Goal: Task Accomplishment & Management: Complete application form

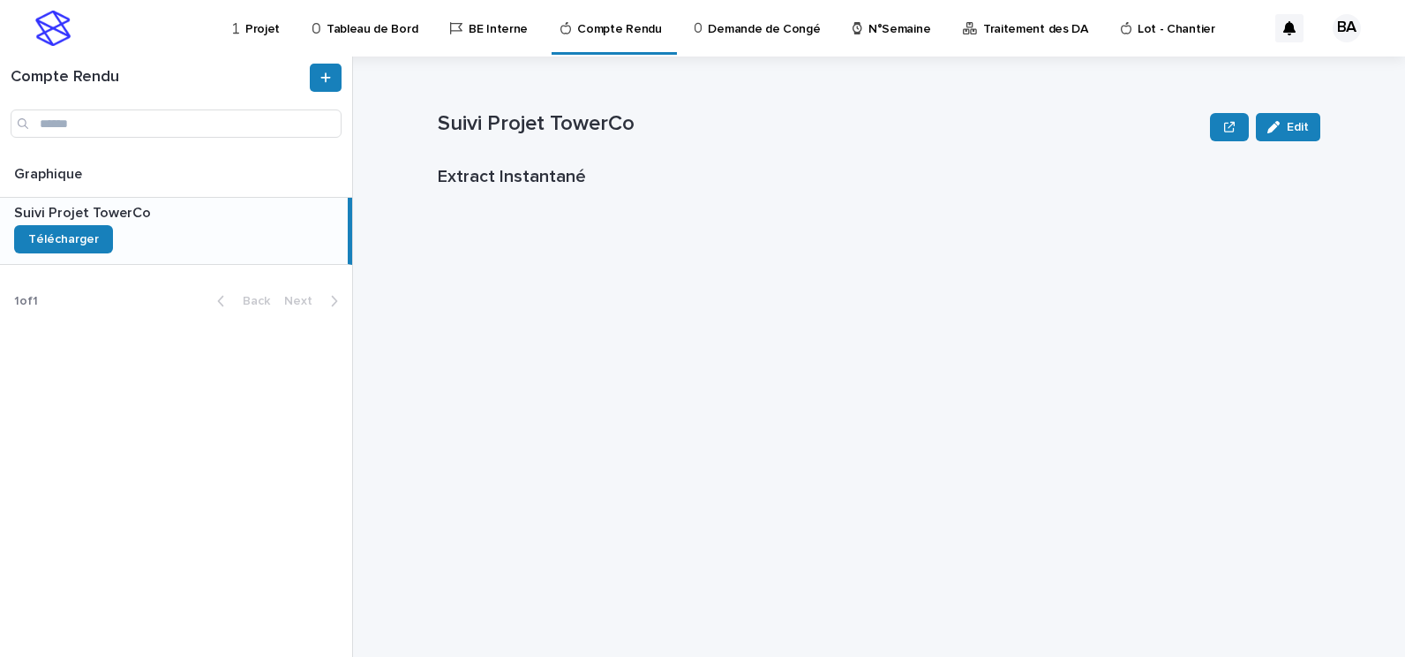
click at [254, 33] on p "Projet" at bounding box center [262, 18] width 34 height 37
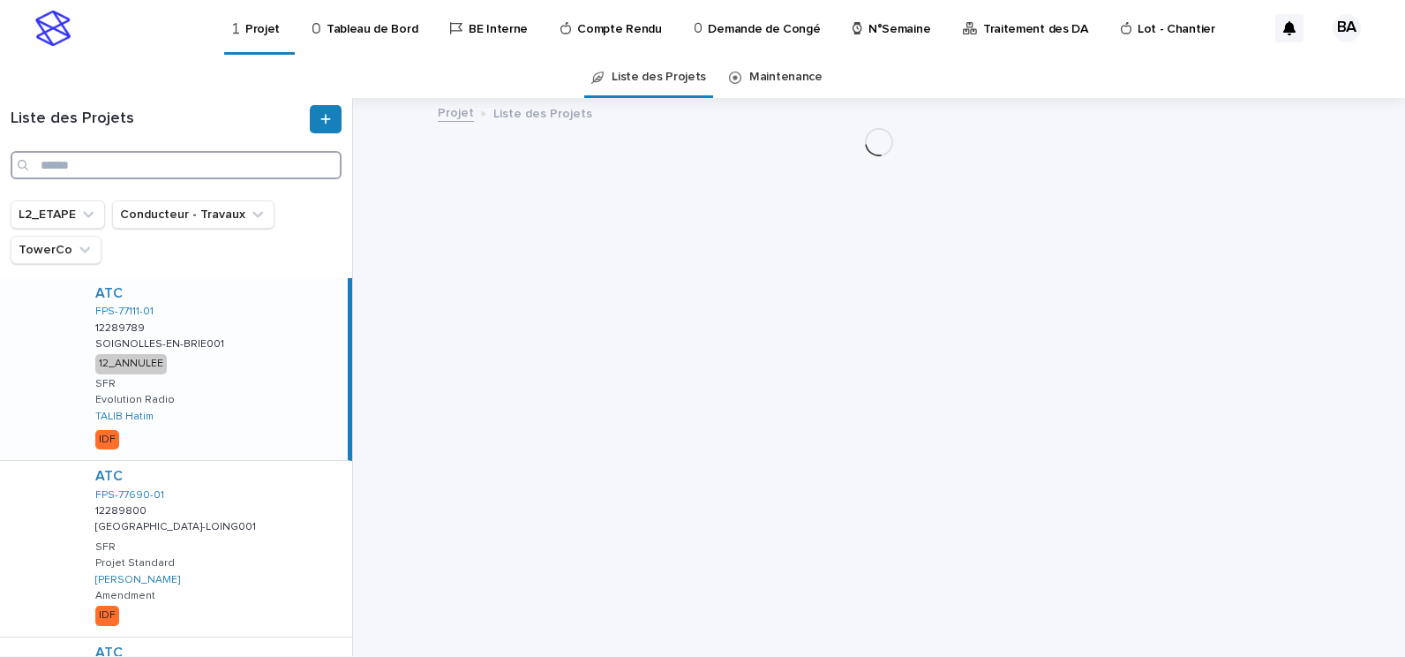
click at [147, 172] on input "Search" at bounding box center [176, 165] width 331 height 28
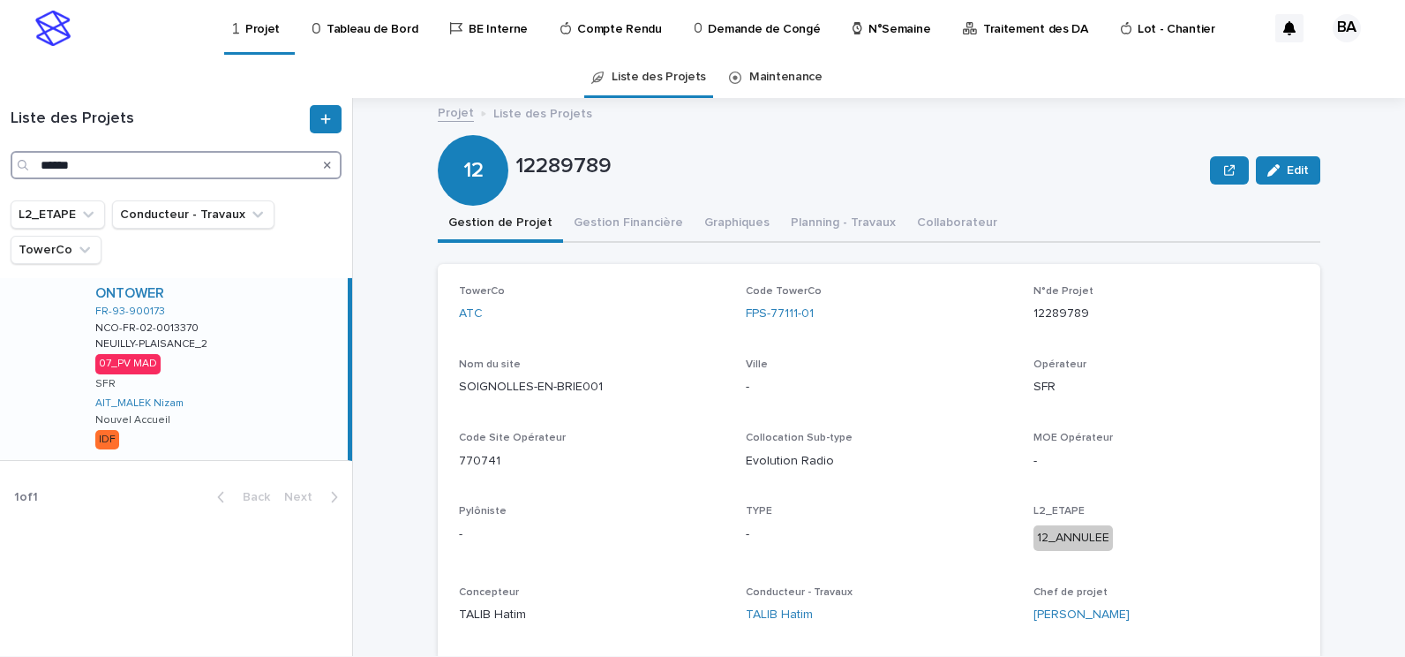
type input "******"
click at [233, 318] on div "ONTOWER FR-93-900173 NCO-FR-02-0013370 NCO-FR-02-0013370 [GEOGRAPHIC_DATA]-PLAI…" at bounding box center [214, 369] width 267 height 182
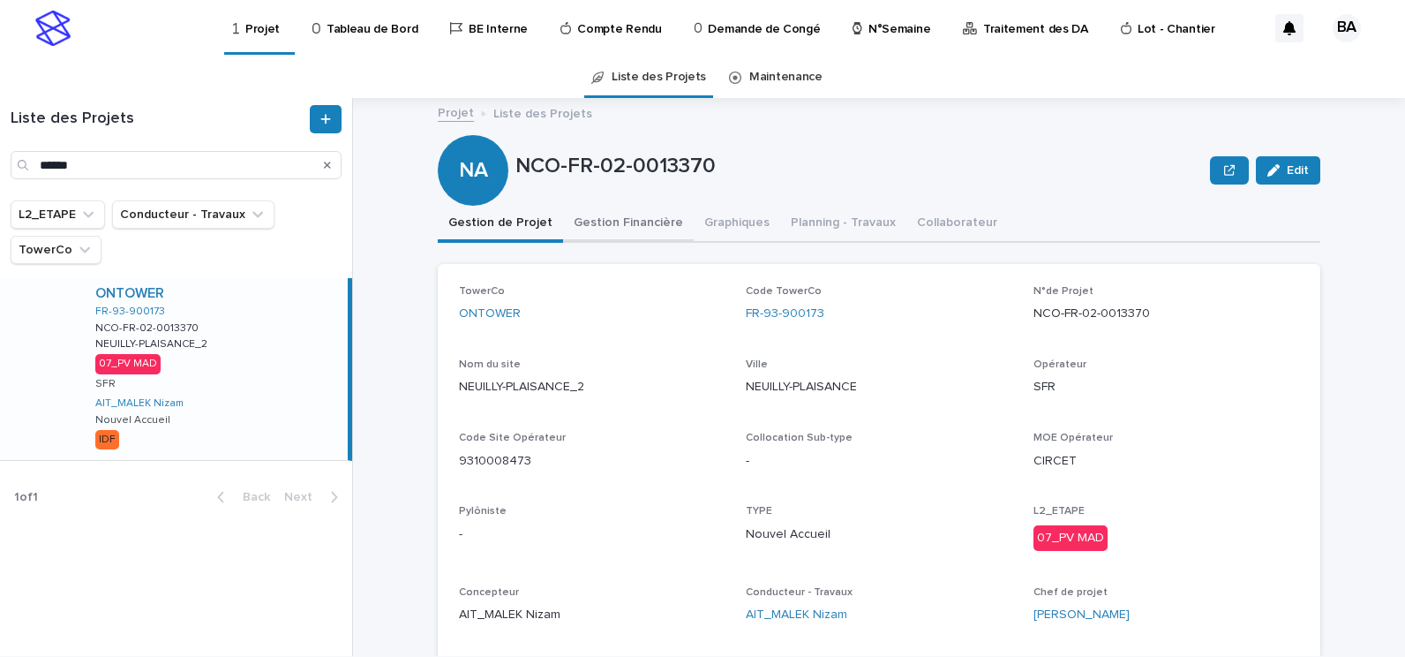
click at [629, 224] on button "Gestion Financière" at bounding box center [628, 224] width 131 height 37
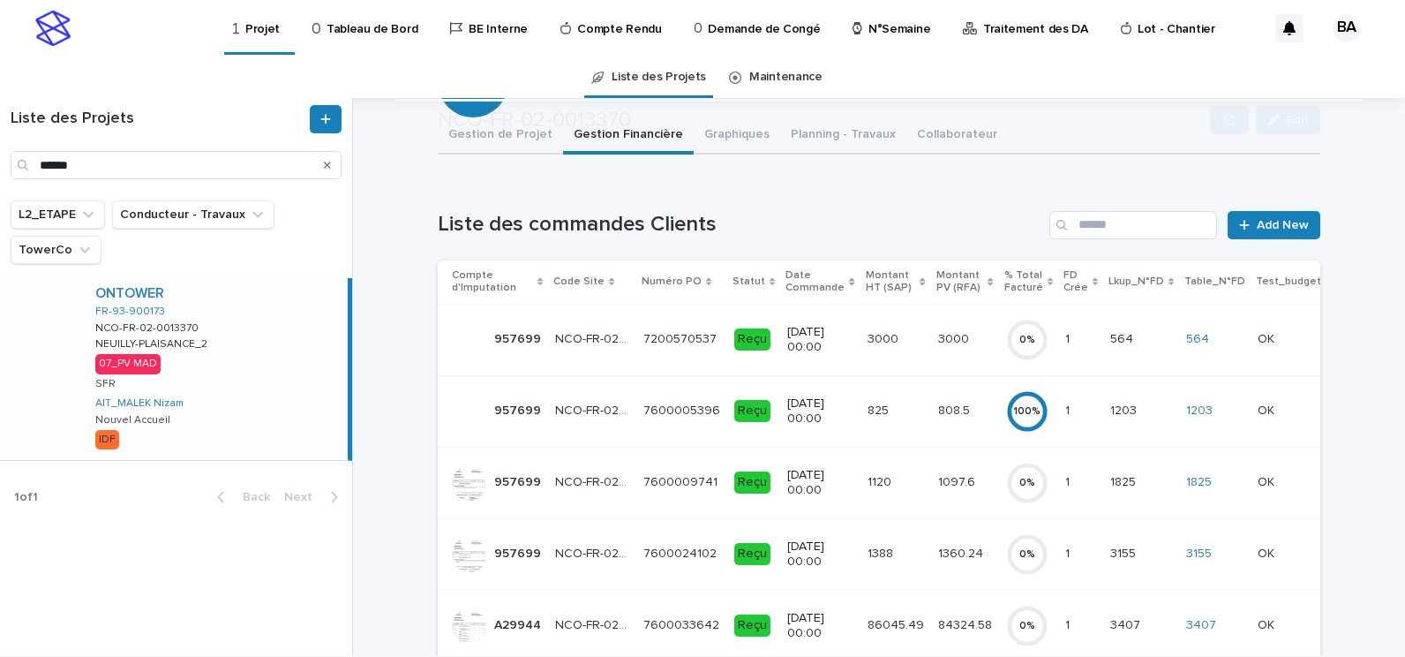
scroll to position [177, 0]
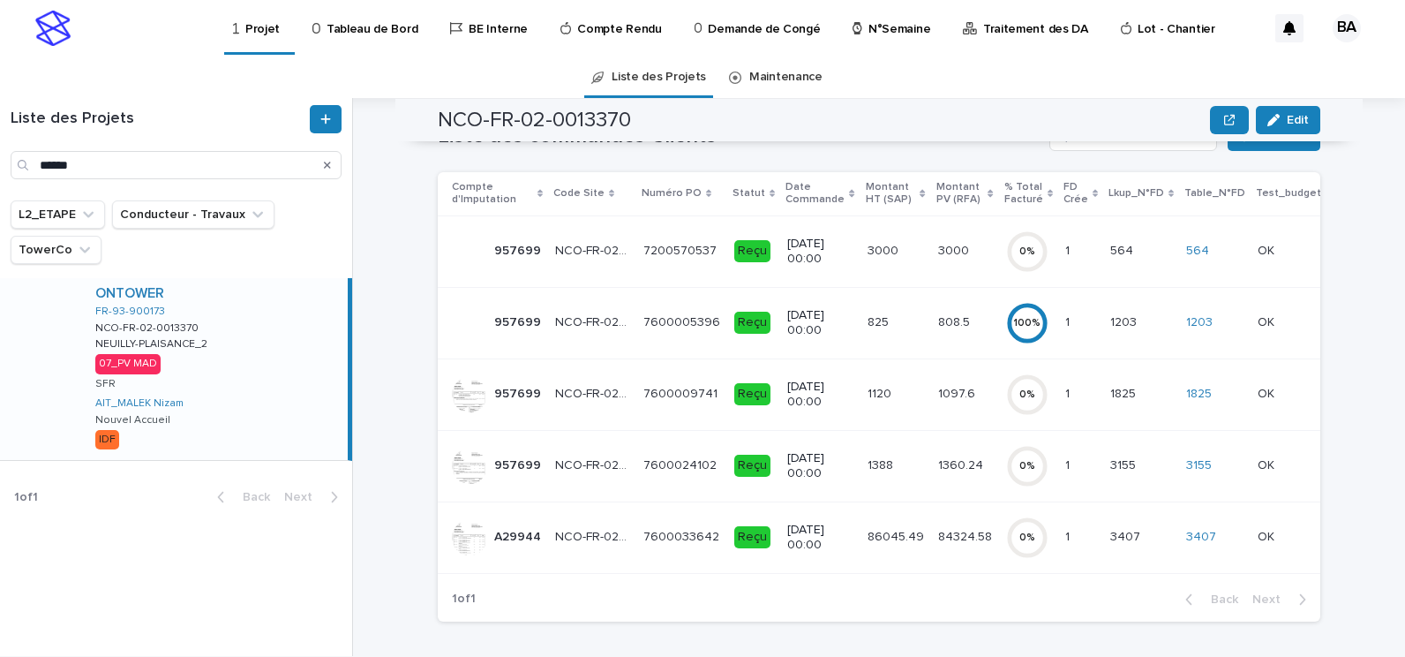
click at [649, 549] on div "7600033642 7600033642" at bounding box center [681, 537] width 77 height 29
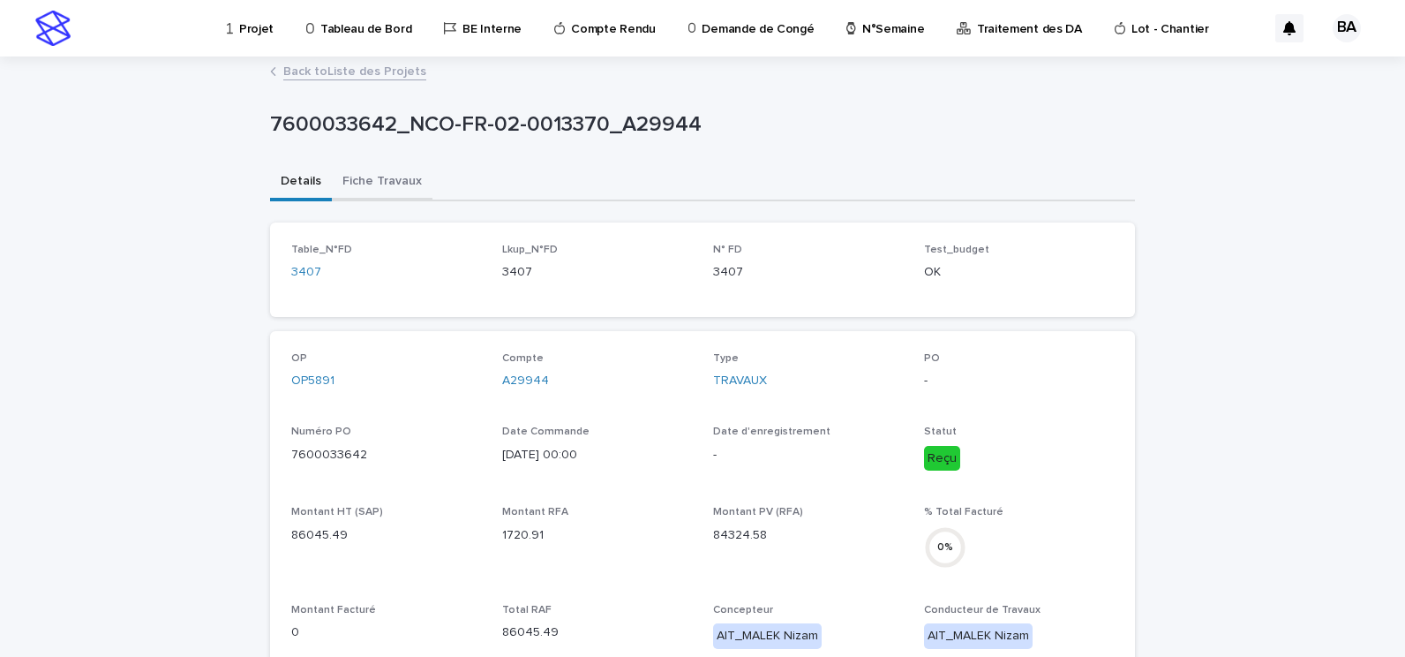
click at [357, 177] on button "Fiche Travaux" at bounding box center [382, 182] width 101 height 37
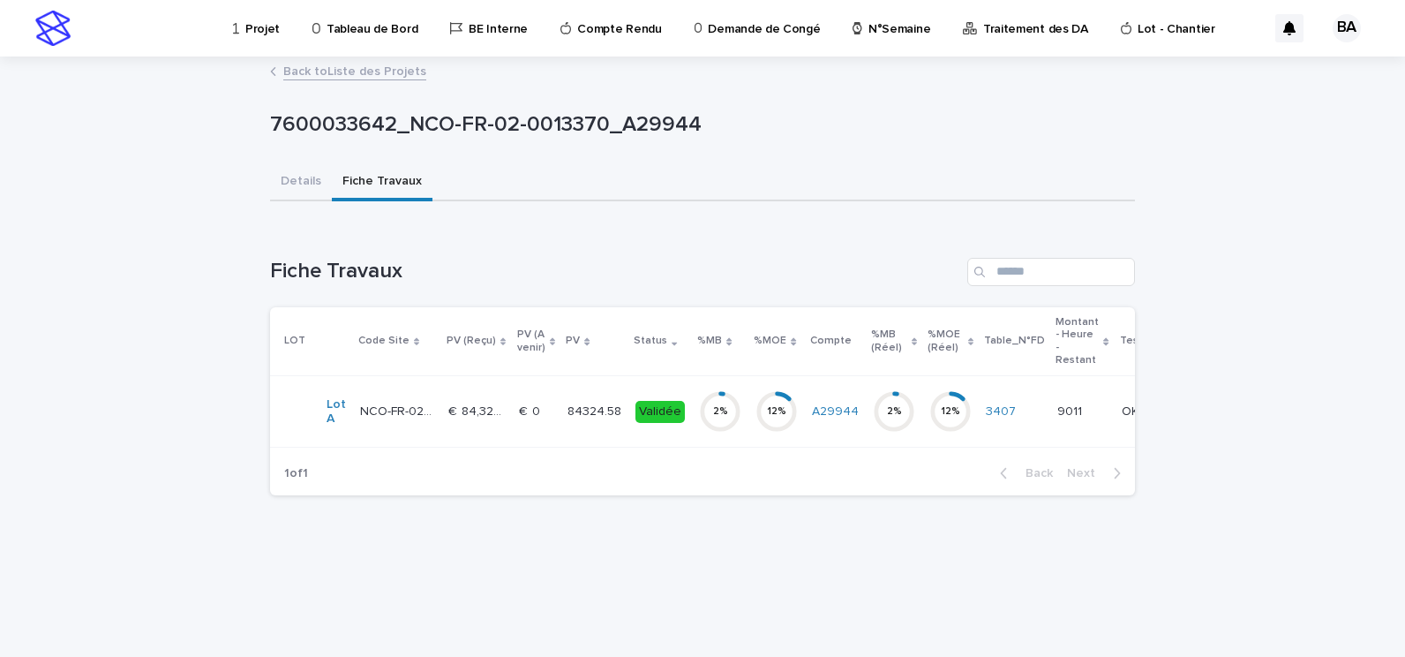
click at [561, 412] on td "84324.58 84324.58" at bounding box center [595, 411] width 68 height 71
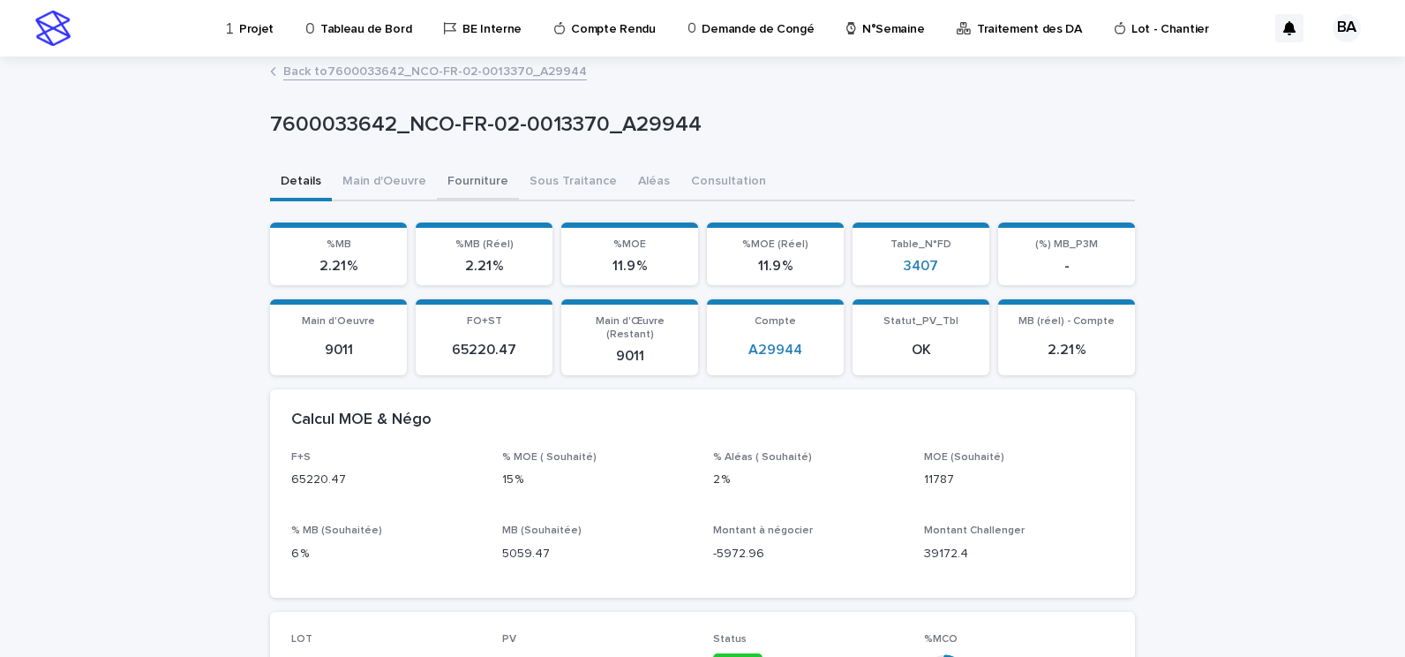
click at [461, 176] on button "Fourniture" at bounding box center [478, 182] width 82 height 37
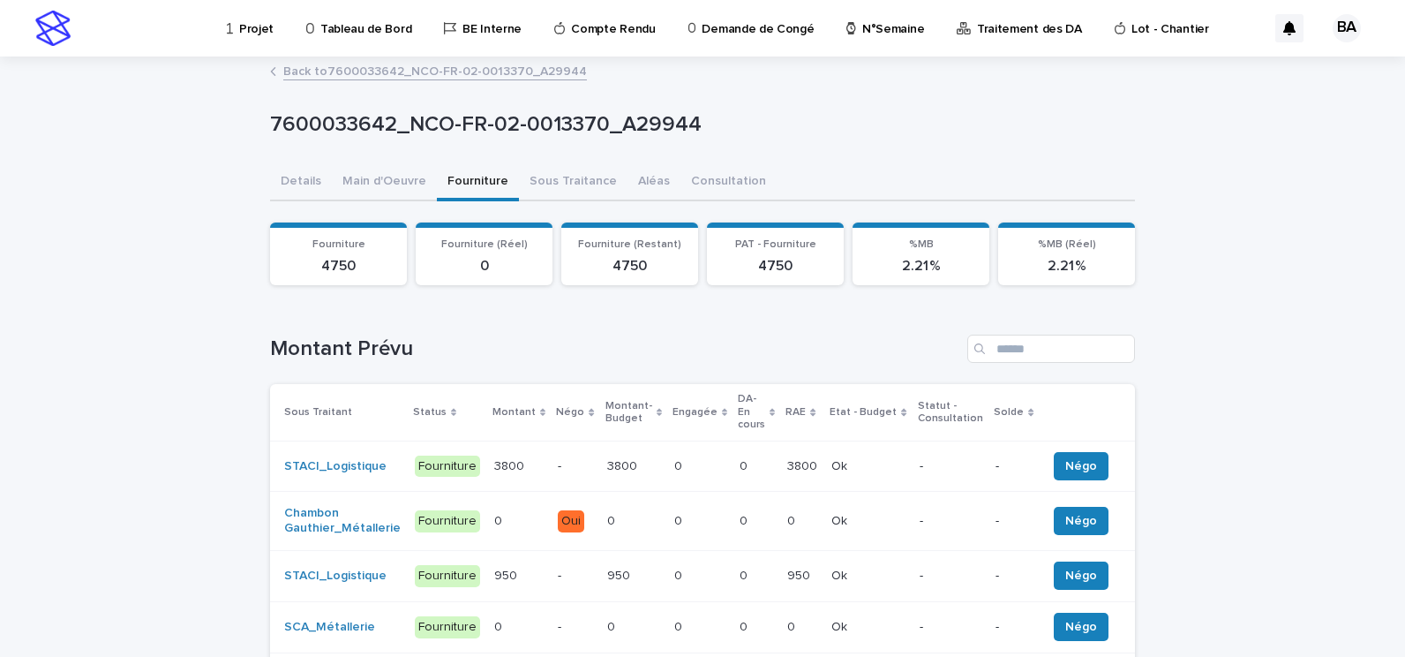
click at [571, 459] on p "-" at bounding box center [575, 466] width 34 height 15
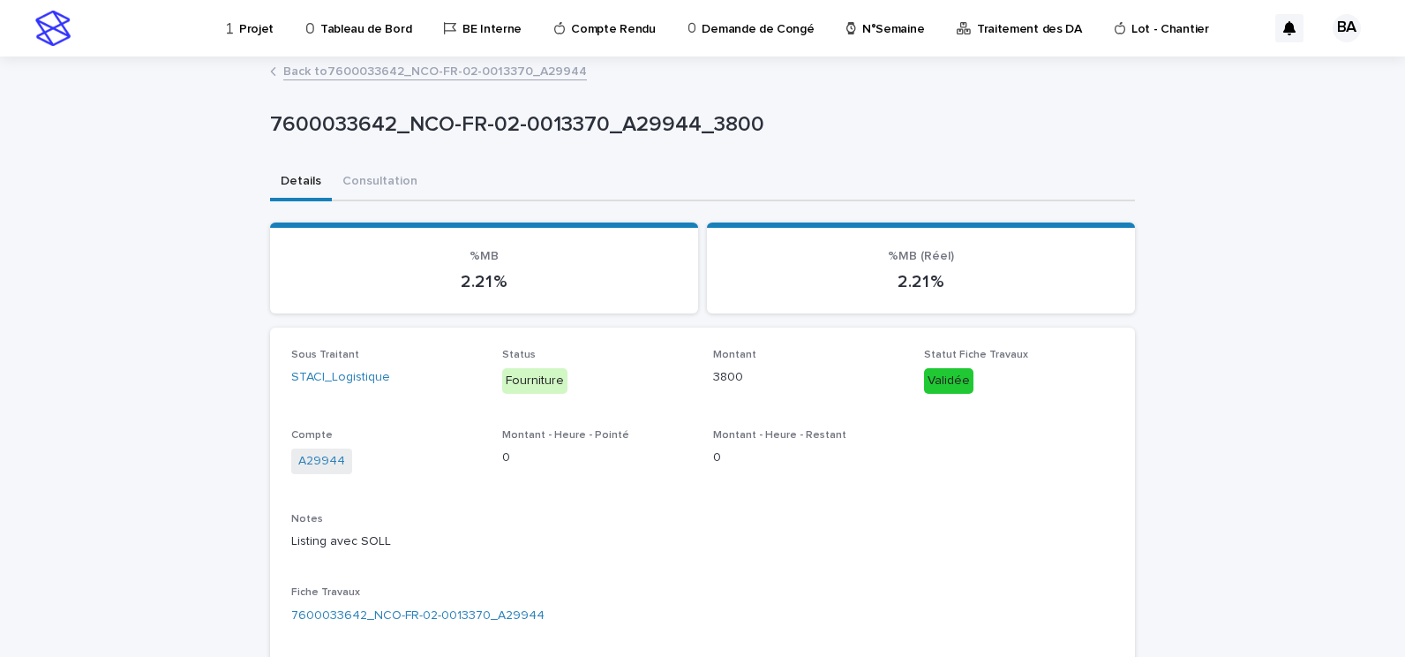
click at [406, 79] on link "Back to 7600033642_NCO-FR-02-0013370_A29944" at bounding box center [435, 70] width 304 height 20
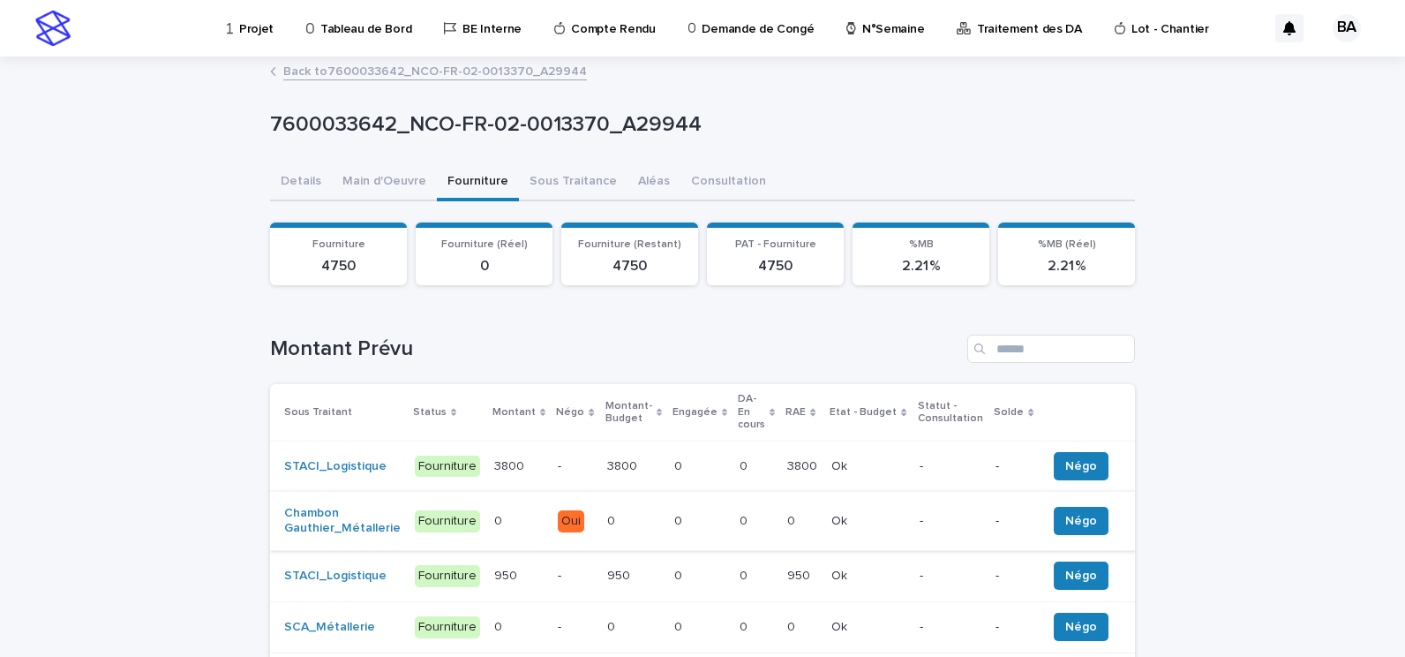
scroll to position [88, 0]
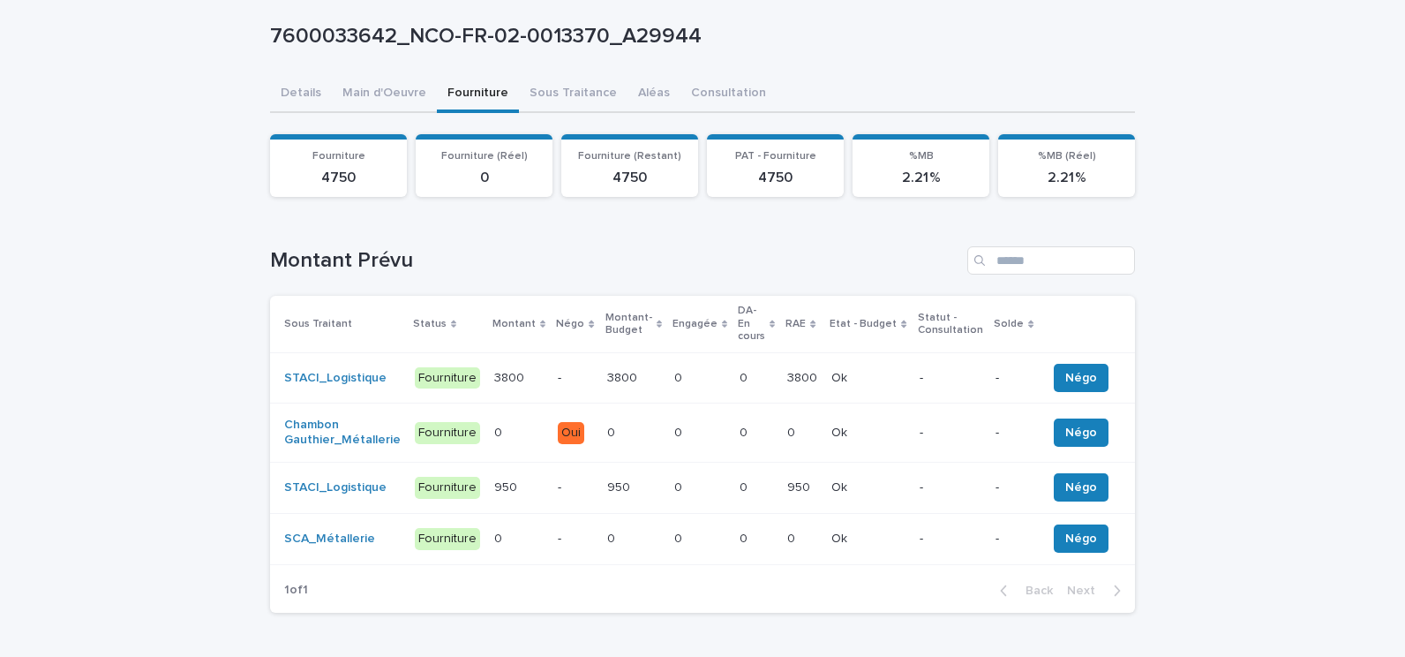
click at [794, 367] on p "3800" at bounding box center [804, 376] width 34 height 19
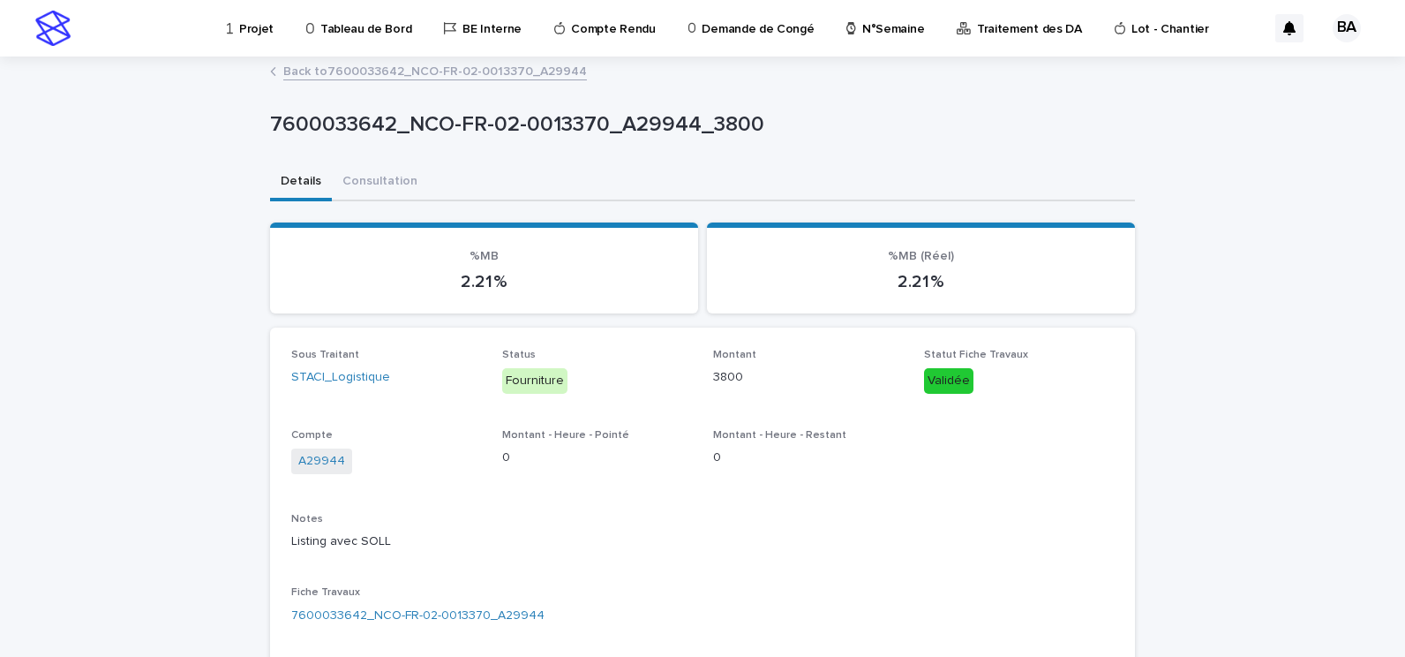
click at [357, 72] on link "Back to 7600033642_NCO-FR-02-0013370_A29944" at bounding box center [435, 70] width 304 height 20
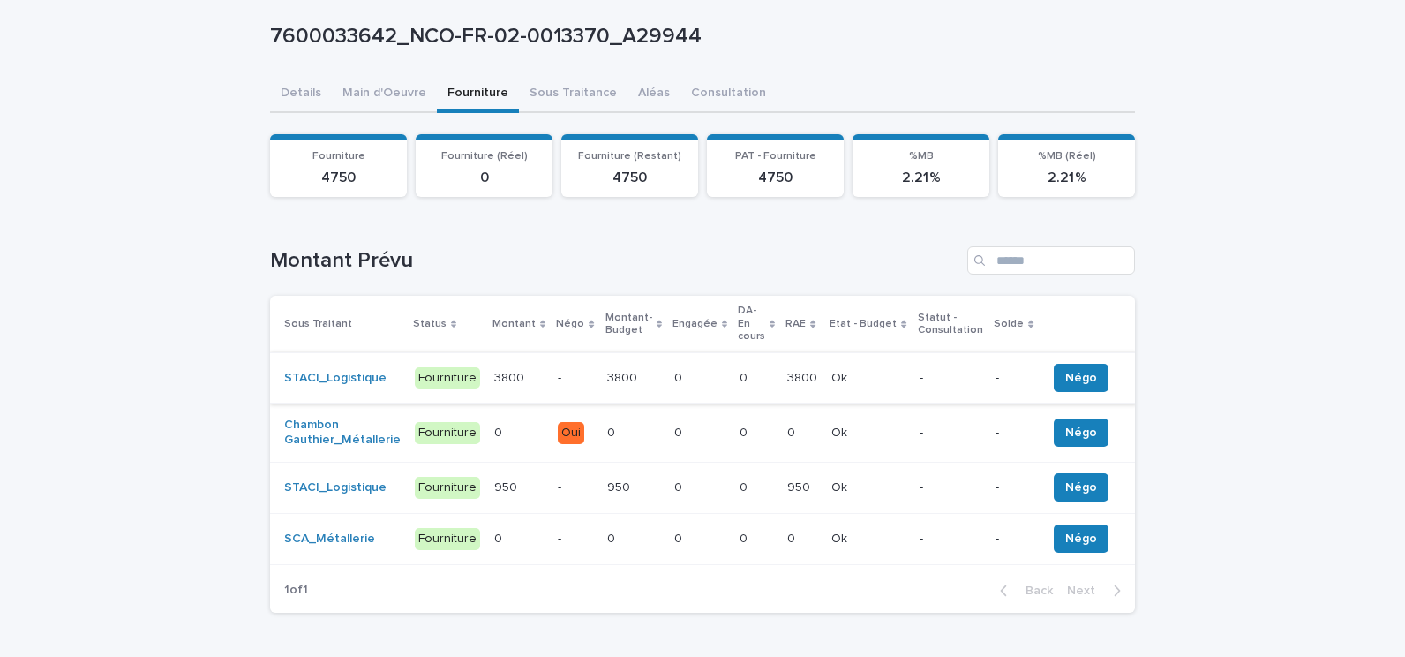
scroll to position [177, 0]
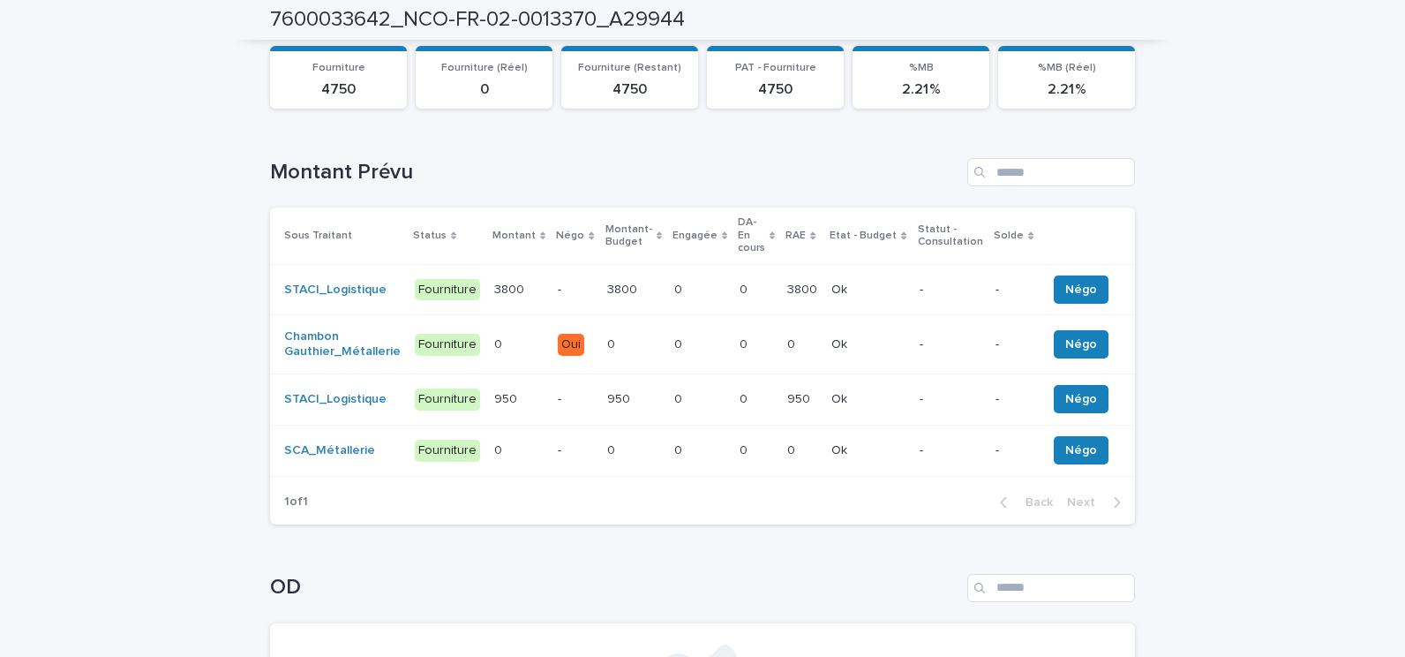
click at [531, 392] on p at bounding box center [518, 399] width 49 height 15
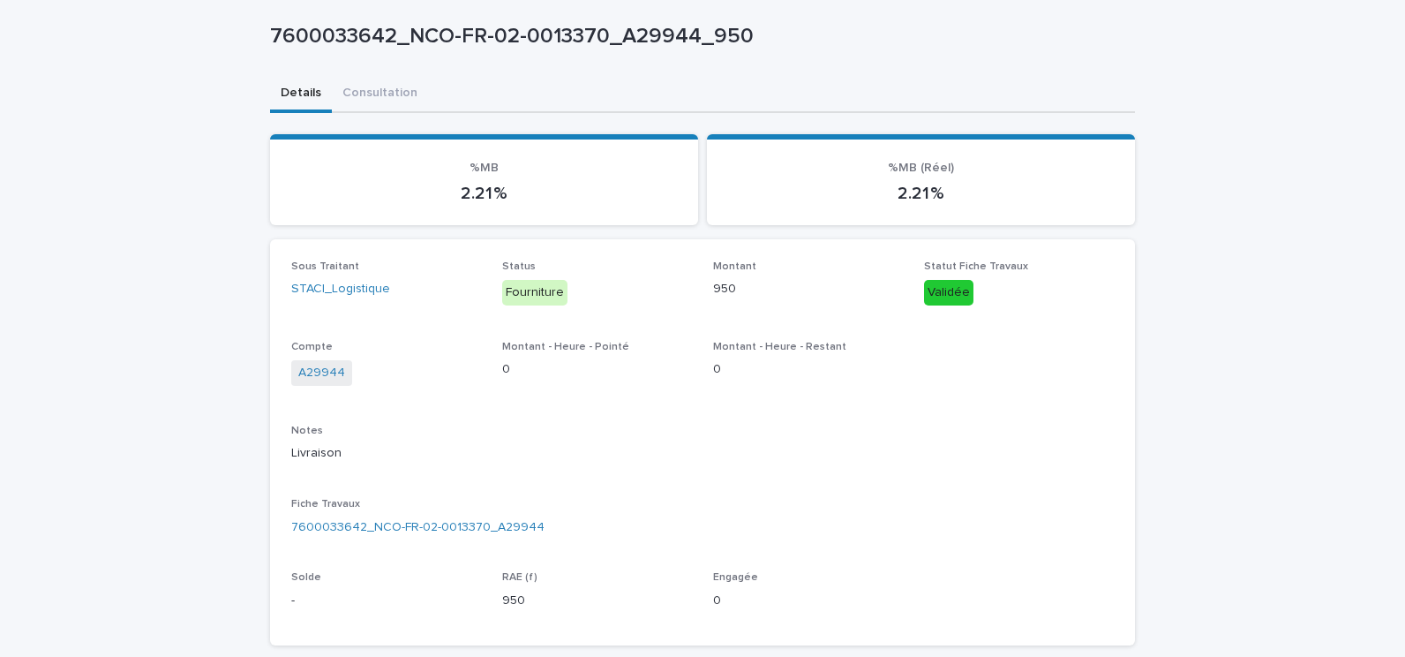
scroll to position [177, 0]
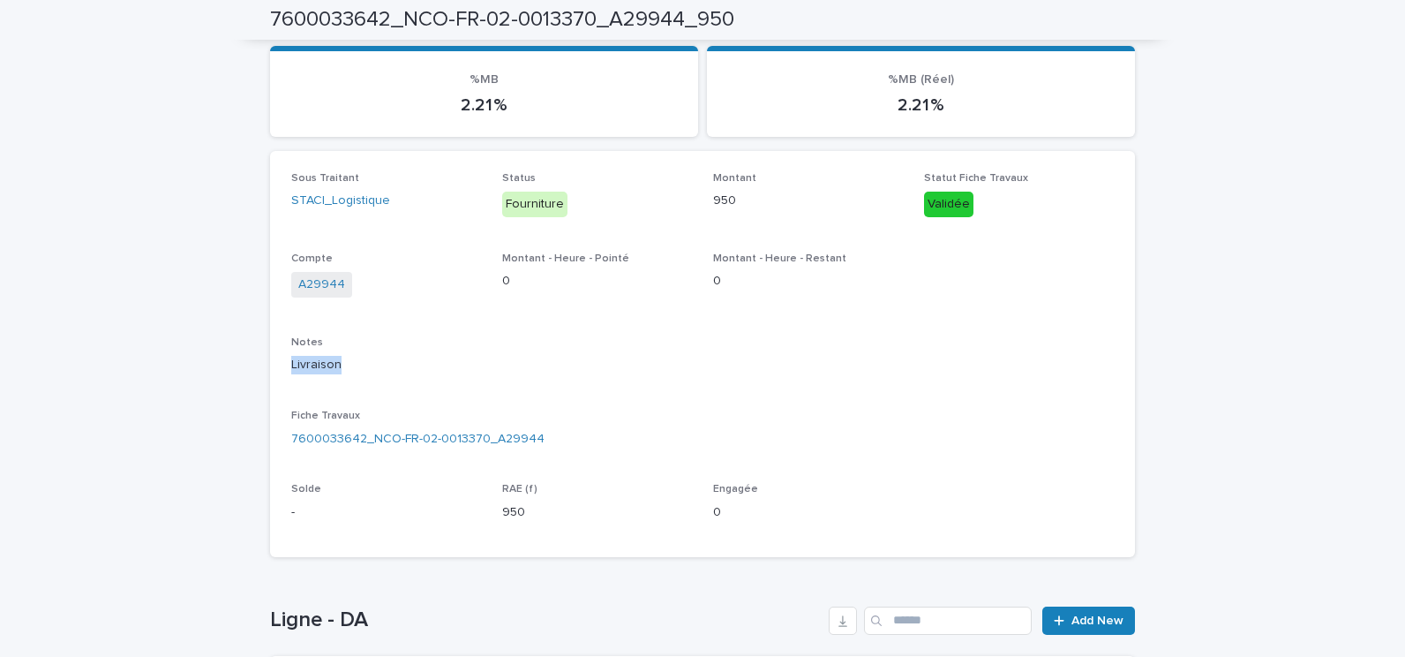
drag, startPoint x: 282, startPoint y: 365, endPoint x: 361, endPoint y: 364, distance: 79.4
click at [361, 364] on div "Sous Traitant STACI_Logistique Status Fourniture Montant 950 Statut Fiche Trava…" at bounding box center [702, 354] width 865 height 406
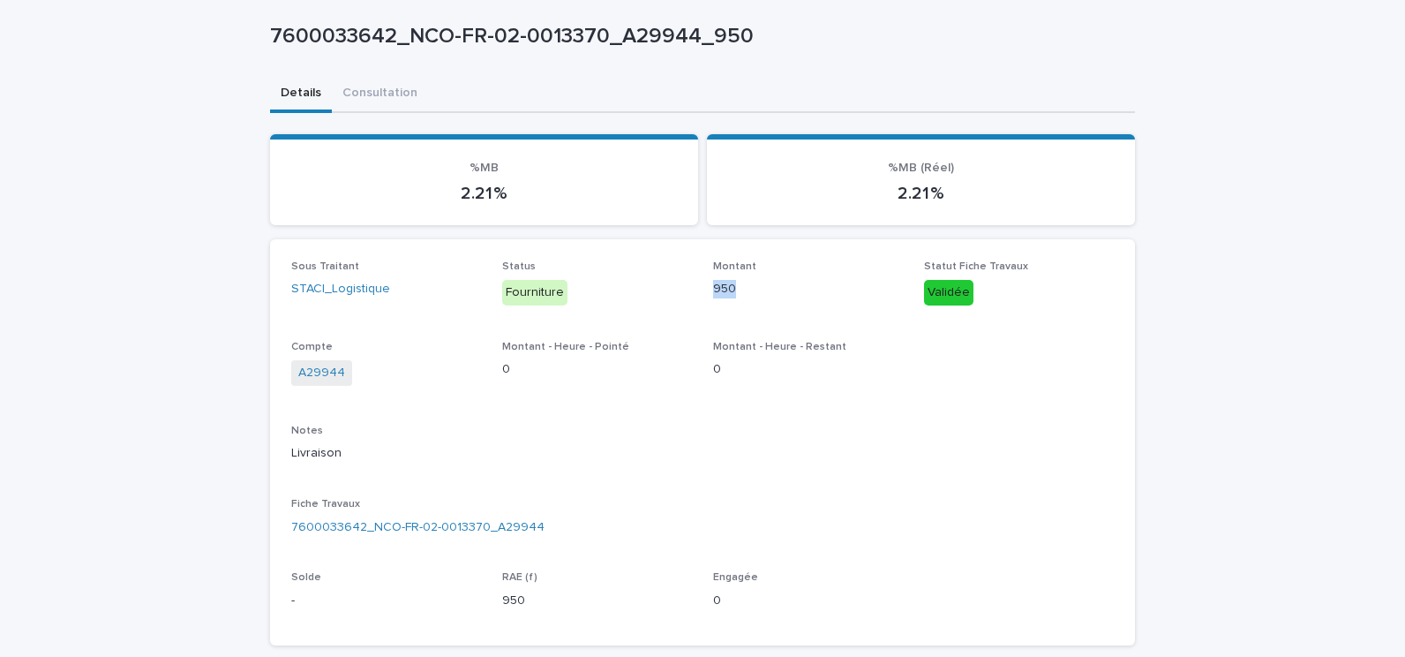
drag, startPoint x: 705, startPoint y: 290, endPoint x: 727, endPoint y: 286, distance: 22.5
click at [727, 286] on div "Sous Traitant STACI_Logistique Status Fourniture Montant 950 Statut Fiche Trava…" at bounding box center [702, 442] width 823 height 364
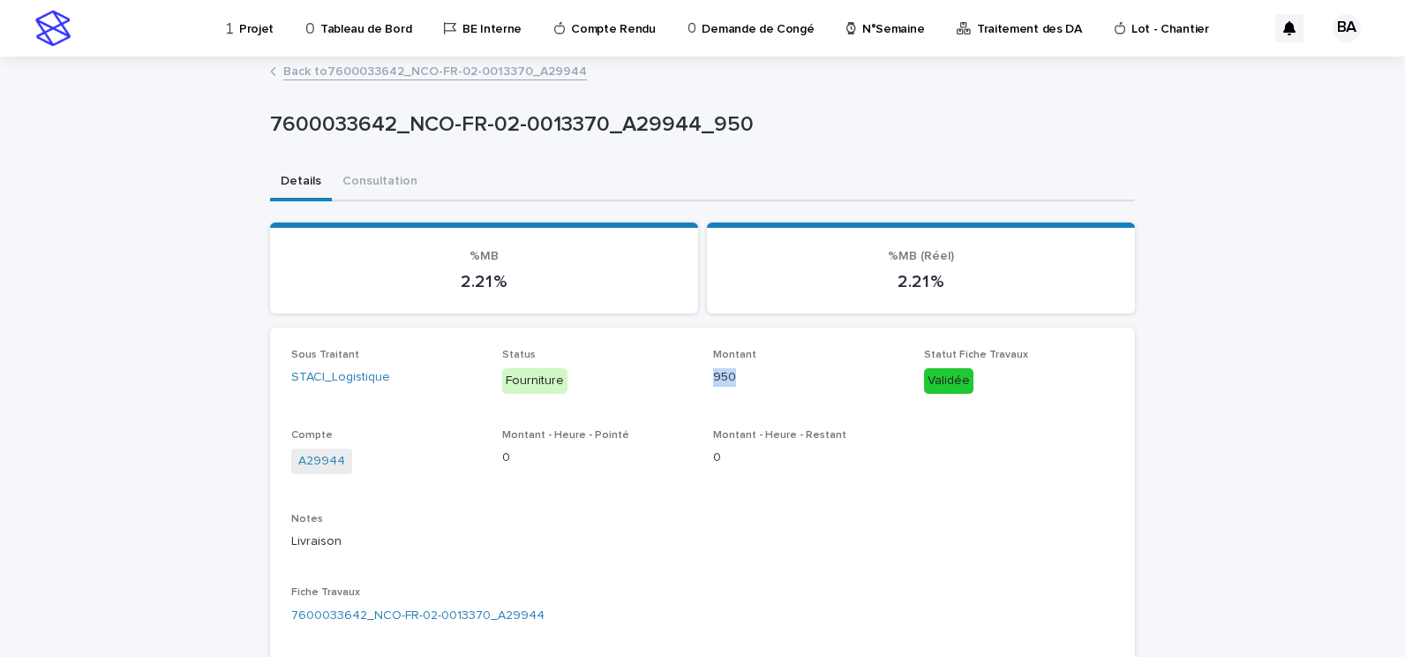
click at [355, 68] on link "Back to 7600033642_NCO-FR-02-0013370_A29944" at bounding box center [435, 70] width 304 height 20
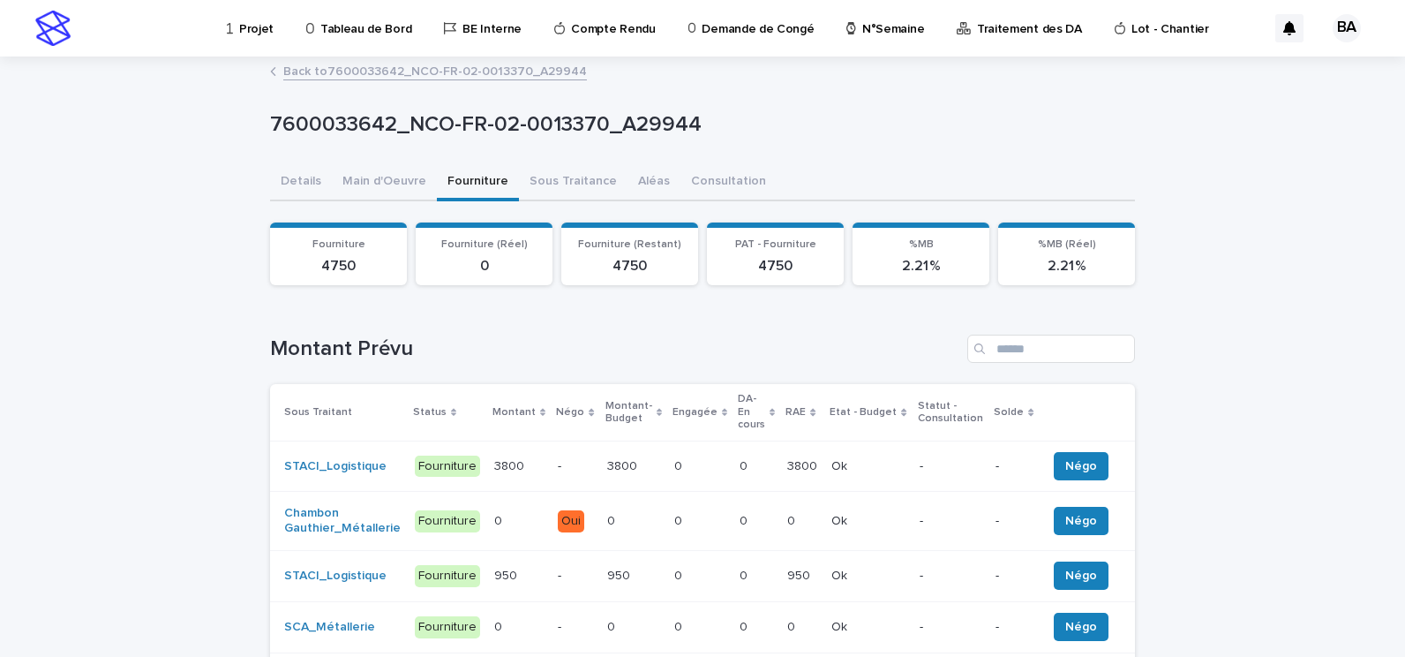
scroll to position [88, 0]
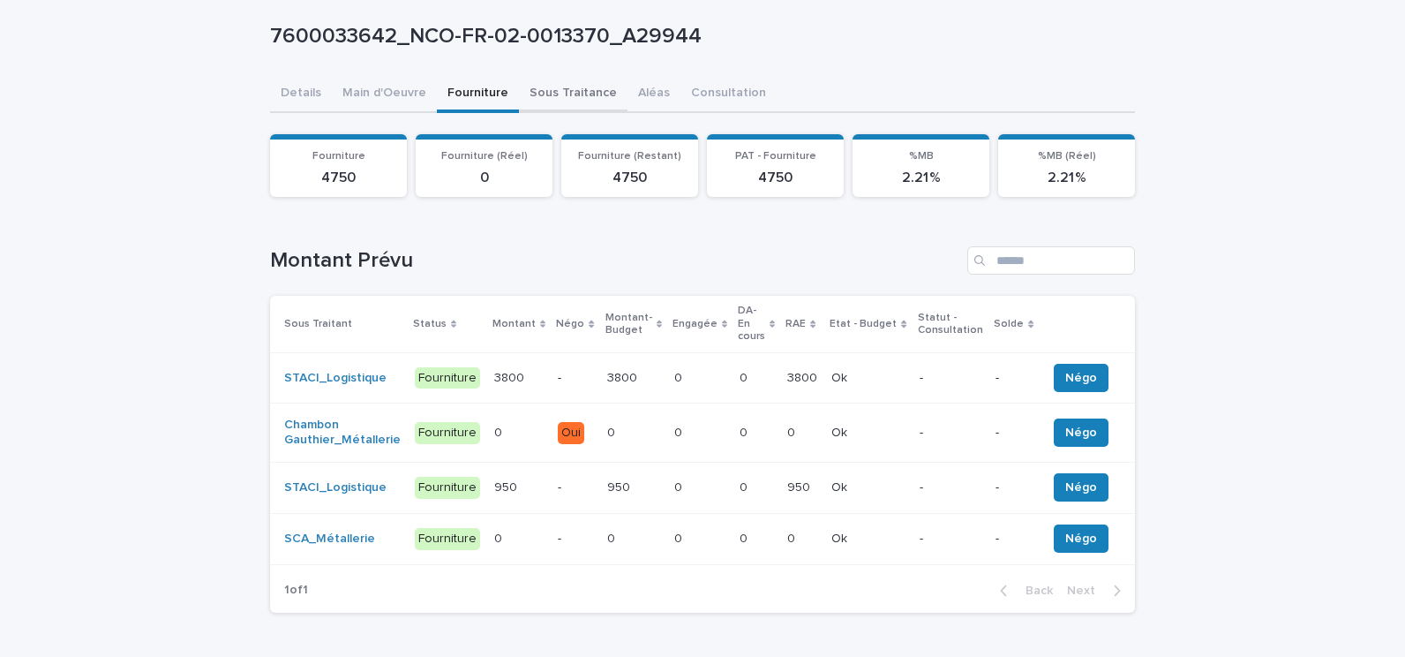
click at [572, 93] on div "7600033642_NCO-FR-02-0013370_A29944 7600033642_NCO-FR-02-0013370_A29944 Sorry, …" at bounding box center [702, 449] width 865 height 958
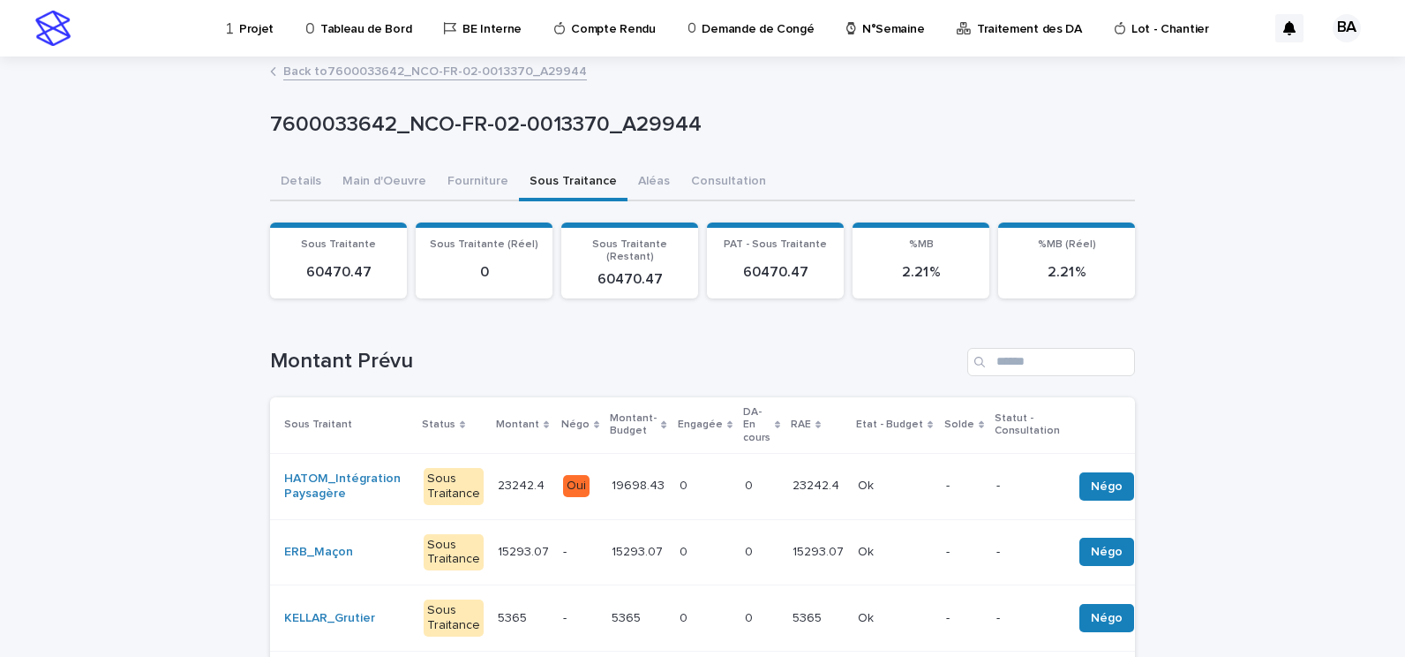
scroll to position [88, 0]
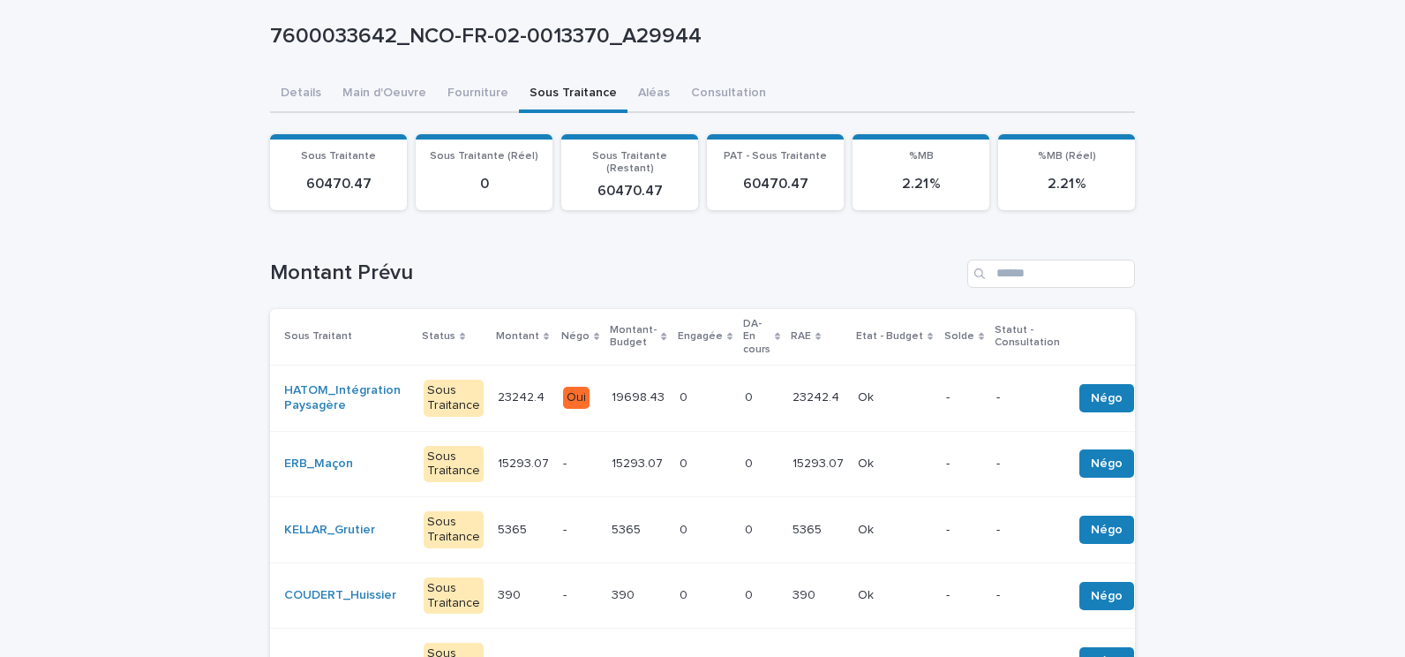
click at [556, 407] on td "Oui" at bounding box center [580, 398] width 49 height 66
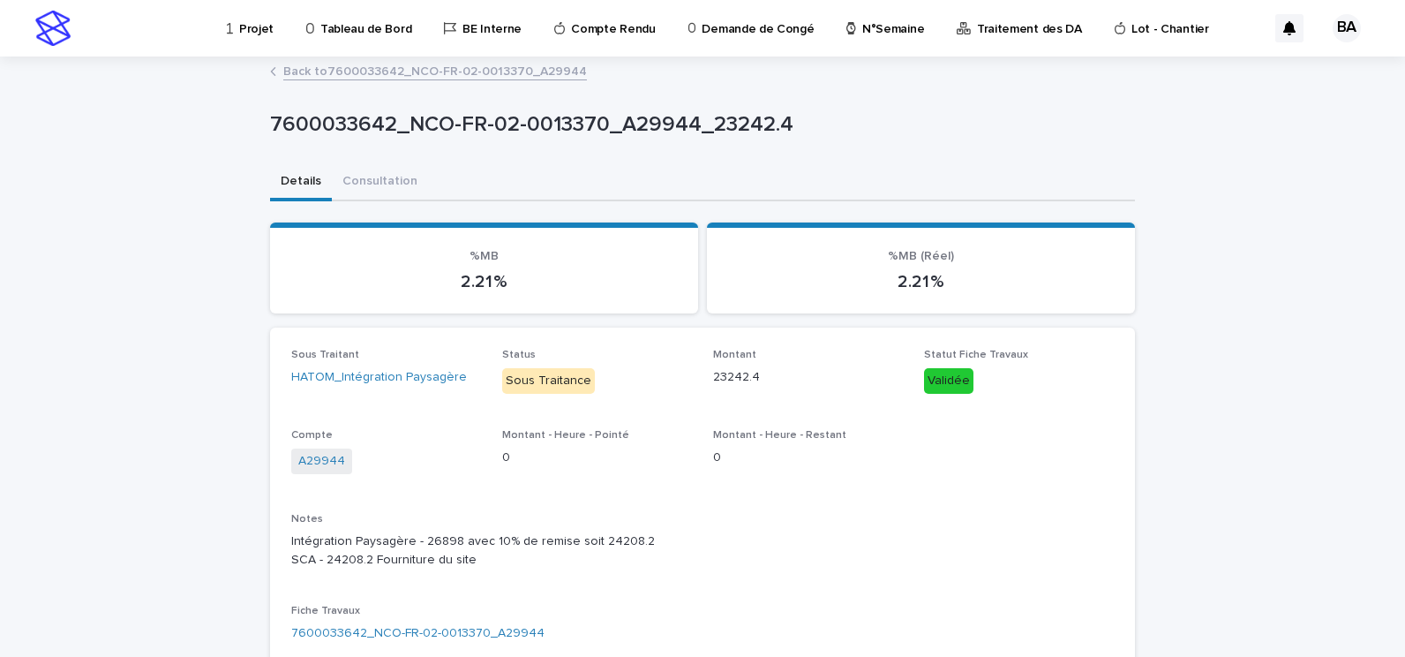
click at [488, 75] on link "Back to 7600033642_NCO-FR-02-0013370_A29944" at bounding box center [435, 70] width 304 height 20
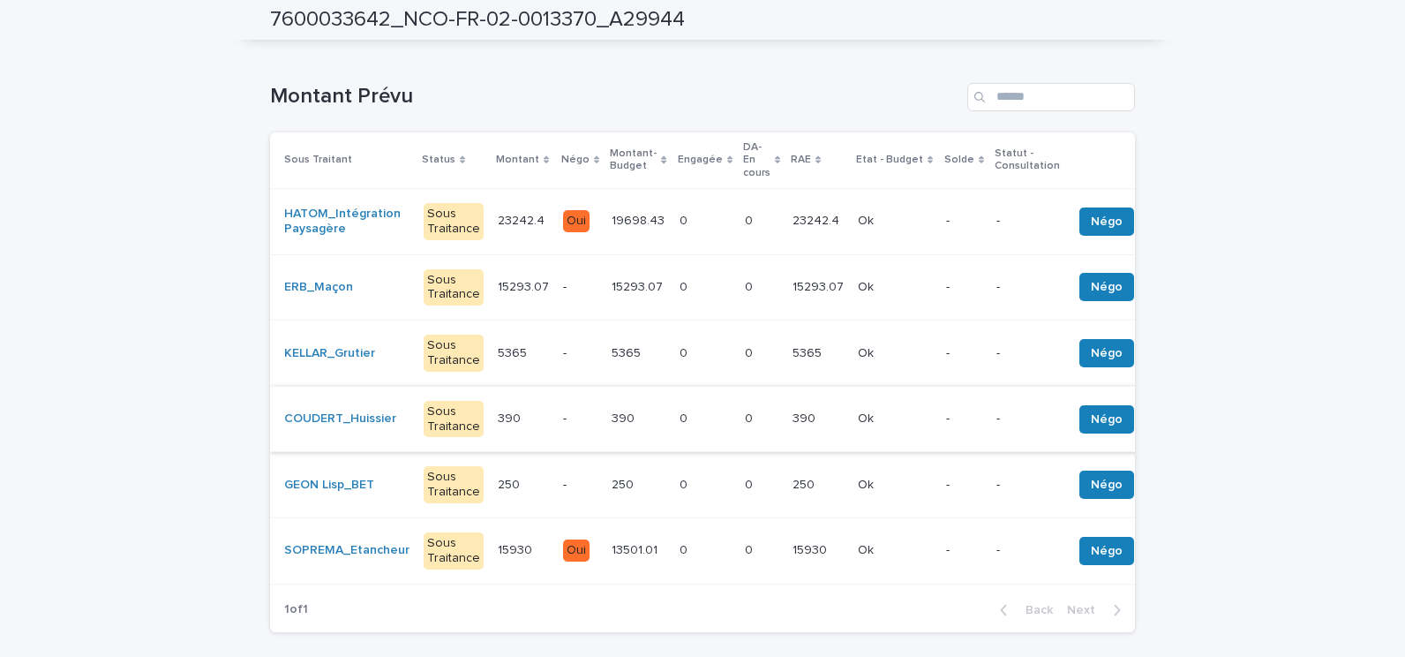
scroll to position [177, 0]
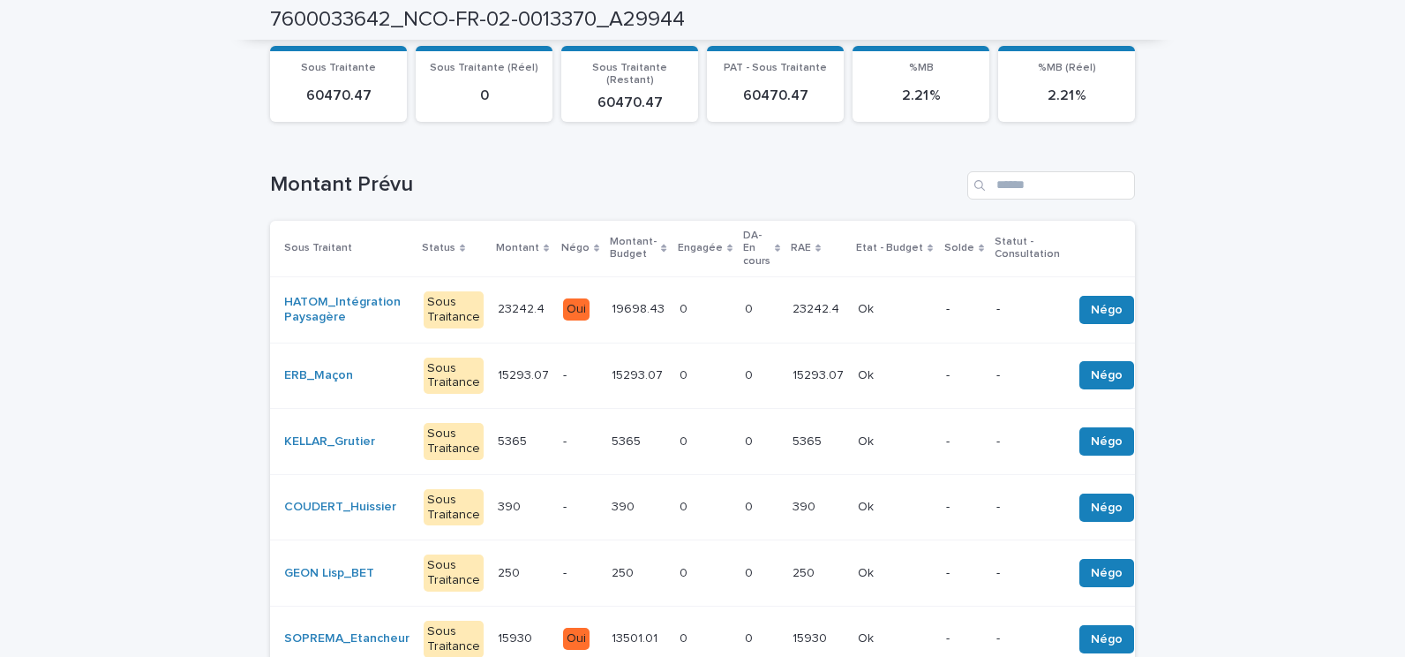
click at [563, 434] on p "-" at bounding box center [580, 441] width 34 height 15
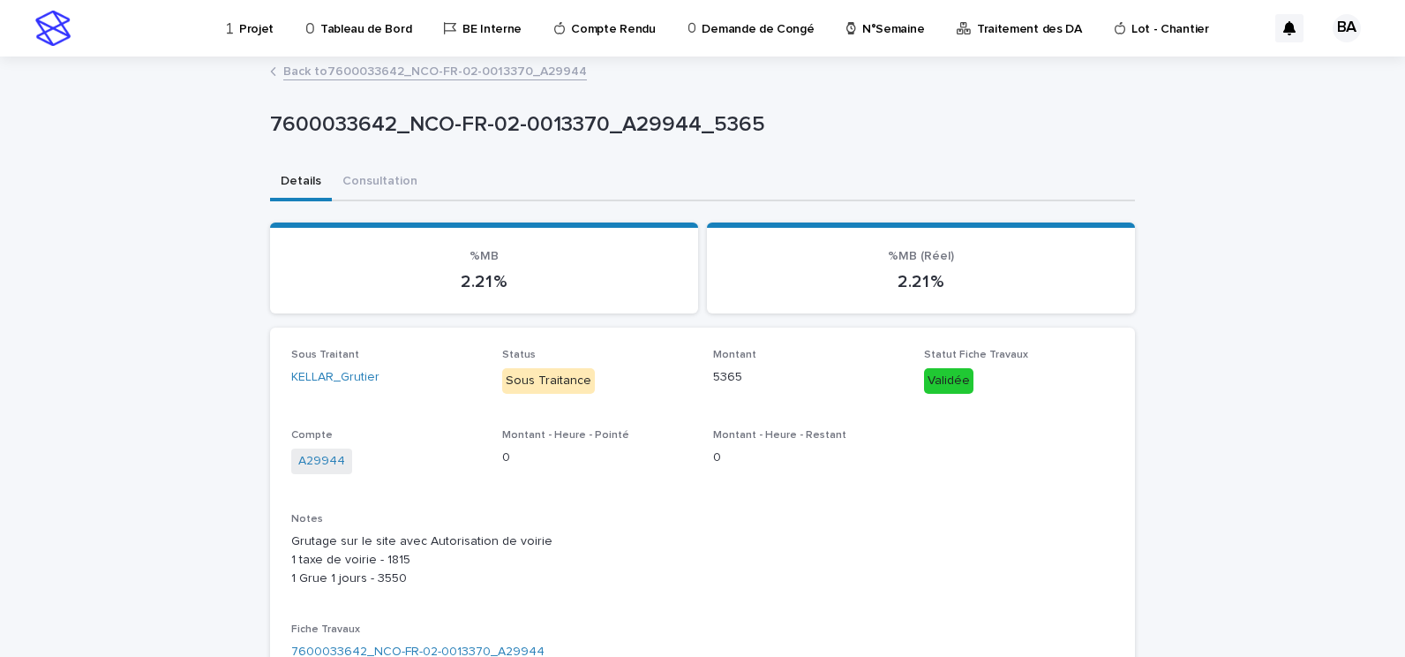
click at [418, 74] on link "Back to 7600033642_NCO-FR-02-0013370_A29944" at bounding box center [435, 70] width 304 height 20
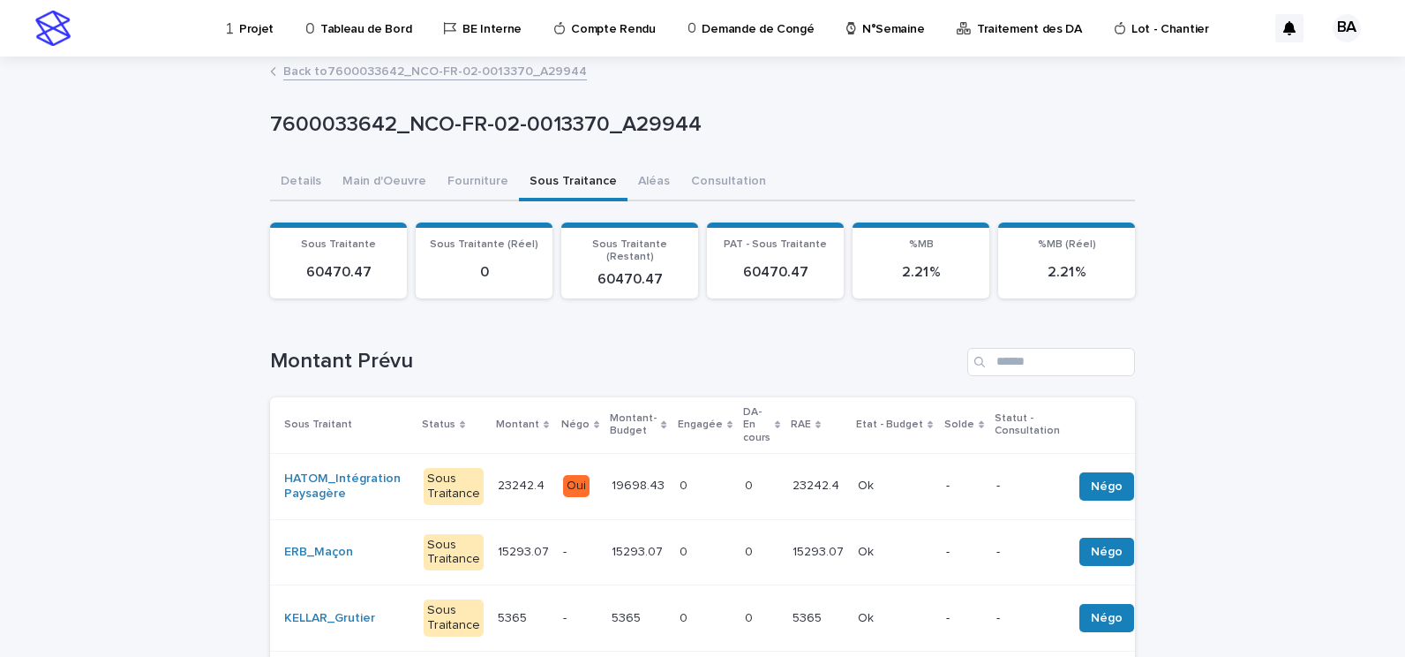
scroll to position [88, 0]
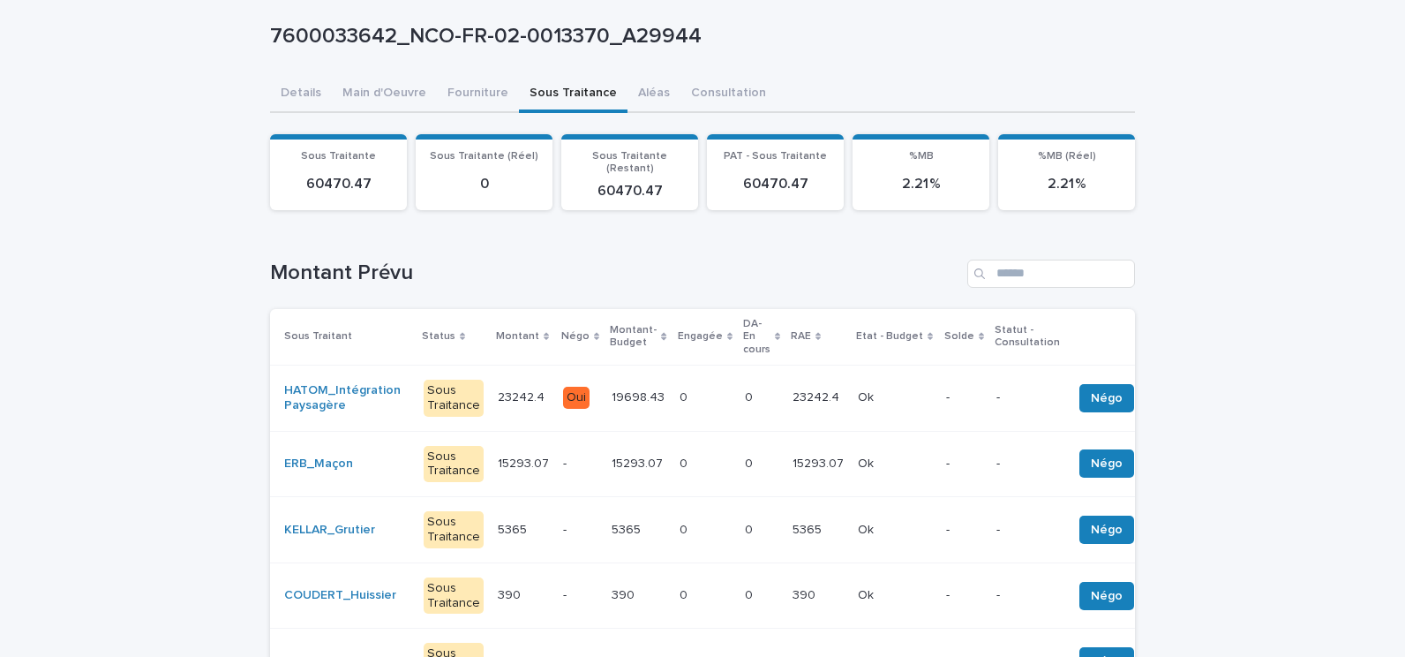
click at [693, 390] on p at bounding box center [705, 397] width 51 height 15
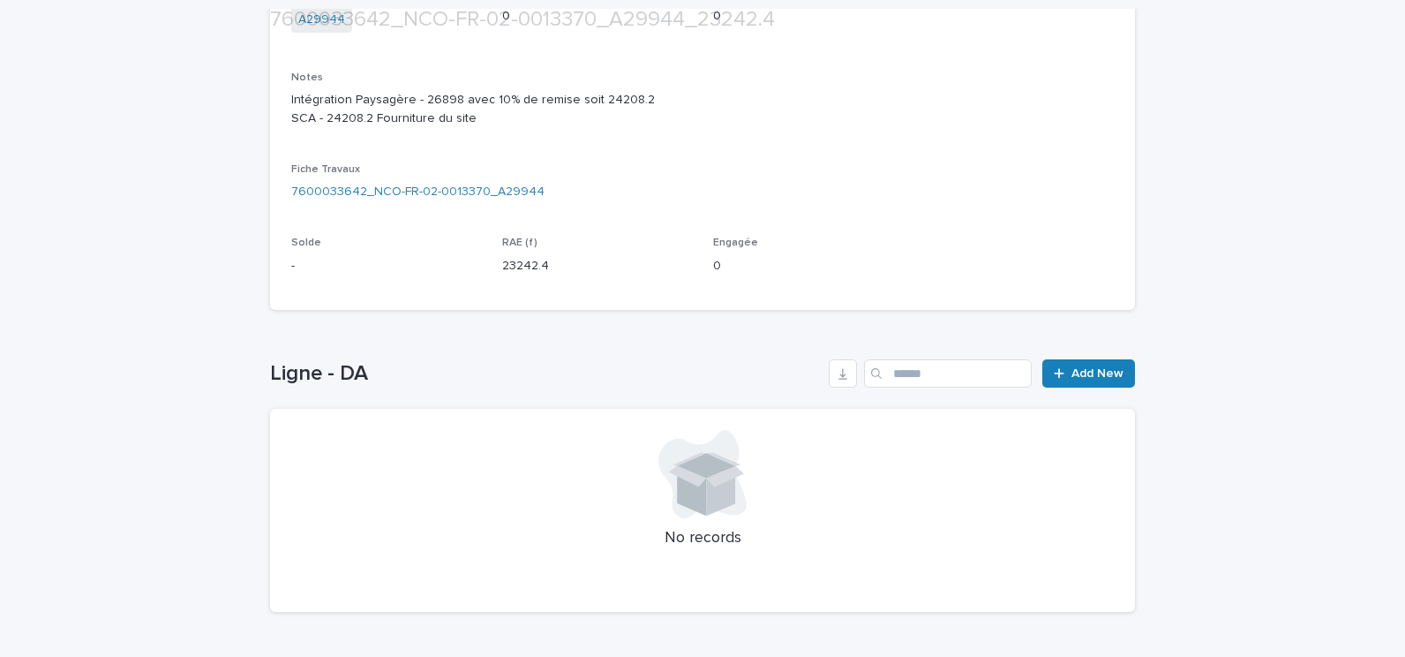
scroll to position [499, 0]
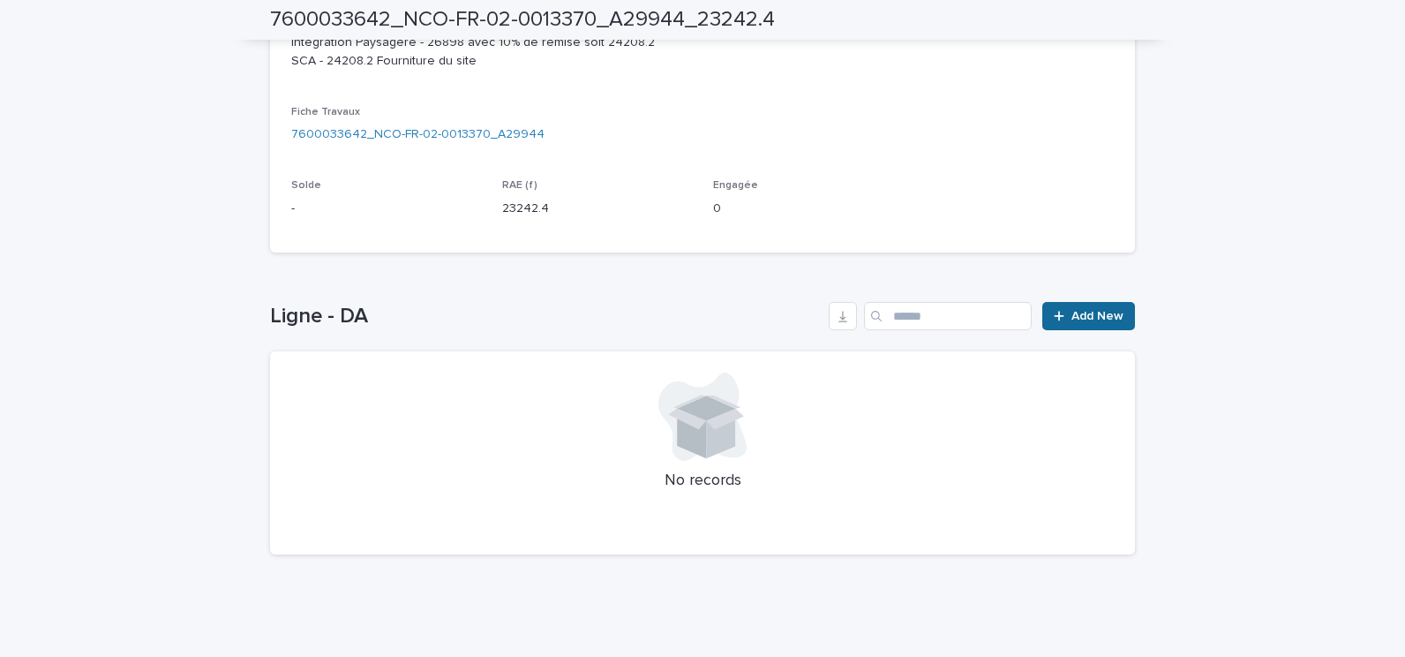
click at [1108, 321] on span "Add New" at bounding box center [1098, 316] width 52 height 12
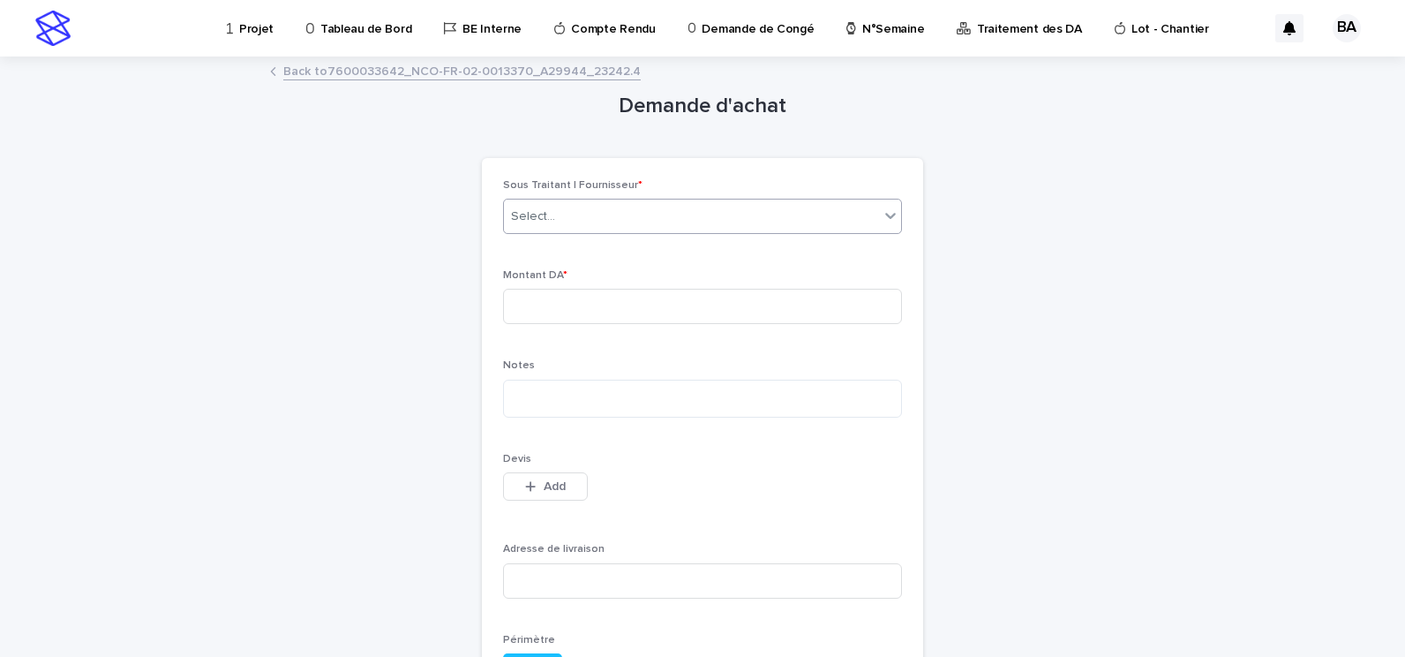
click at [798, 214] on div "Select..." at bounding box center [691, 216] width 375 height 29
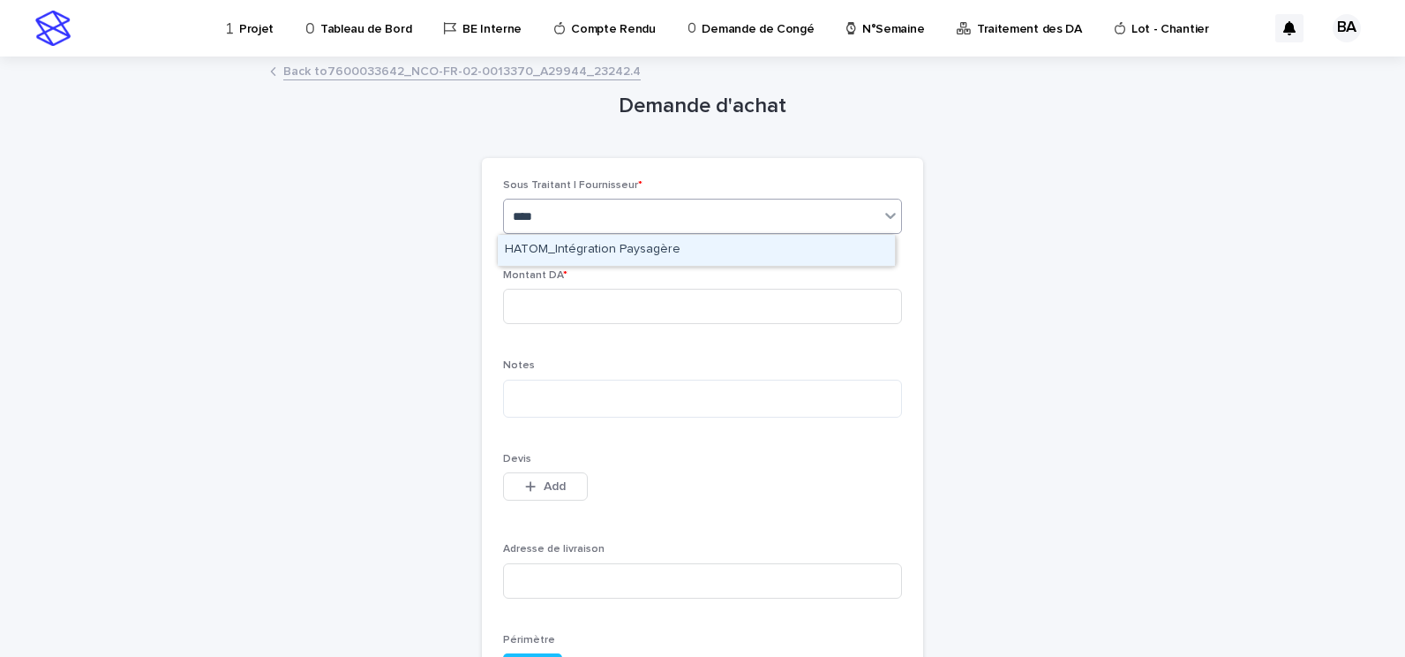
type input "*****"
click at [672, 251] on div "HATOM_Intégration Paysagère" at bounding box center [696, 250] width 397 height 31
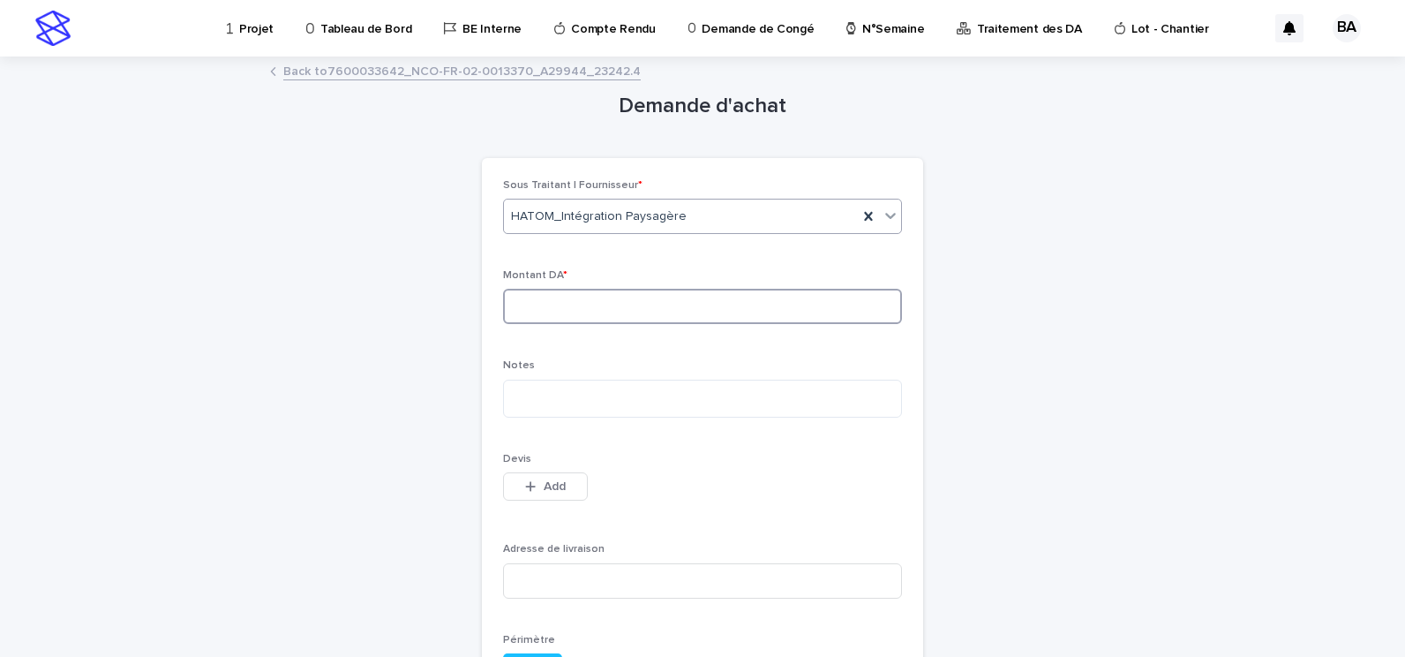
click at [733, 313] on input at bounding box center [702, 306] width 399 height 35
type input "********"
click at [561, 403] on textarea at bounding box center [702, 399] width 399 height 38
click at [633, 395] on textarea "**********" at bounding box center [702, 399] width 399 height 38
click at [697, 394] on textarea "**********" at bounding box center [702, 399] width 399 height 38
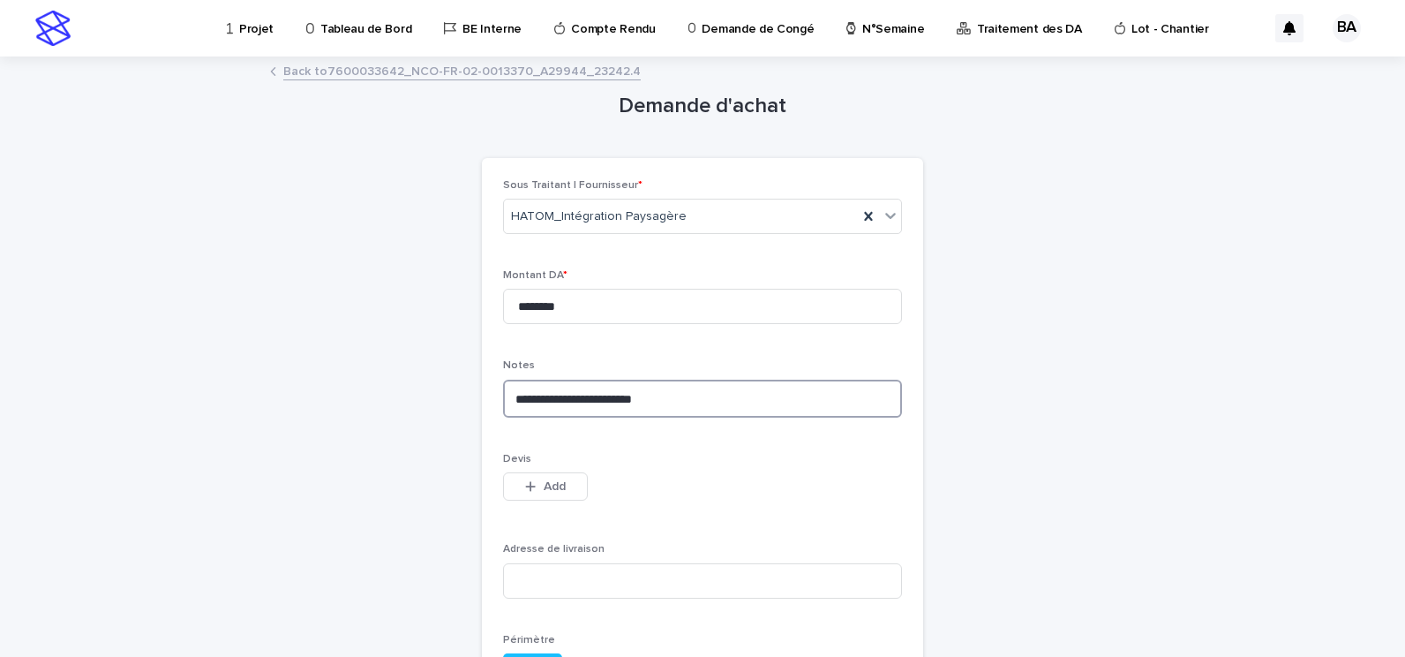
paste textarea "**********"
type textarea "**********"
click at [664, 463] on p "Devis" at bounding box center [702, 459] width 399 height 12
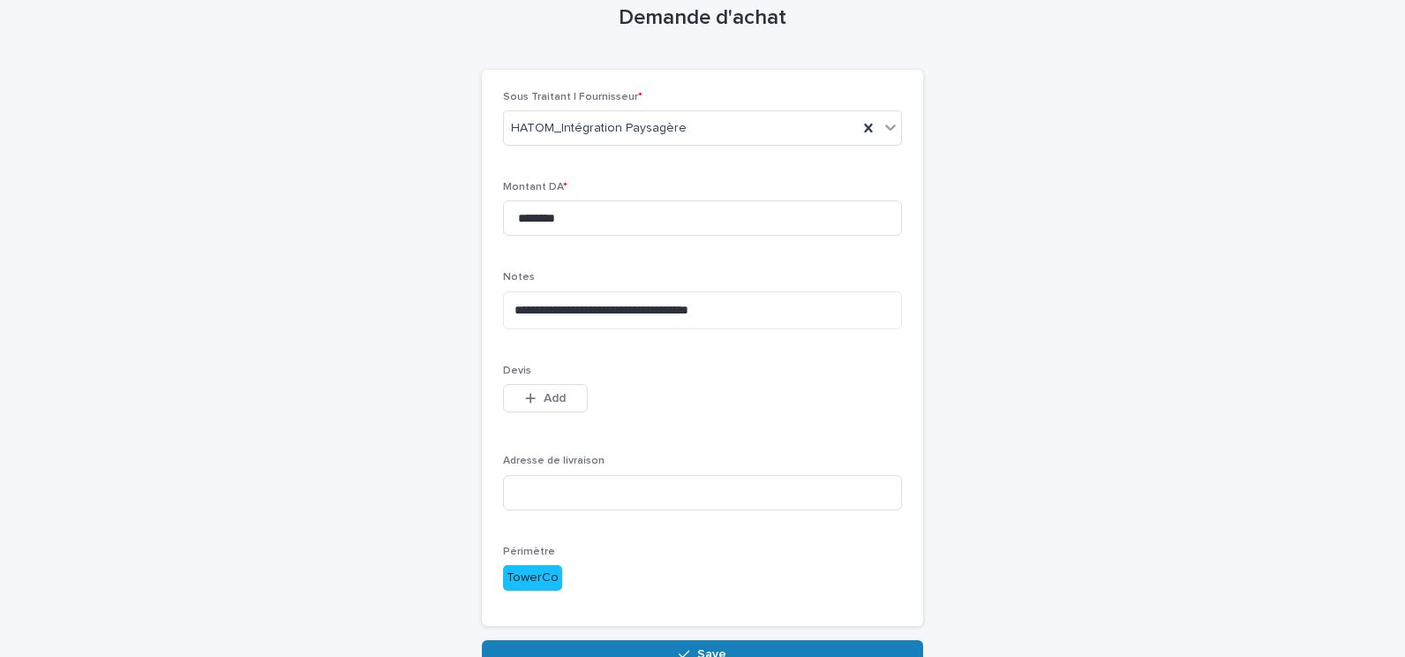
scroll to position [177, 0]
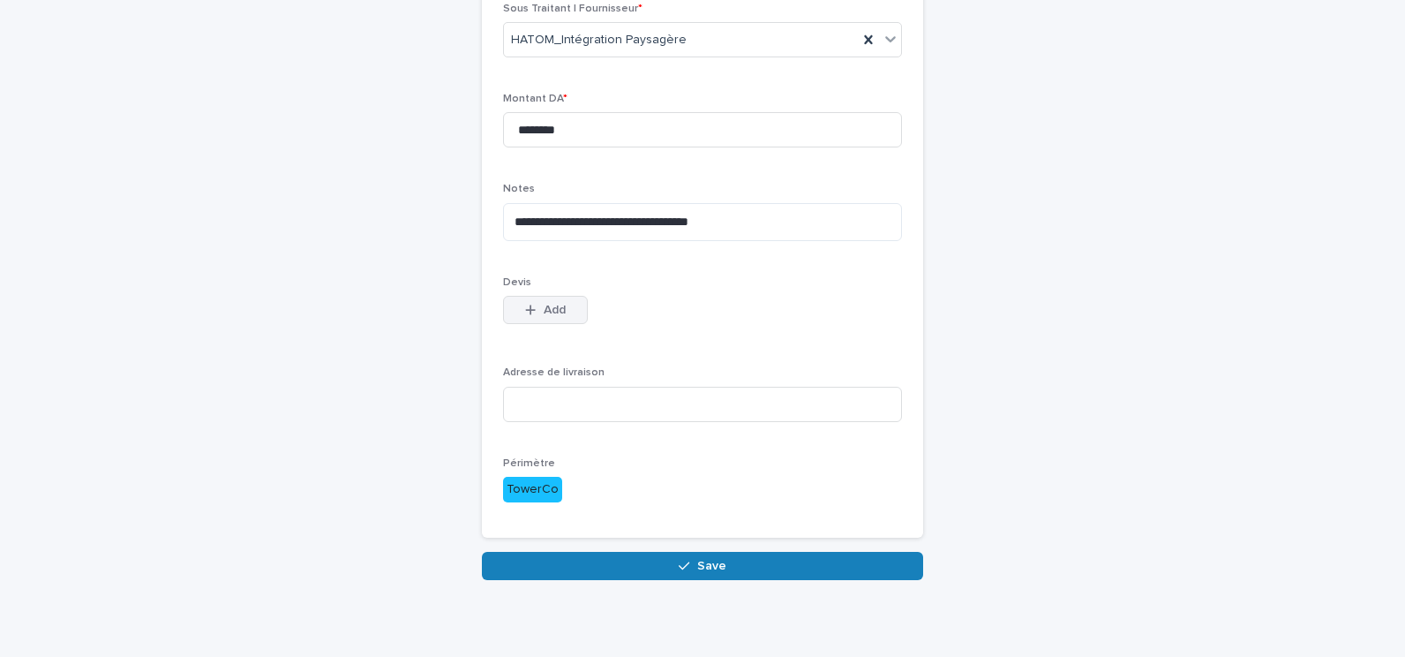
click at [544, 307] on span "Add" at bounding box center [555, 310] width 22 height 12
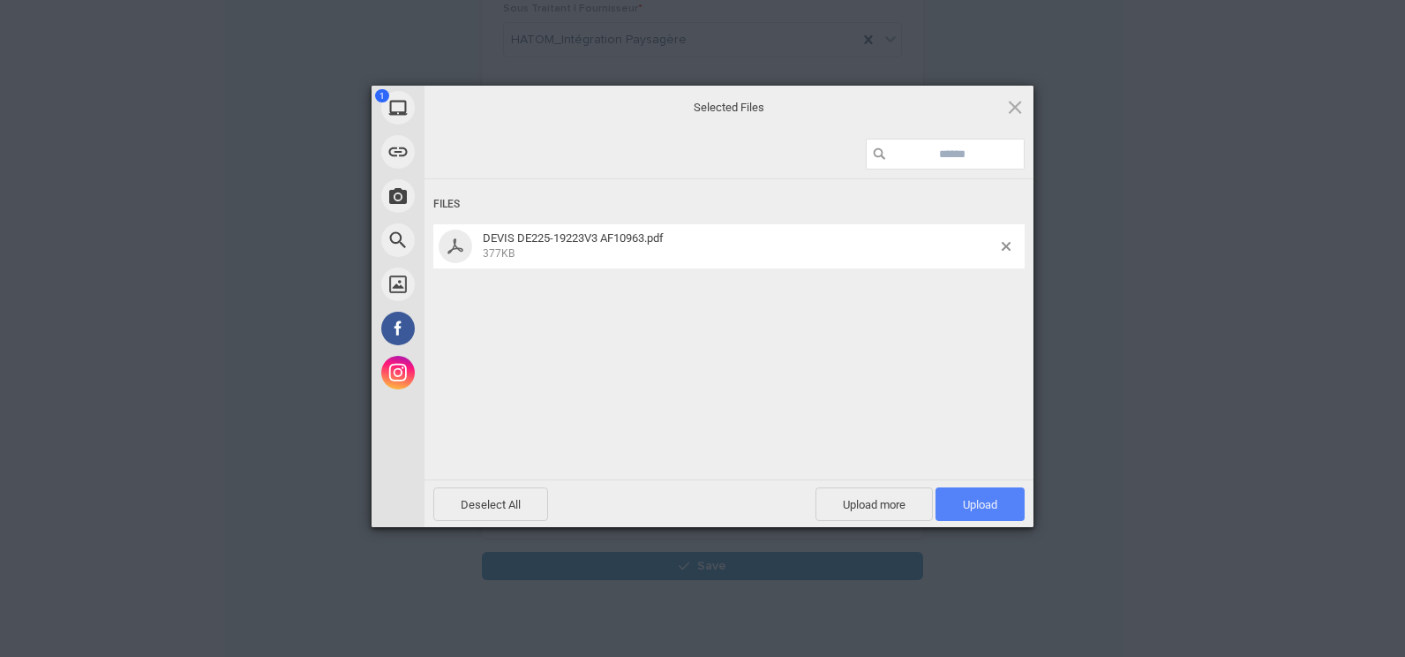
click at [978, 501] on span "Upload 1" at bounding box center [980, 504] width 34 height 13
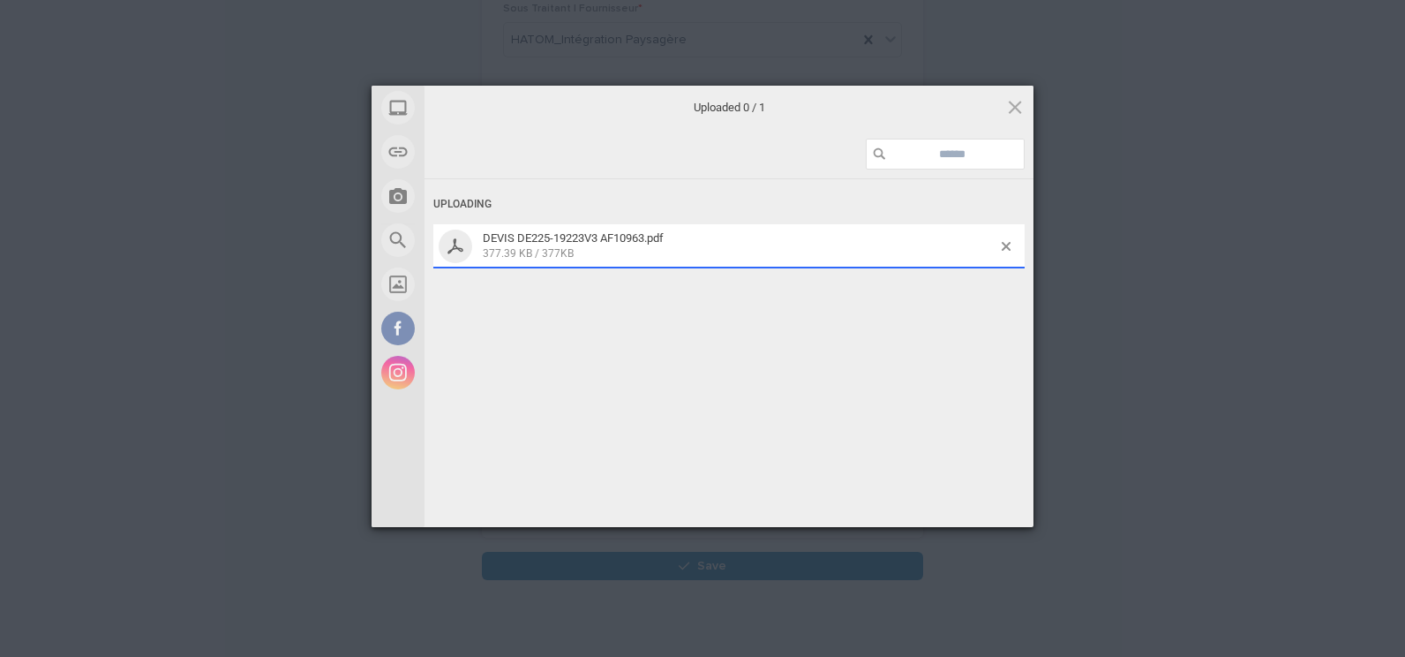
scroll to position [208, 0]
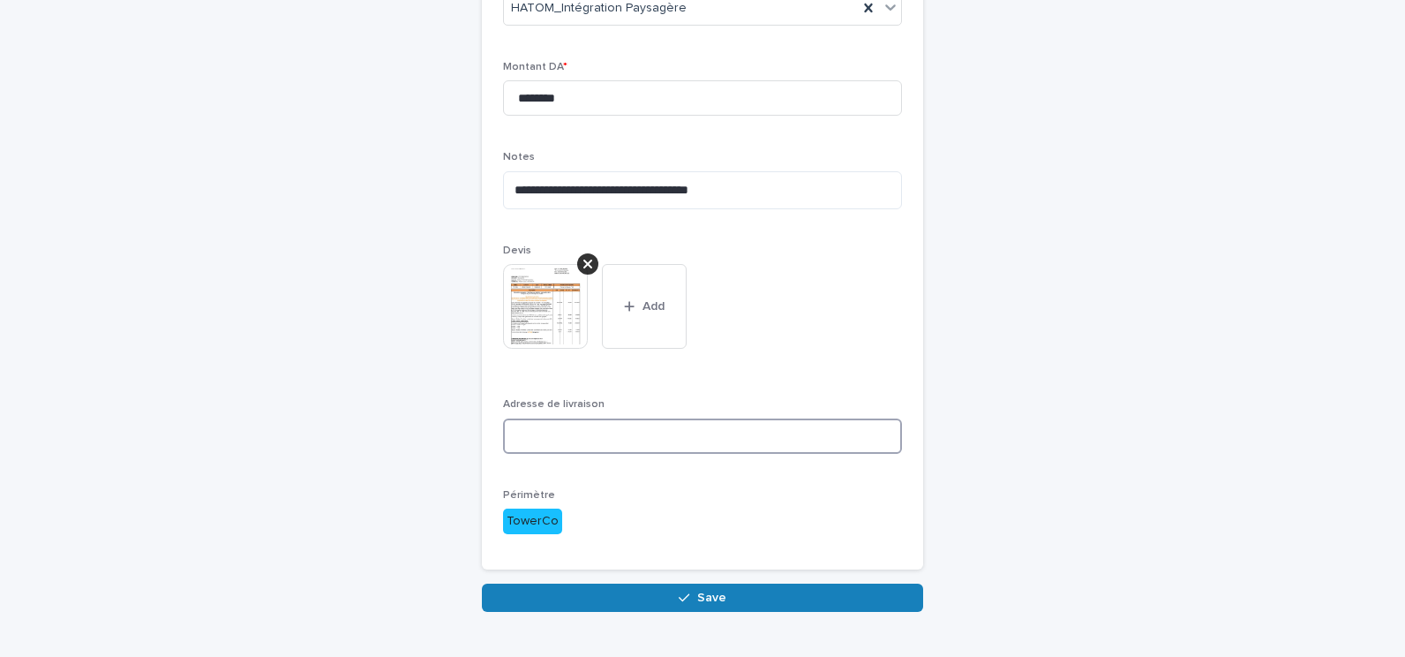
click at [545, 428] on input at bounding box center [702, 435] width 399 height 35
paste input "**********"
type input "**********"
click at [742, 373] on div "Devis This file cannot be opened Download File Add" at bounding box center [702, 311] width 399 height 132
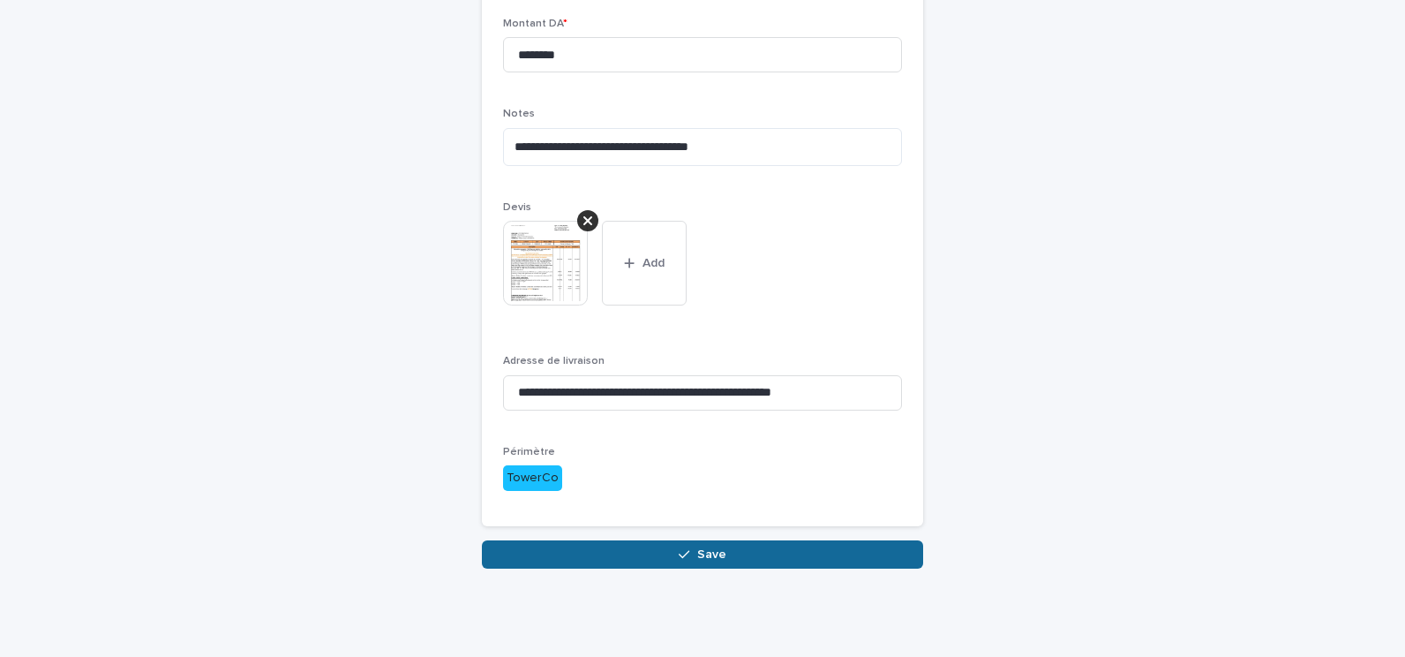
click at [710, 553] on span "Save" at bounding box center [711, 554] width 29 height 12
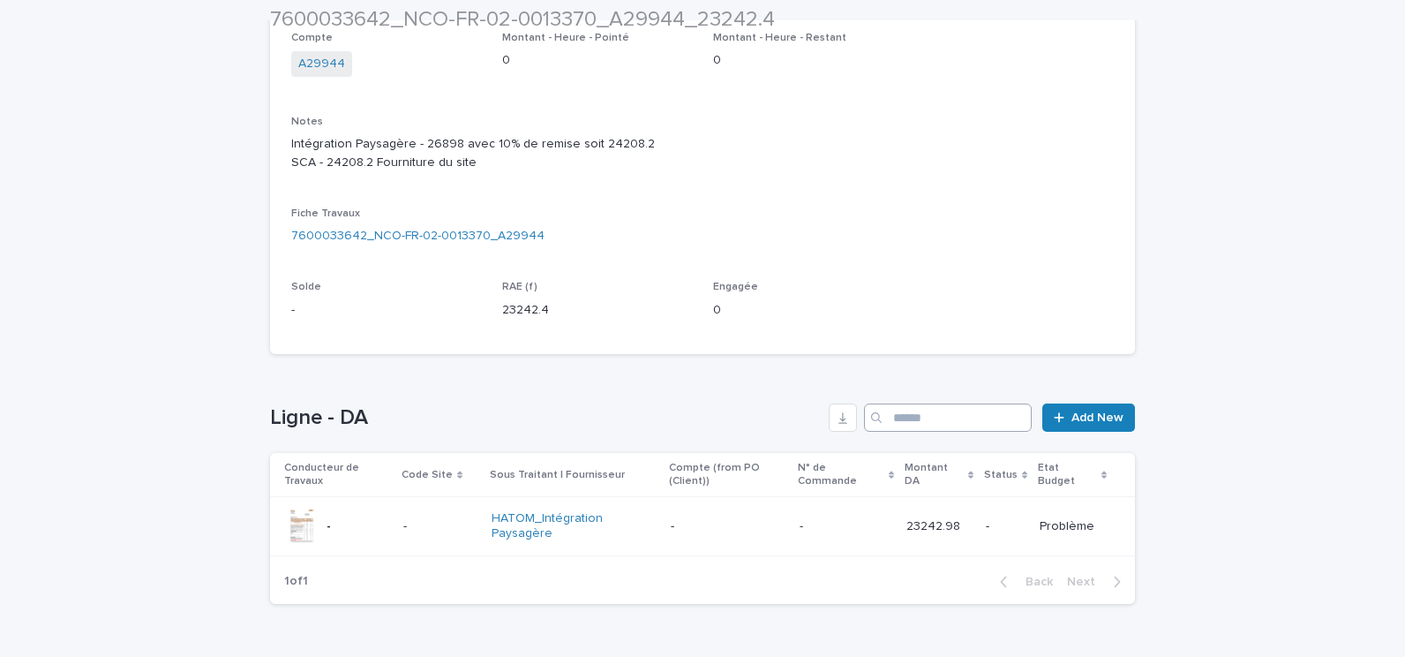
scroll to position [425, 0]
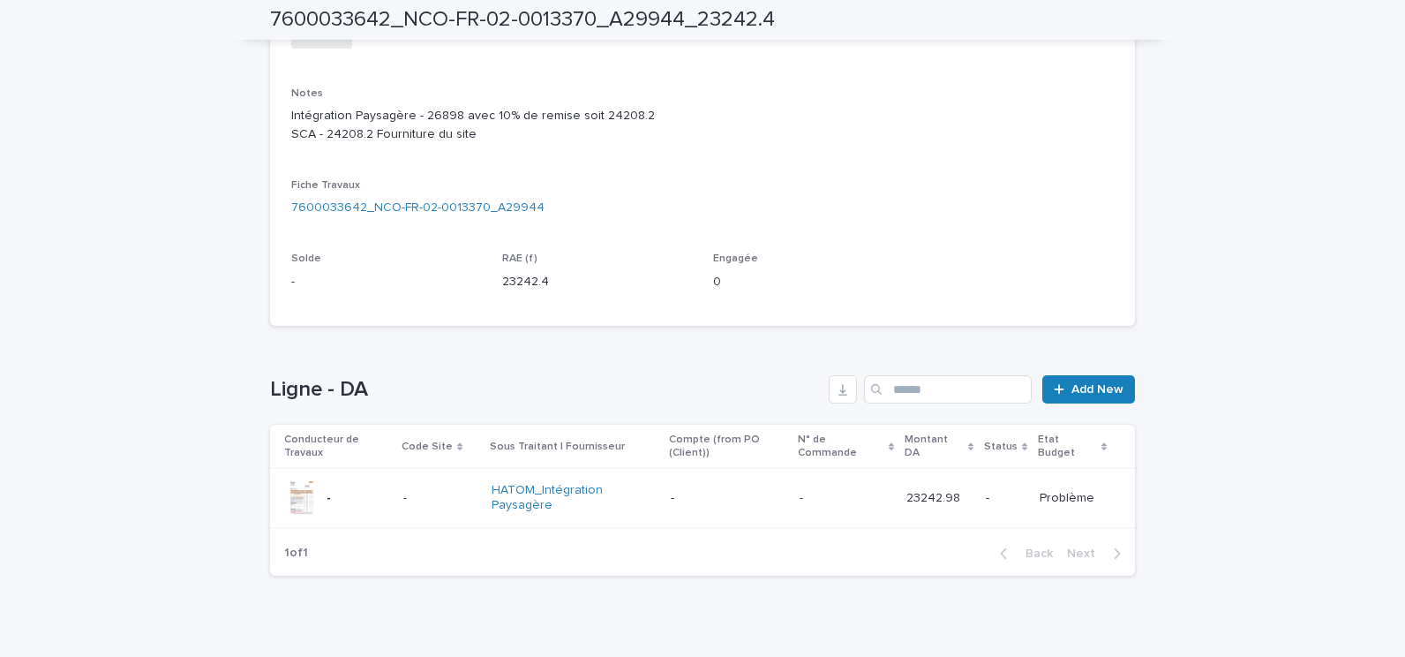
click at [441, 491] on p at bounding box center [440, 498] width 74 height 15
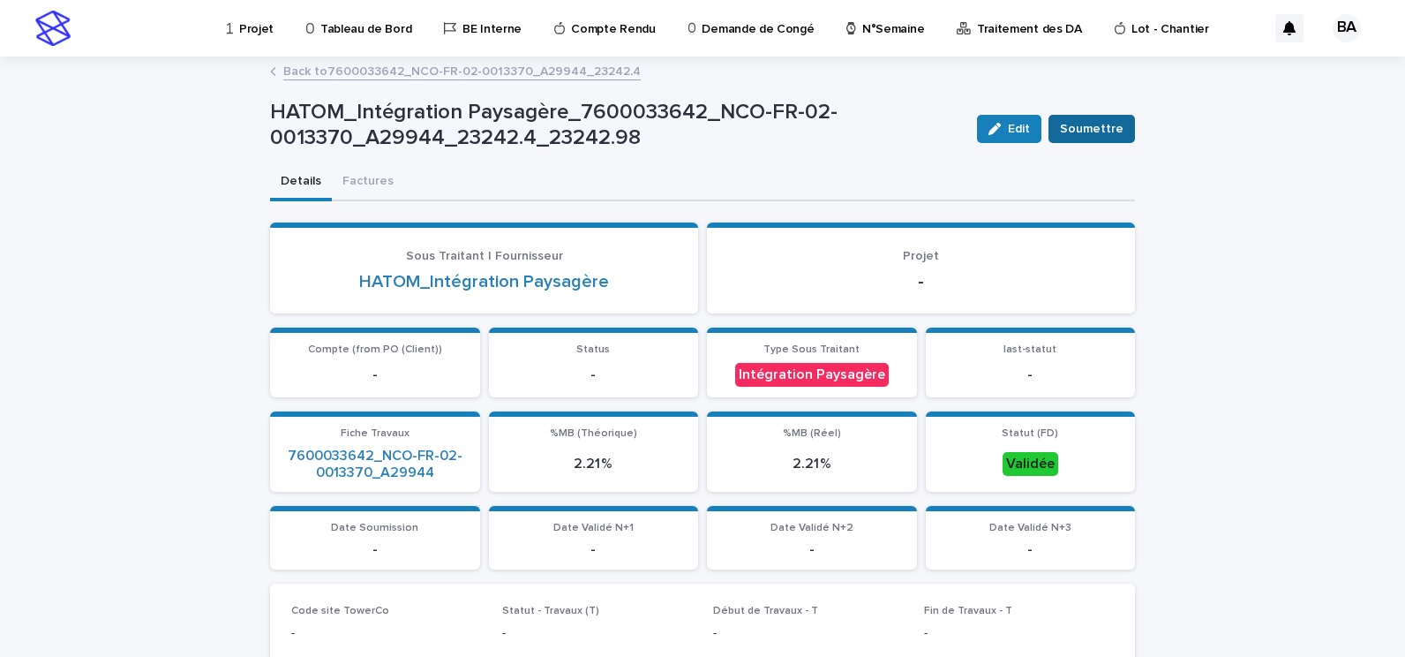
click at [1088, 128] on span "Soumettre" at bounding box center [1092, 129] width 64 height 18
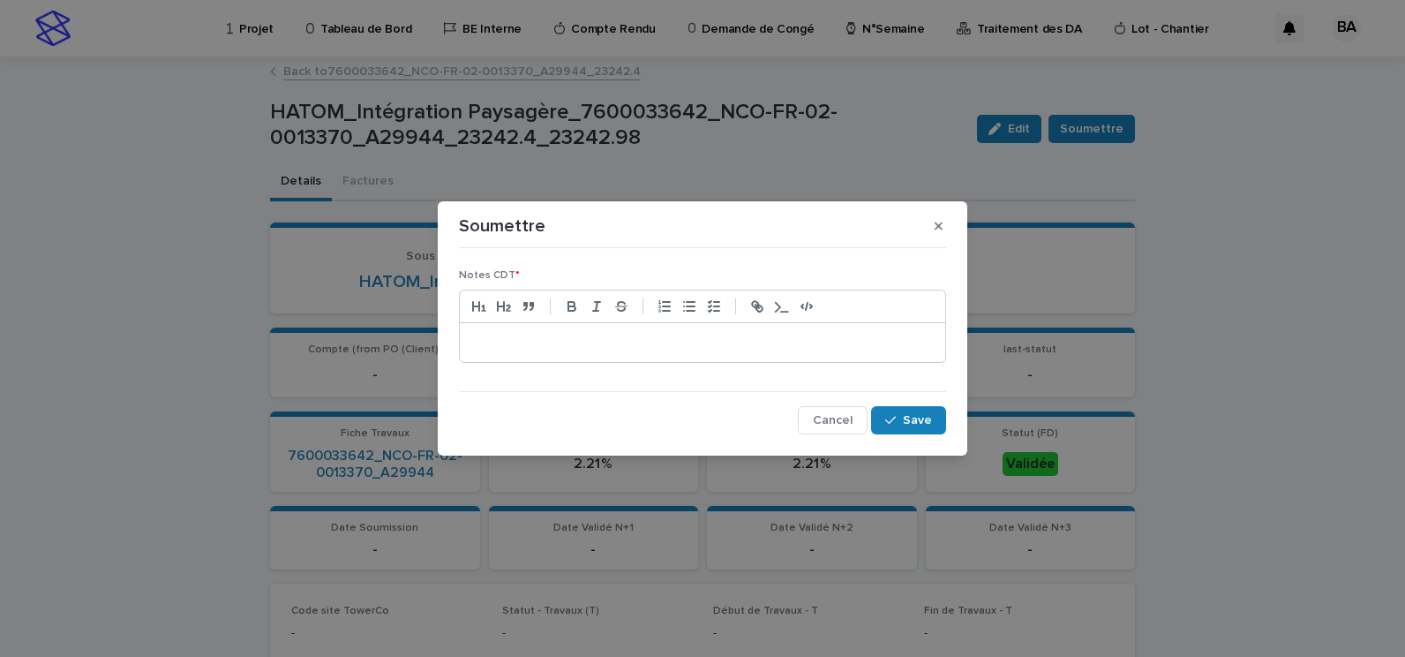
click at [638, 345] on p at bounding box center [702, 343] width 459 height 18
paste div
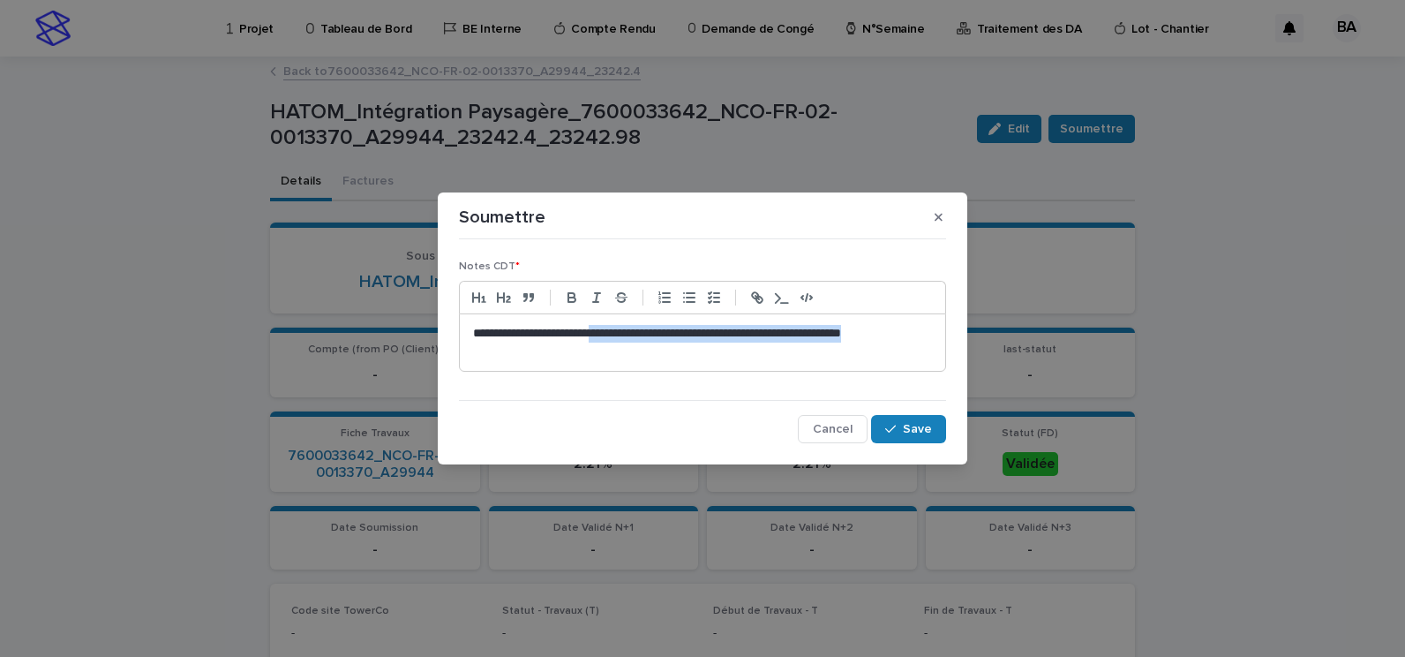
drag, startPoint x: 634, startPoint y: 330, endPoint x: 639, endPoint y: 361, distance: 31.3
click at [639, 361] on div "**********" at bounding box center [702, 342] width 485 height 56
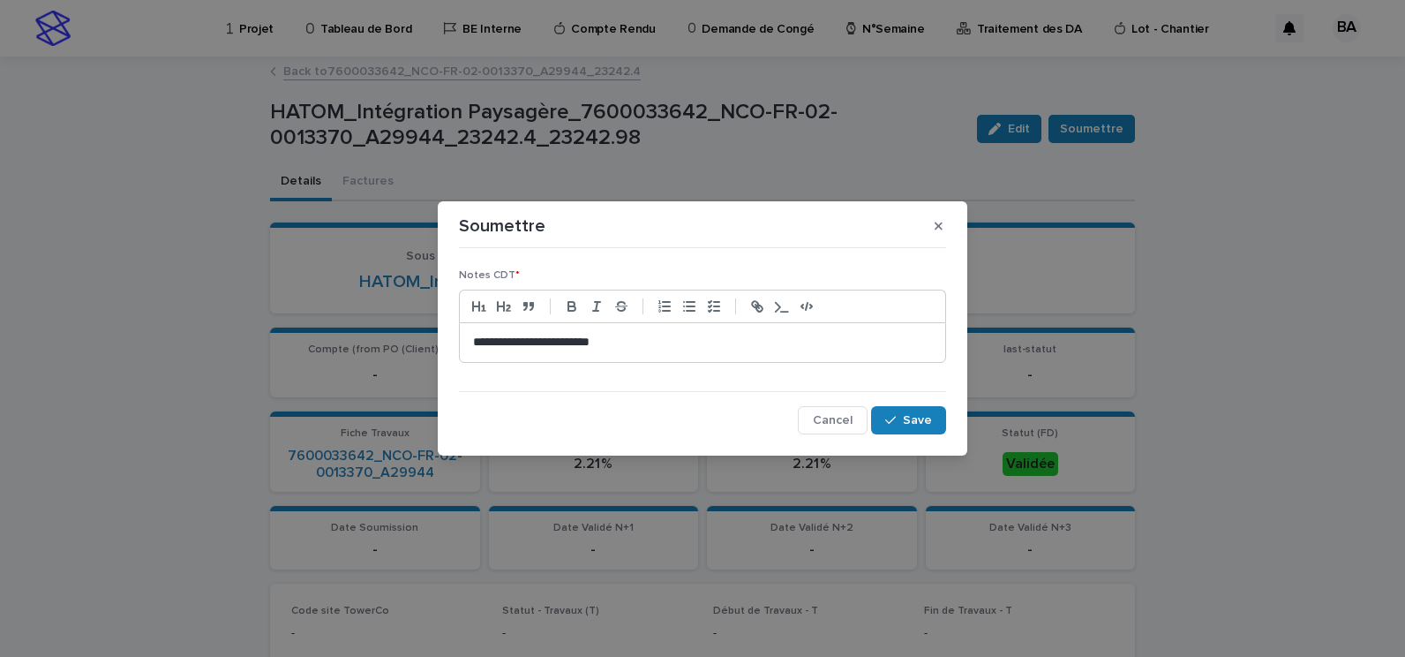
click at [682, 353] on div "**********" at bounding box center [702, 342] width 485 height 39
click at [915, 423] on span "Save" at bounding box center [917, 420] width 29 height 12
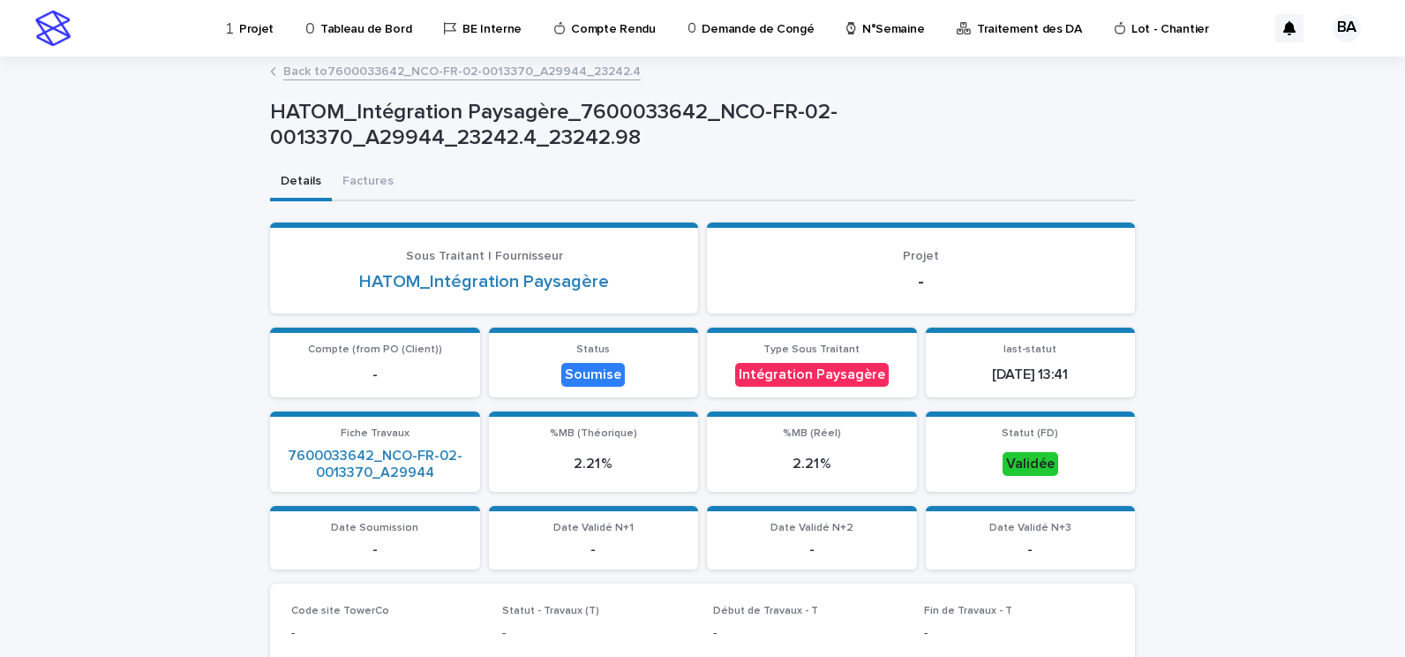
click at [470, 69] on link "Back to 7600033642_NCO-FR-02-0013370_A29944_23242.4" at bounding box center [461, 70] width 357 height 20
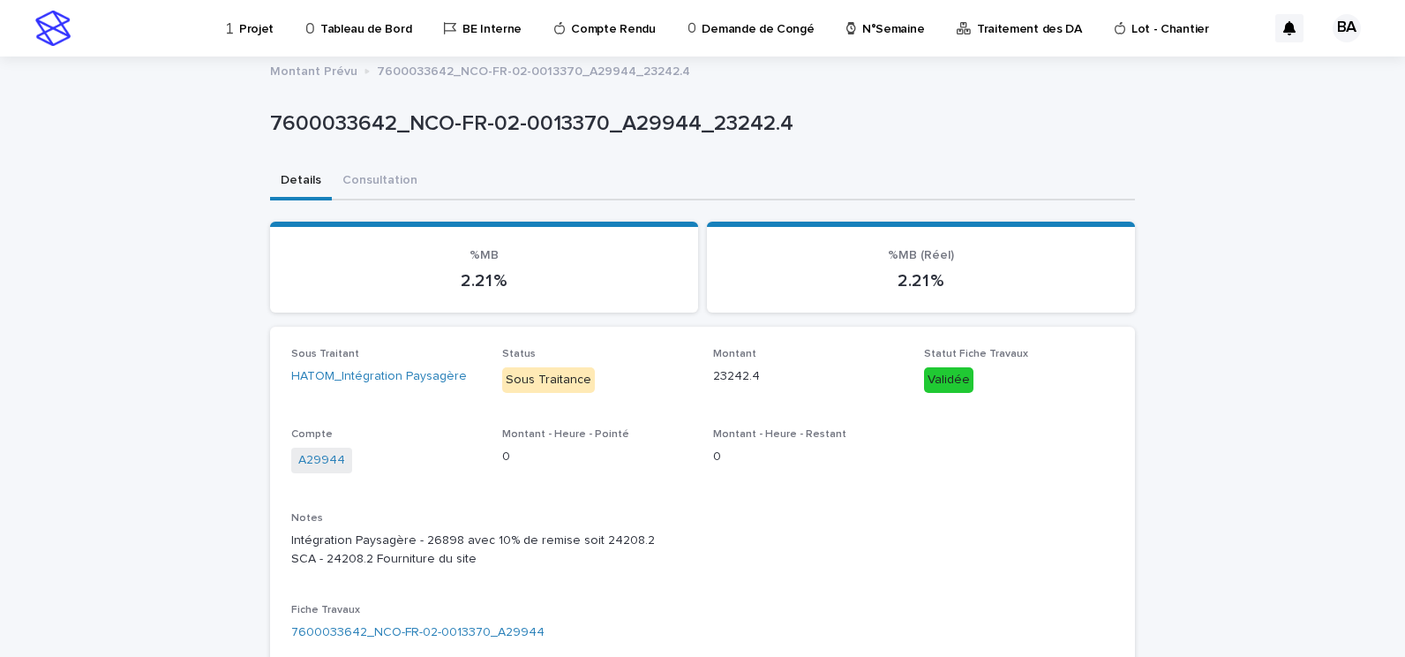
click at [438, 65] on p "7600033642_NCO-FR-02-0013370_A29944_23242.4" at bounding box center [533, 69] width 313 height 19
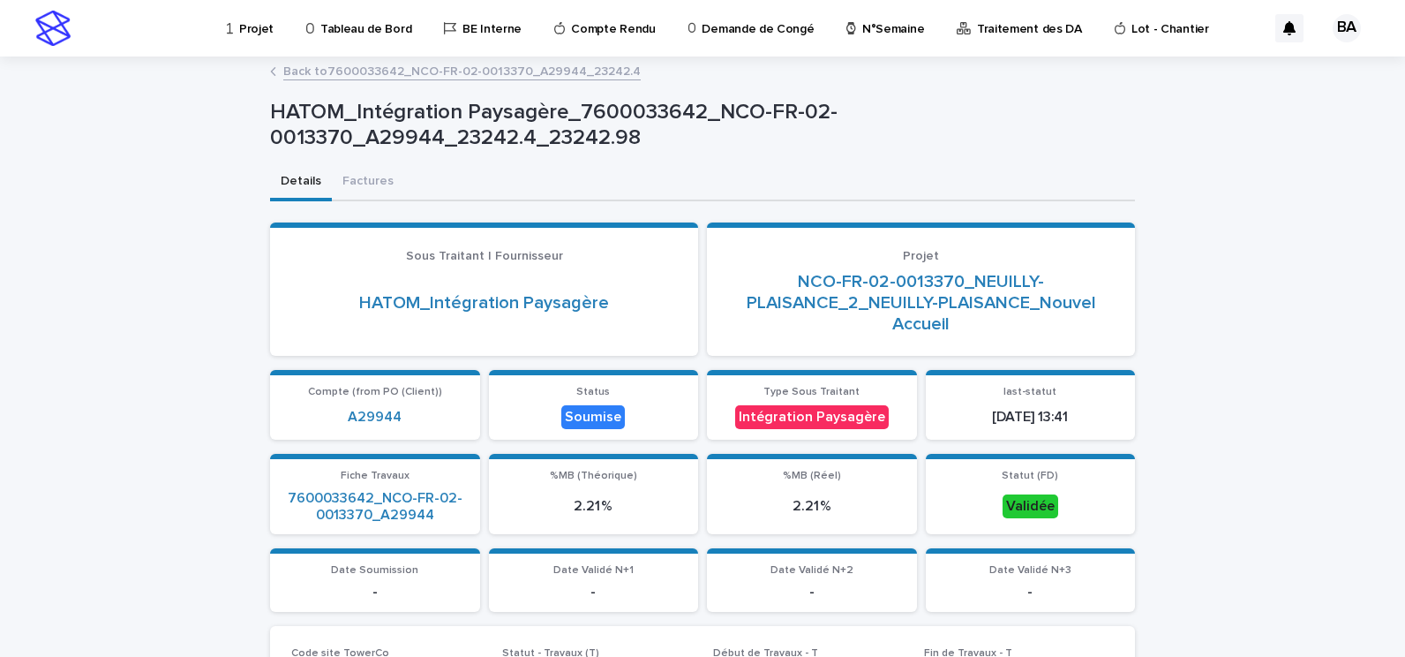
click at [361, 64] on link "Back to 7600033642_NCO-FR-02-0013370_A29944_23242.4" at bounding box center [461, 70] width 357 height 20
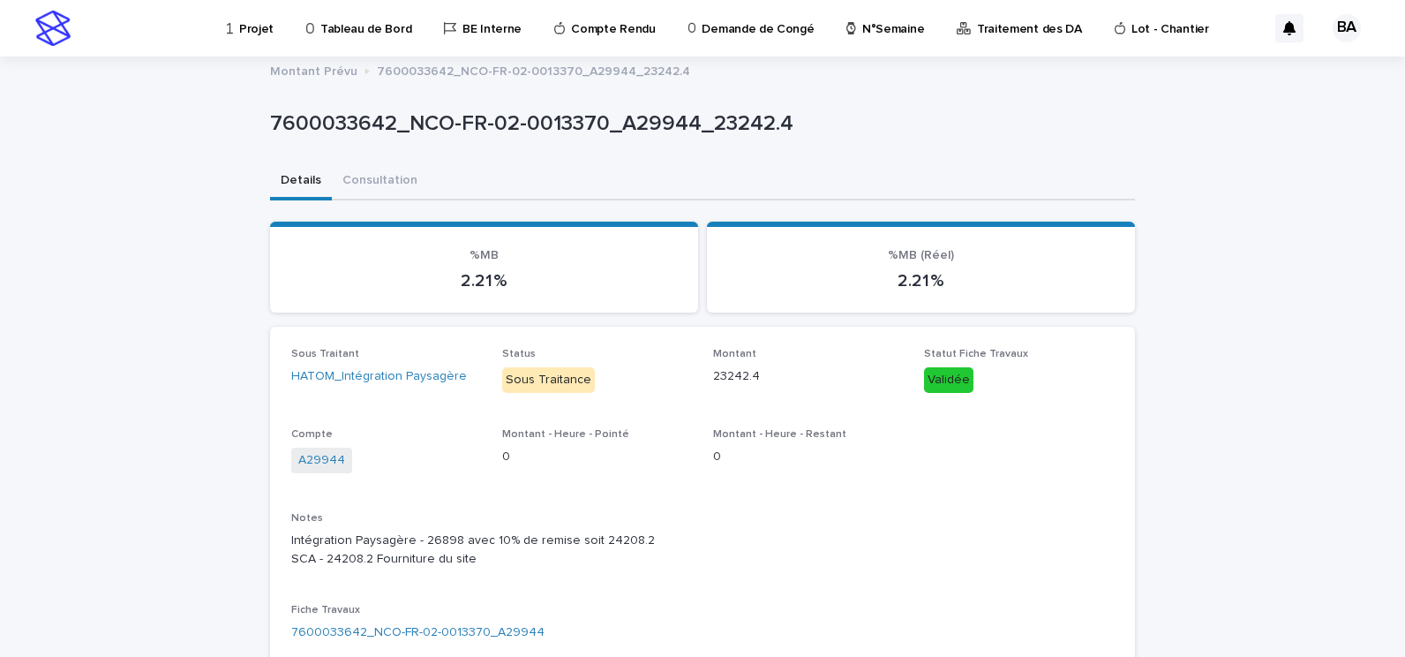
click at [308, 69] on p "Montant Prévu" at bounding box center [313, 69] width 87 height 19
click at [252, 30] on p "Projet" at bounding box center [256, 18] width 34 height 37
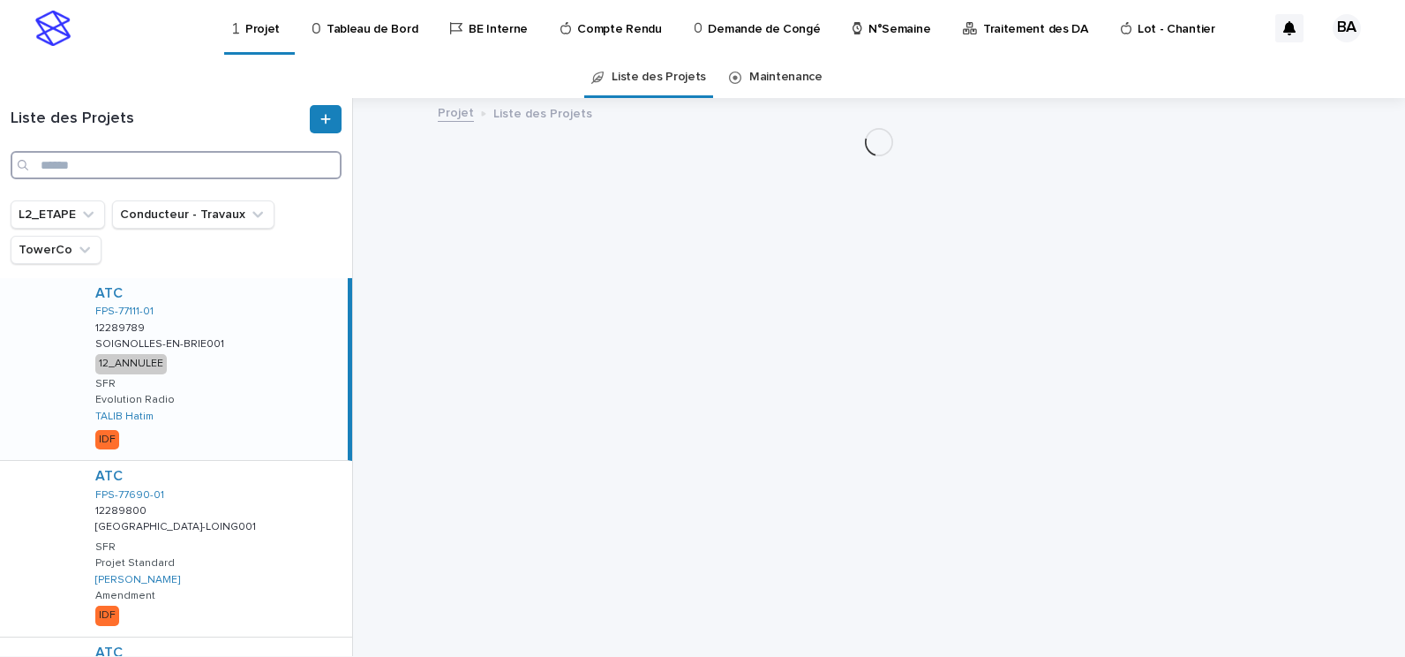
click at [117, 166] on input "Search" at bounding box center [176, 165] width 331 height 28
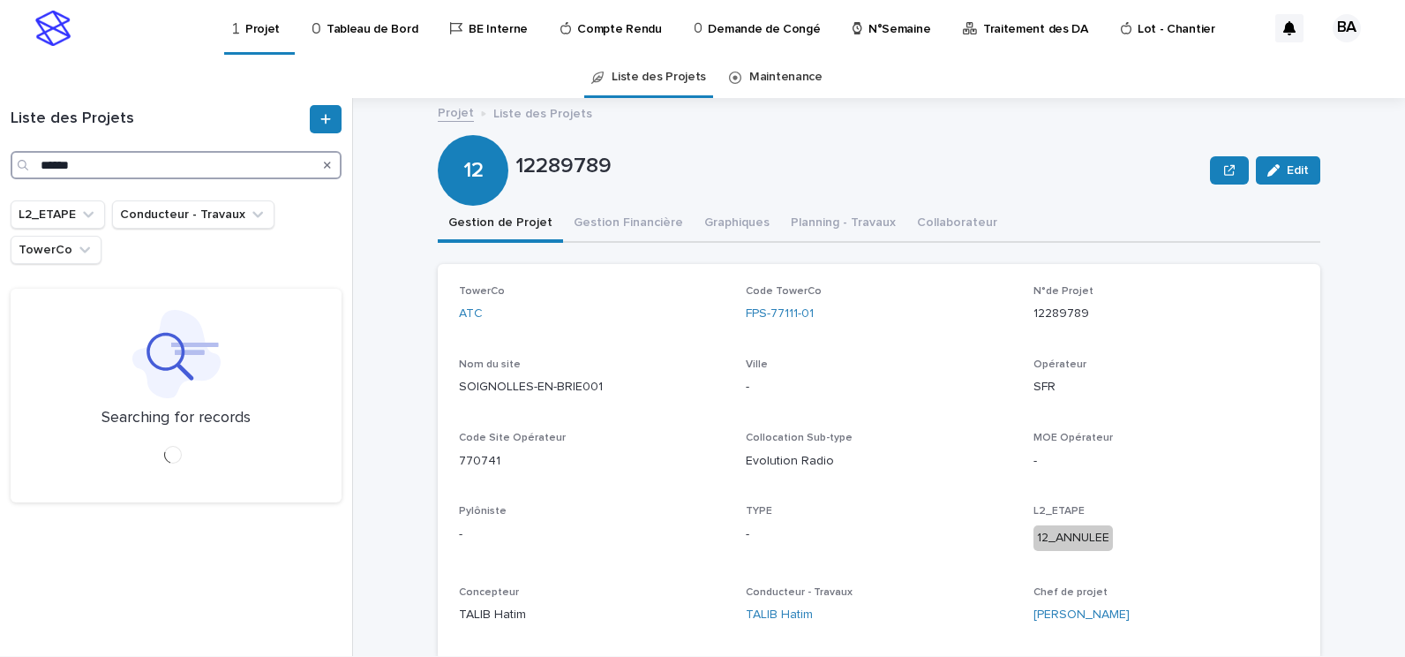
type input "******"
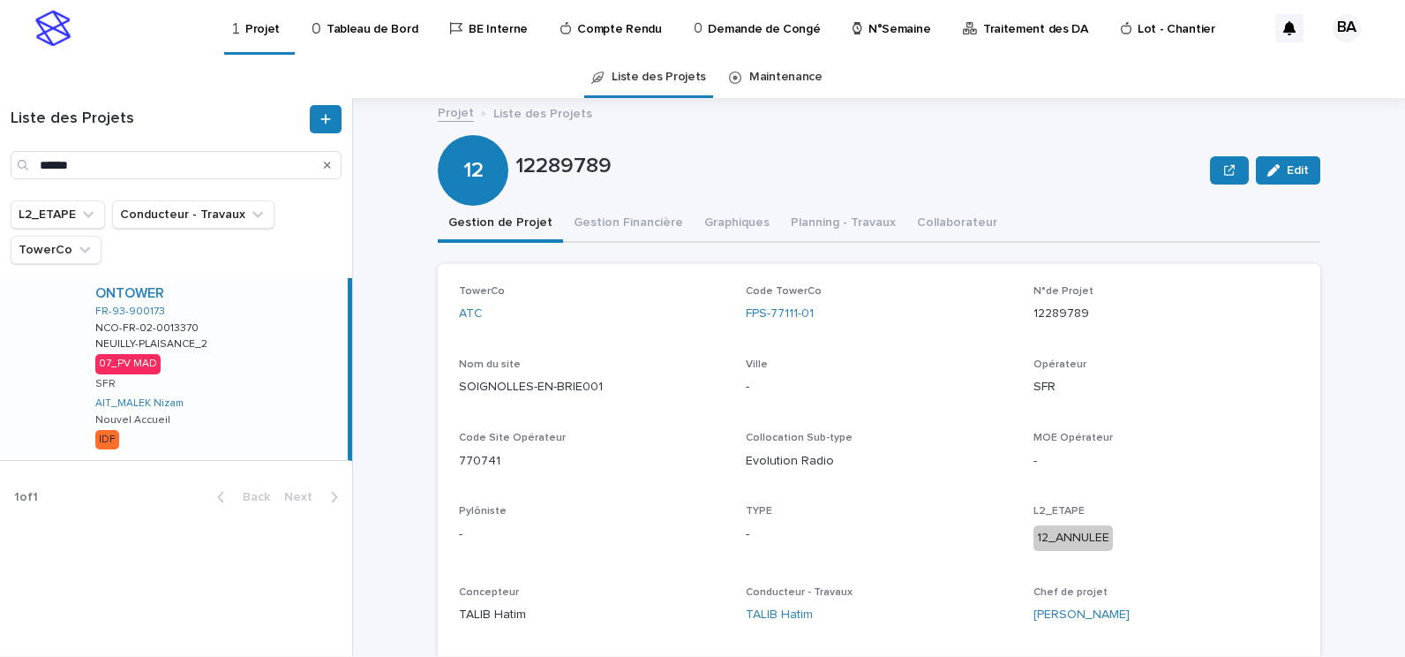
drag, startPoint x: 151, startPoint y: 318, endPoint x: 267, endPoint y: 328, distance: 117.0
click at [151, 320] on p "NCO-FR-02-0013370" at bounding box center [148, 327] width 107 height 16
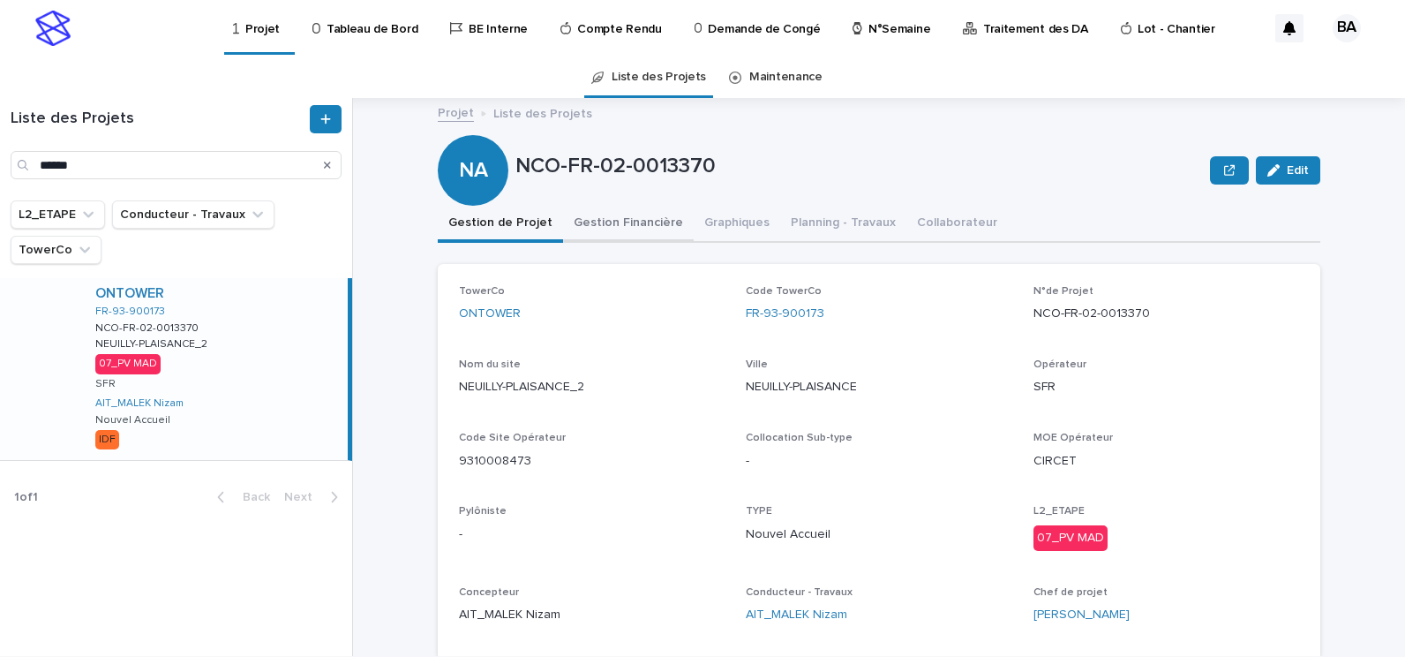
click at [614, 220] on button "Gestion Financière" at bounding box center [628, 224] width 131 height 37
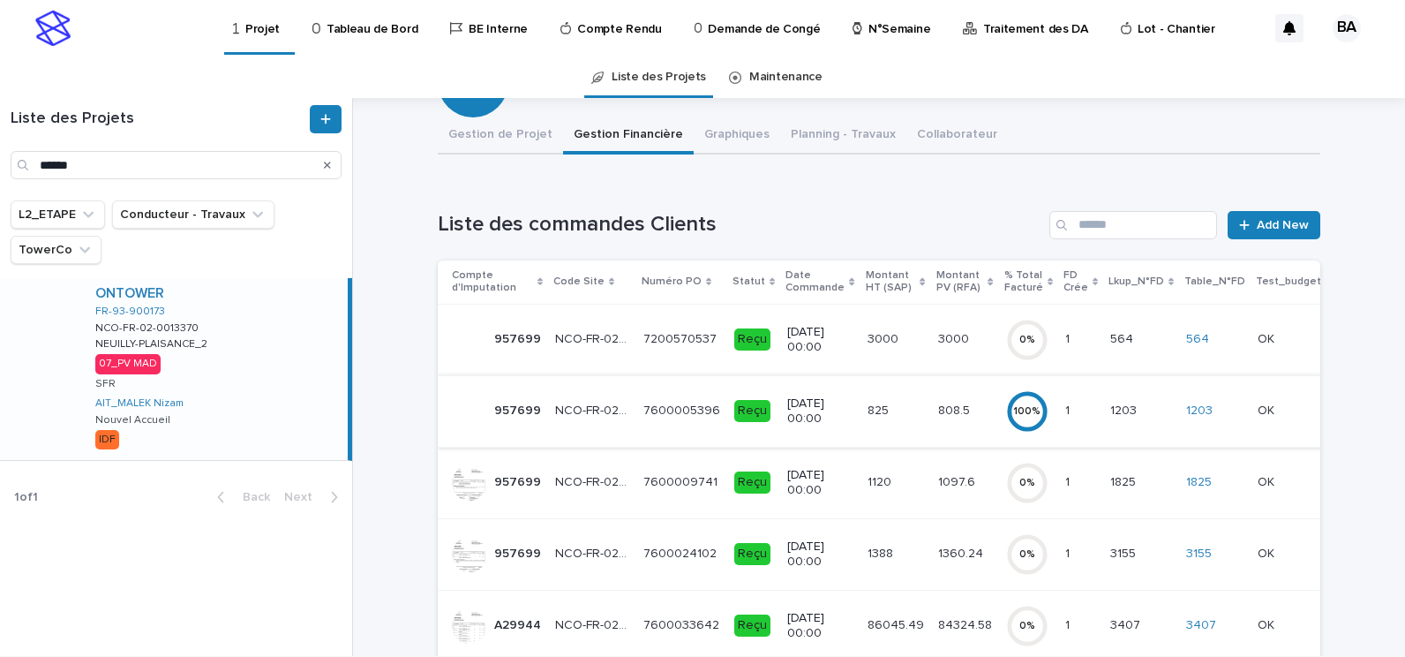
scroll to position [265, 0]
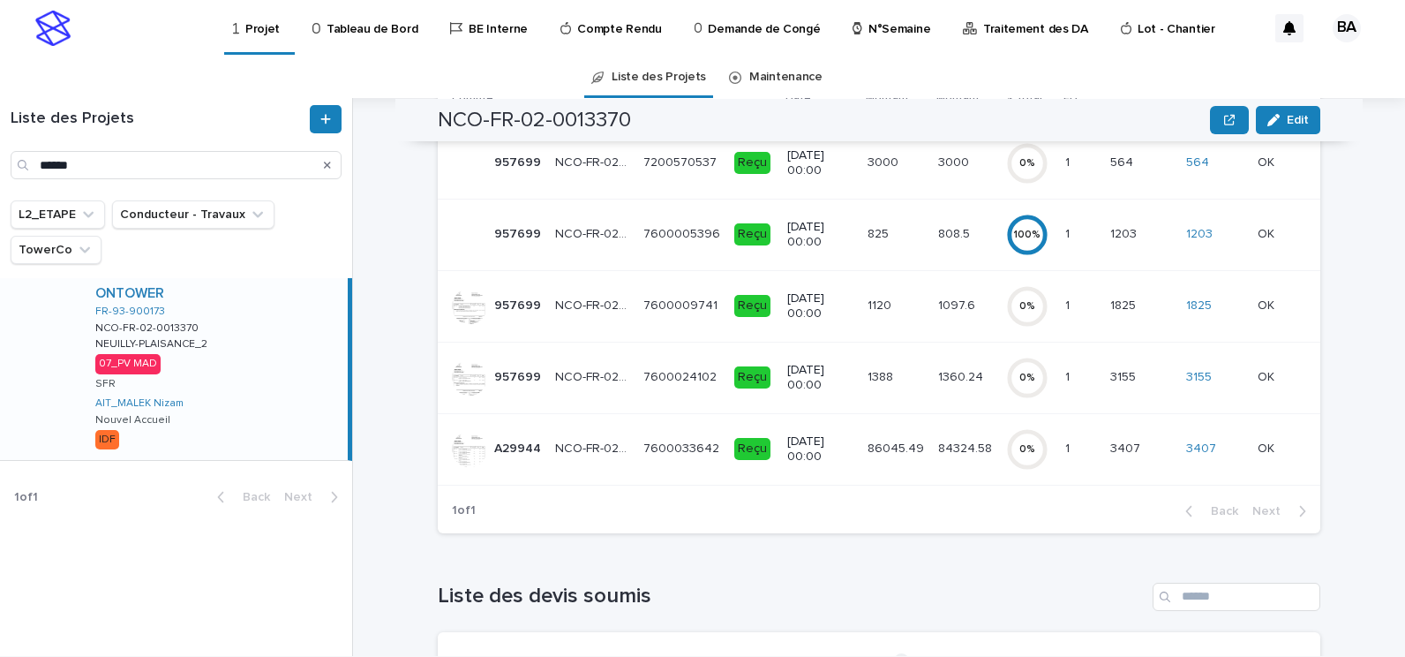
click at [573, 447] on p "NCO-FR-02-0013370" at bounding box center [594, 447] width 78 height 19
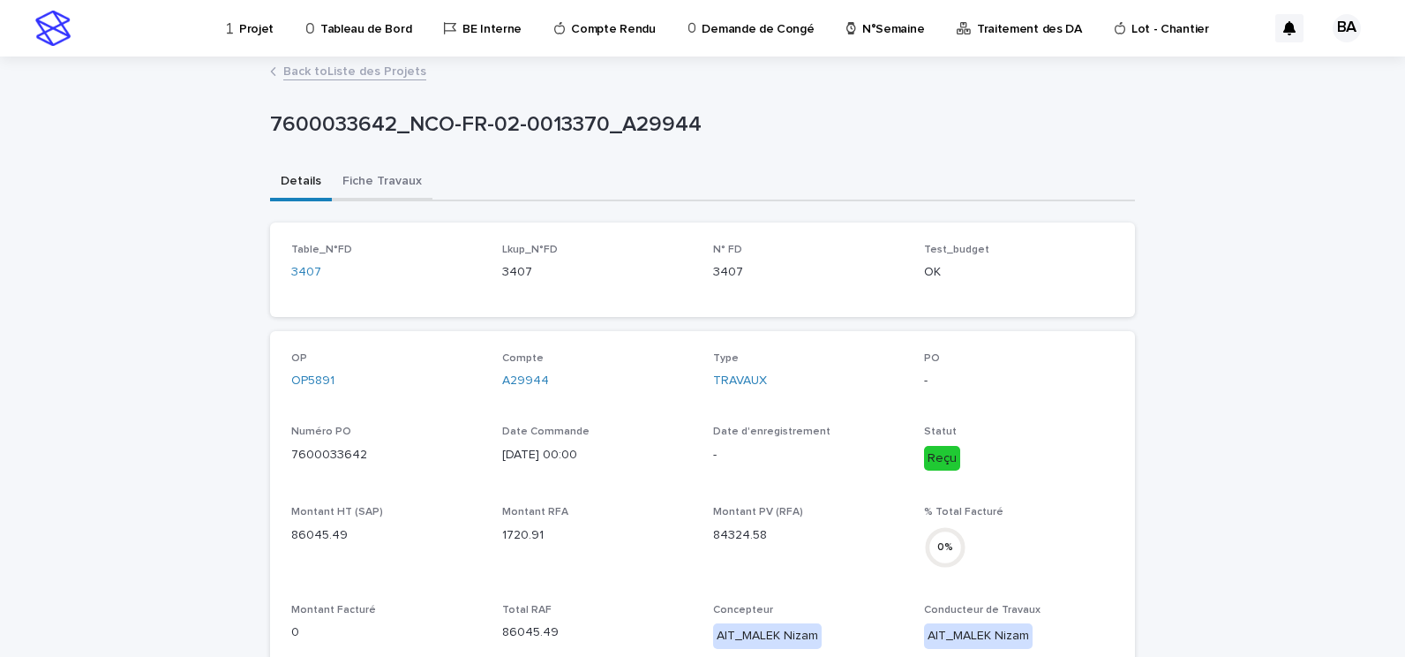
click at [365, 177] on button "Fiche Travaux" at bounding box center [382, 182] width 101 height 37
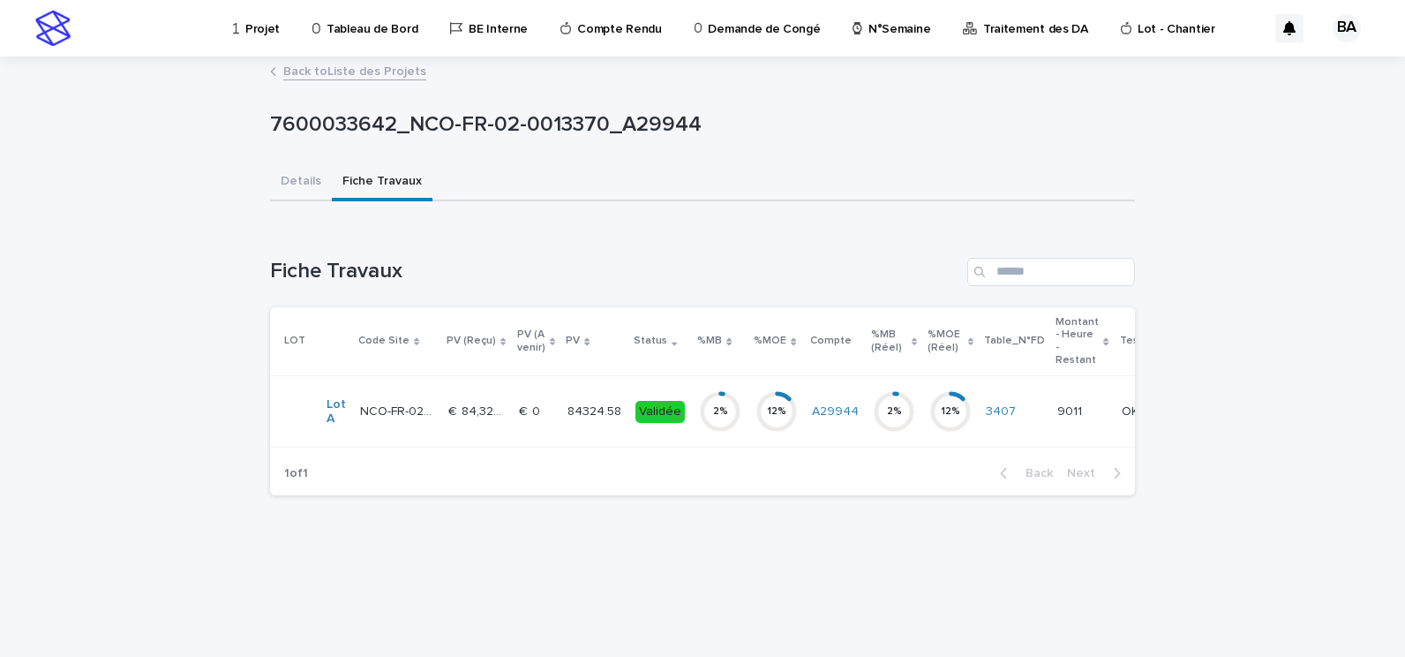
click at [500, 410] on p "€  84,324.58" at bounding box center [478, 410] width 60 height 19
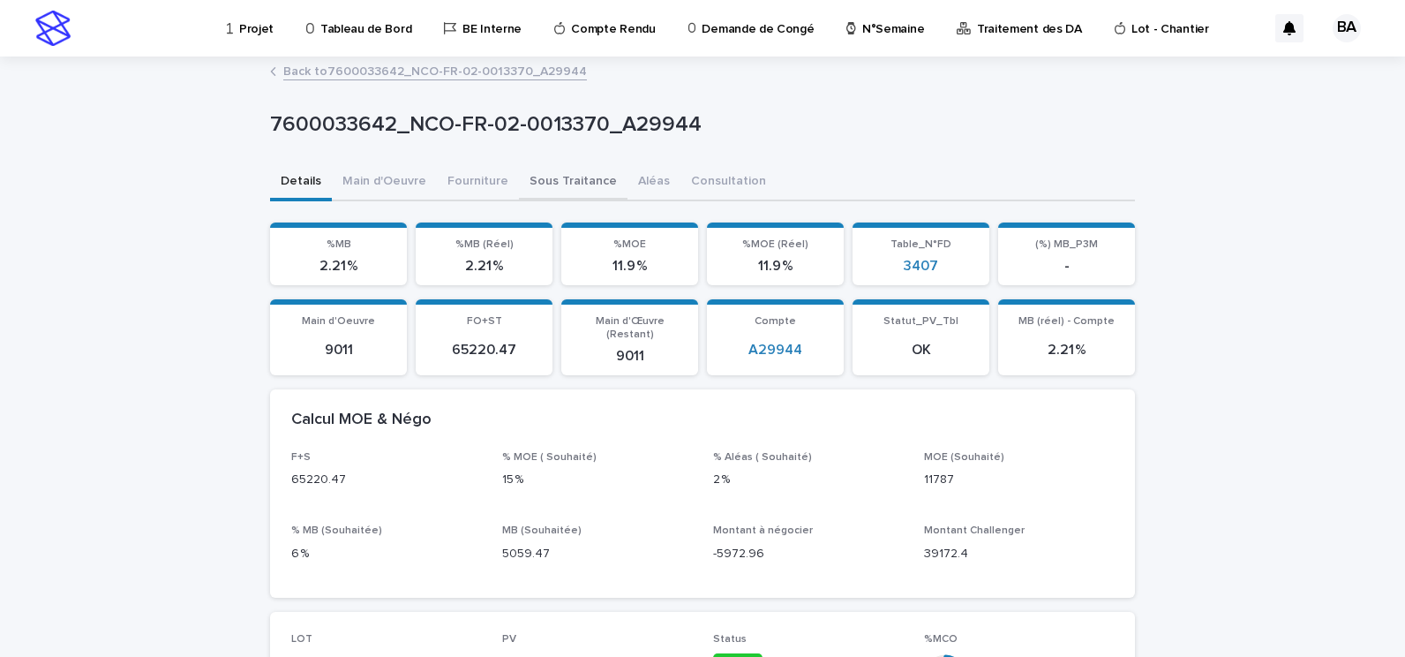
click at [572, 181] on button "Sous Traitance" at bounding box center [573, 182] width 109 height 37
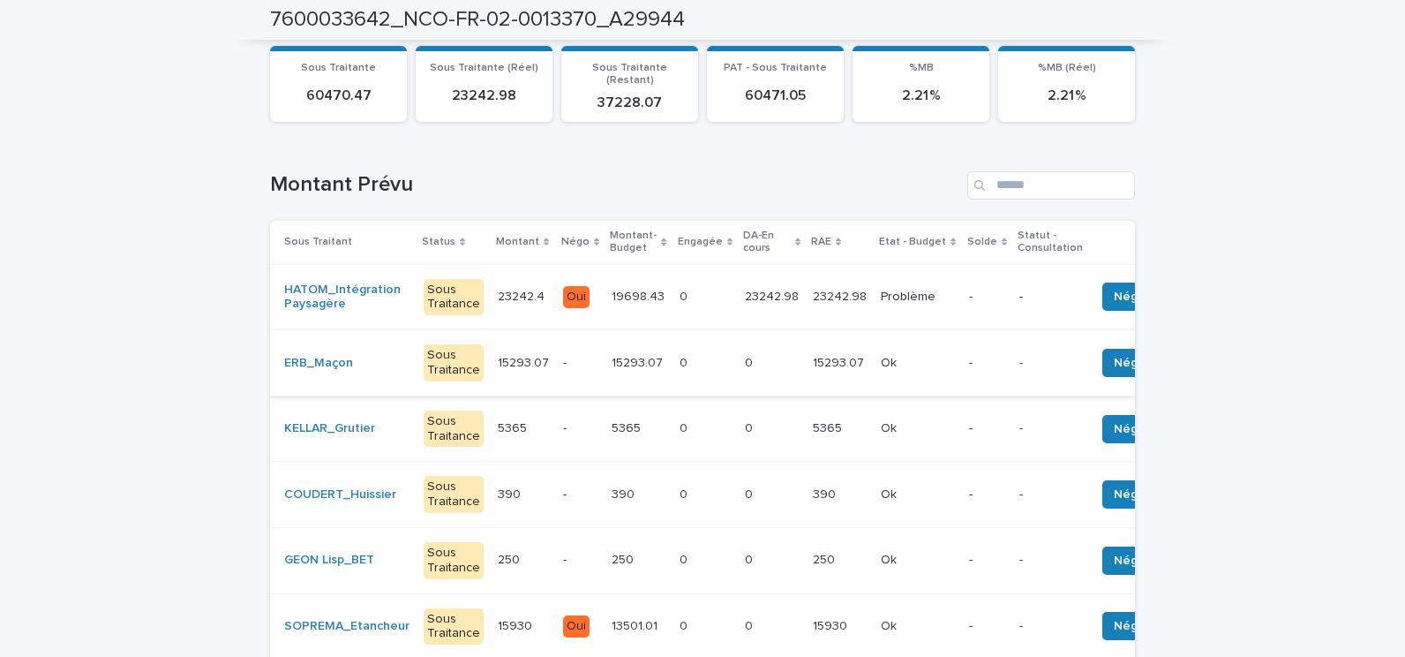
scroll to position [265, 0]
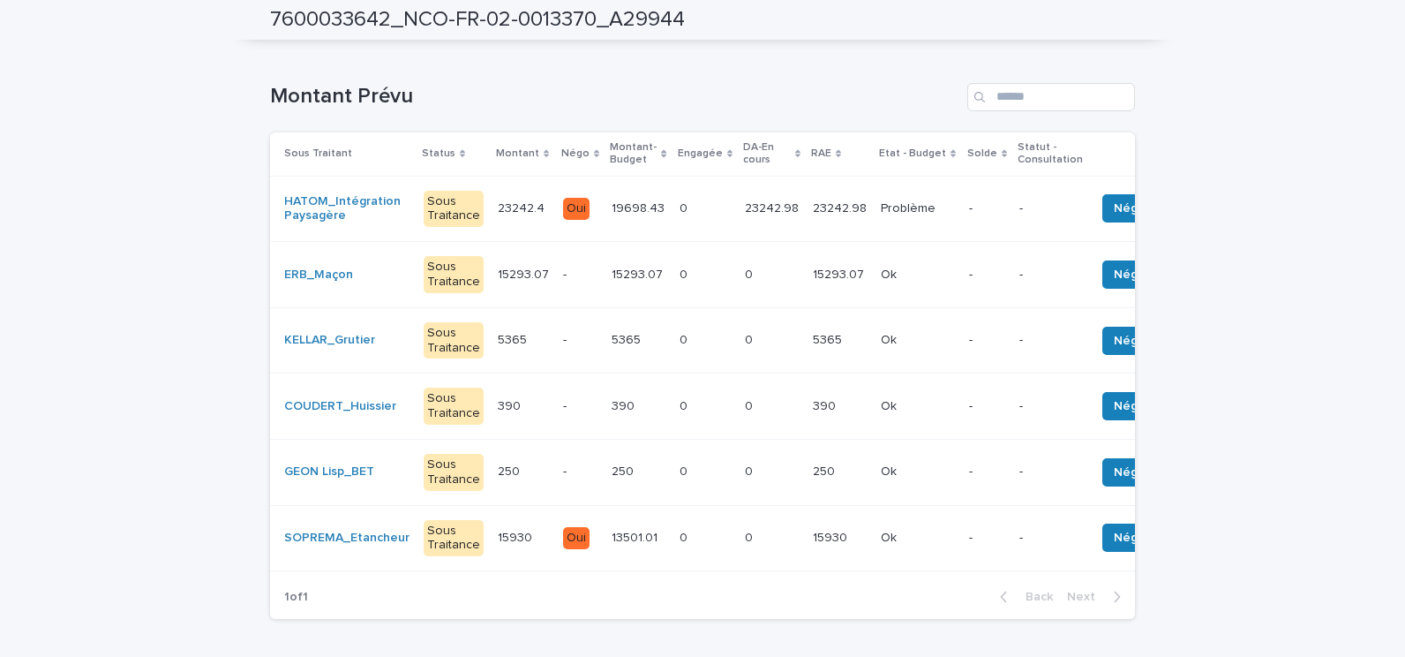
click at [382, 339] on div "KELLAR_Grutier" at bounding box center [346, 340] width 125 height 29
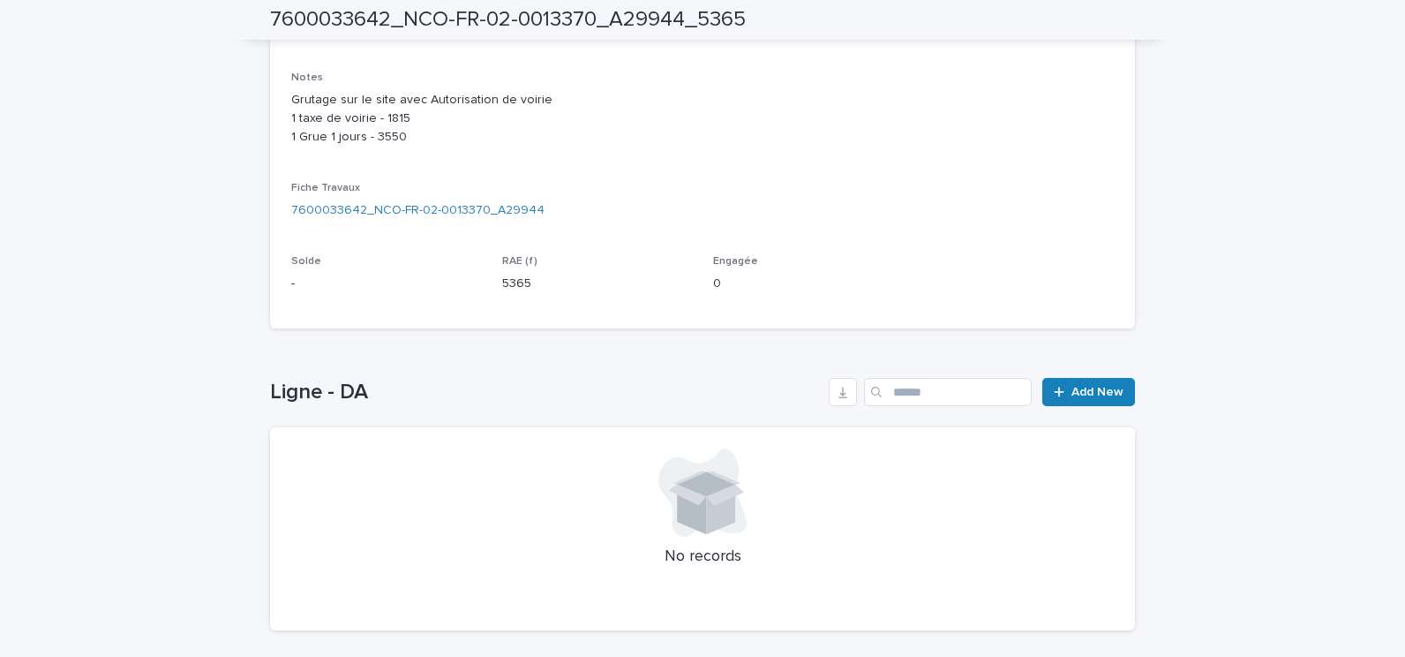
scroll to position [517, 0]
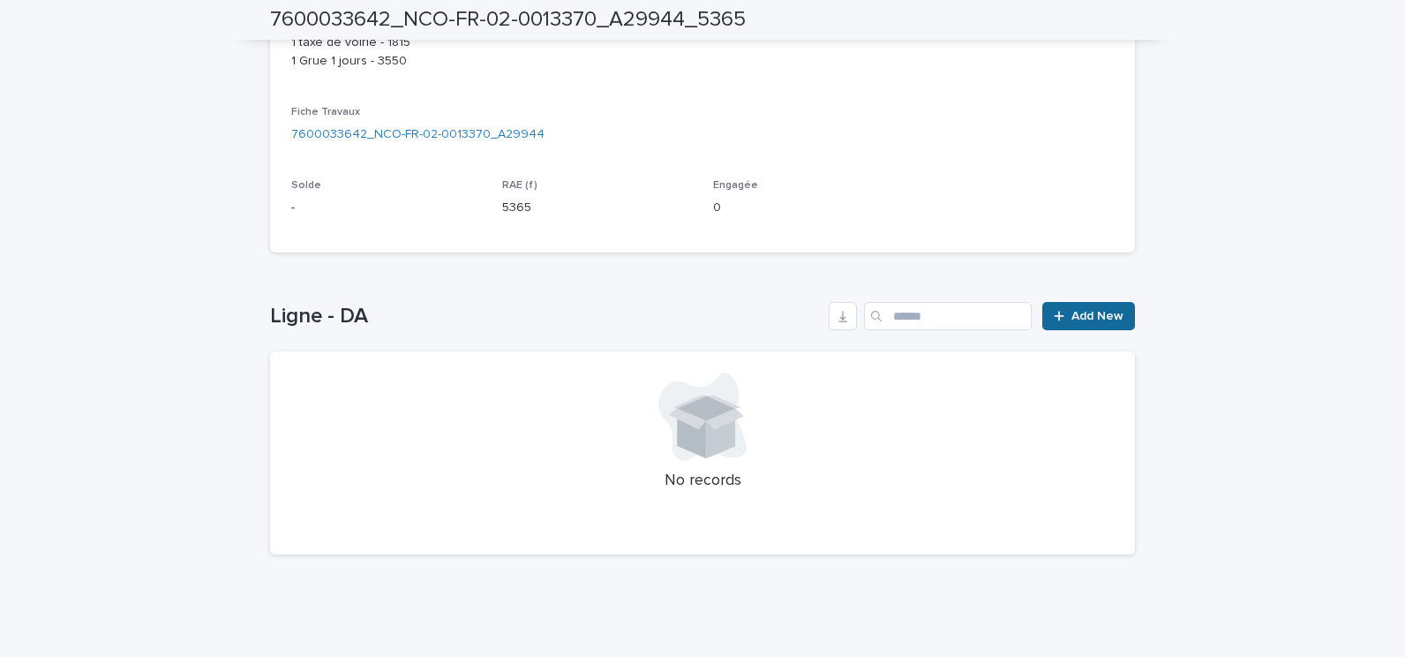
click at [1085, 320] on span "Add New" at bounding box center [1098, 316] width 52 height 12
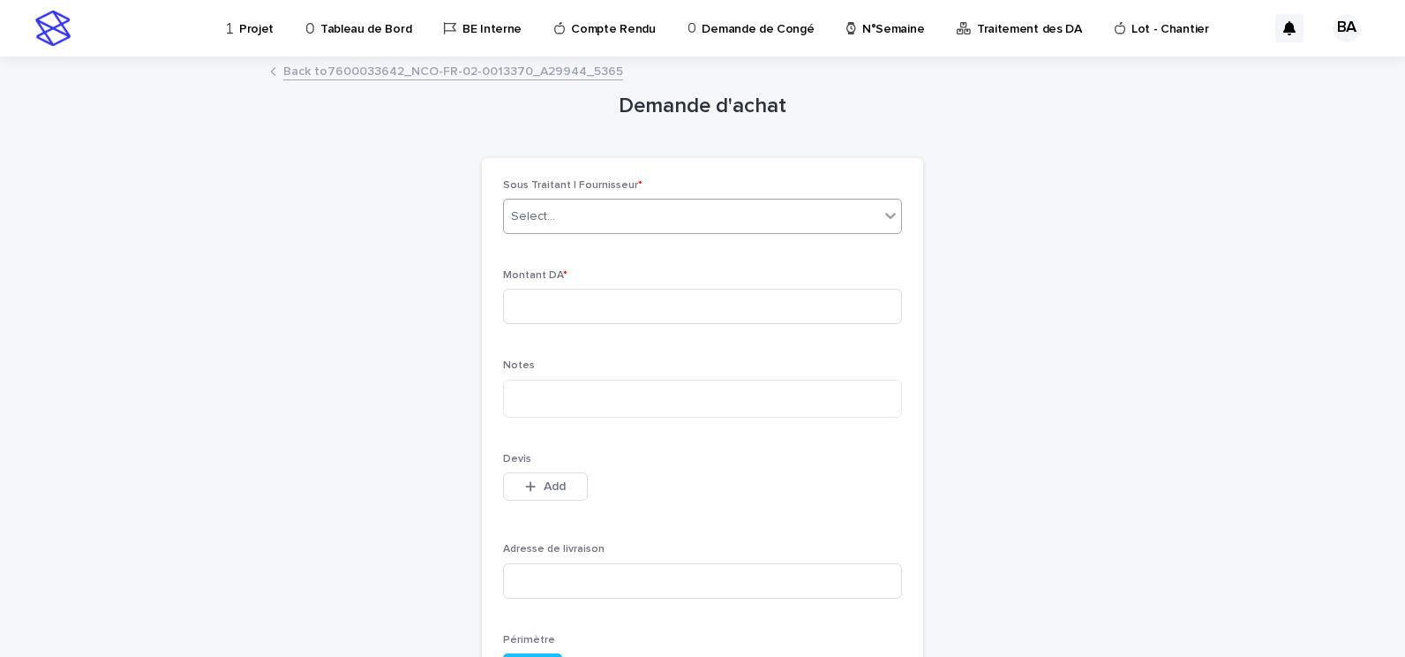
click at [680, 222] on div "Select..." at bounding box center [691, 216] width 375 height 29
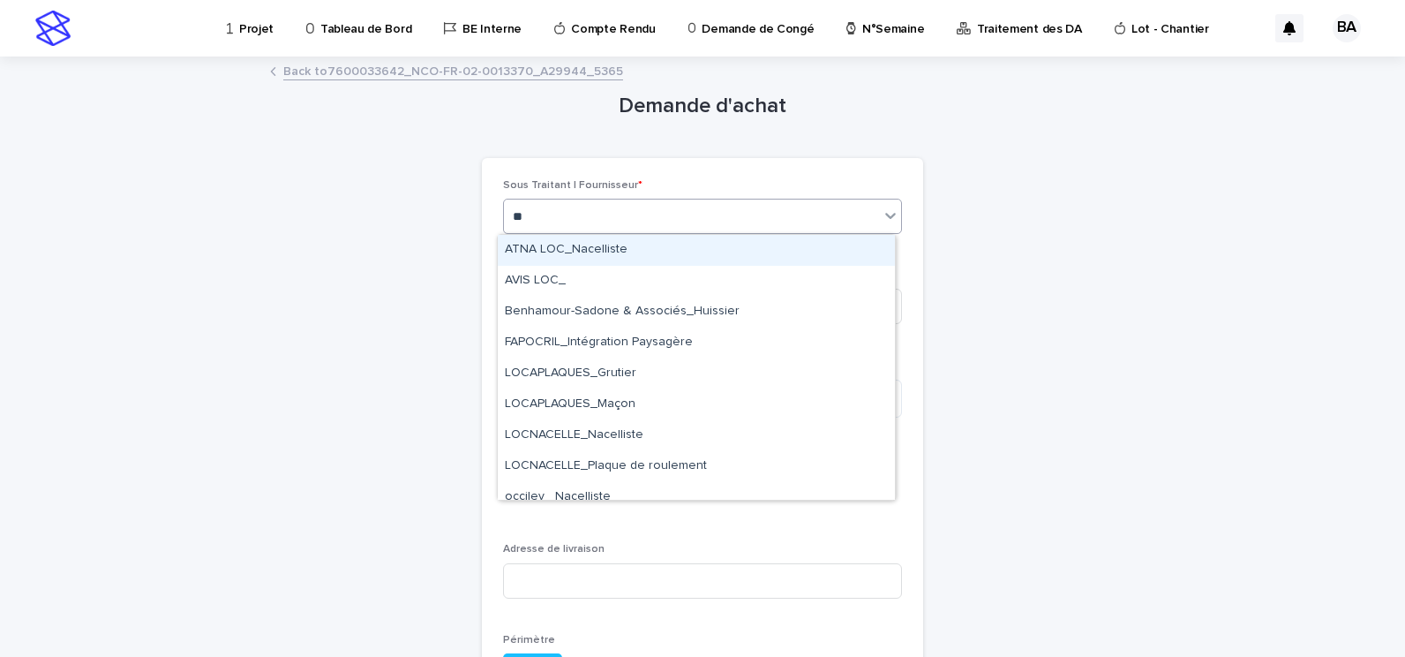
type input "***"
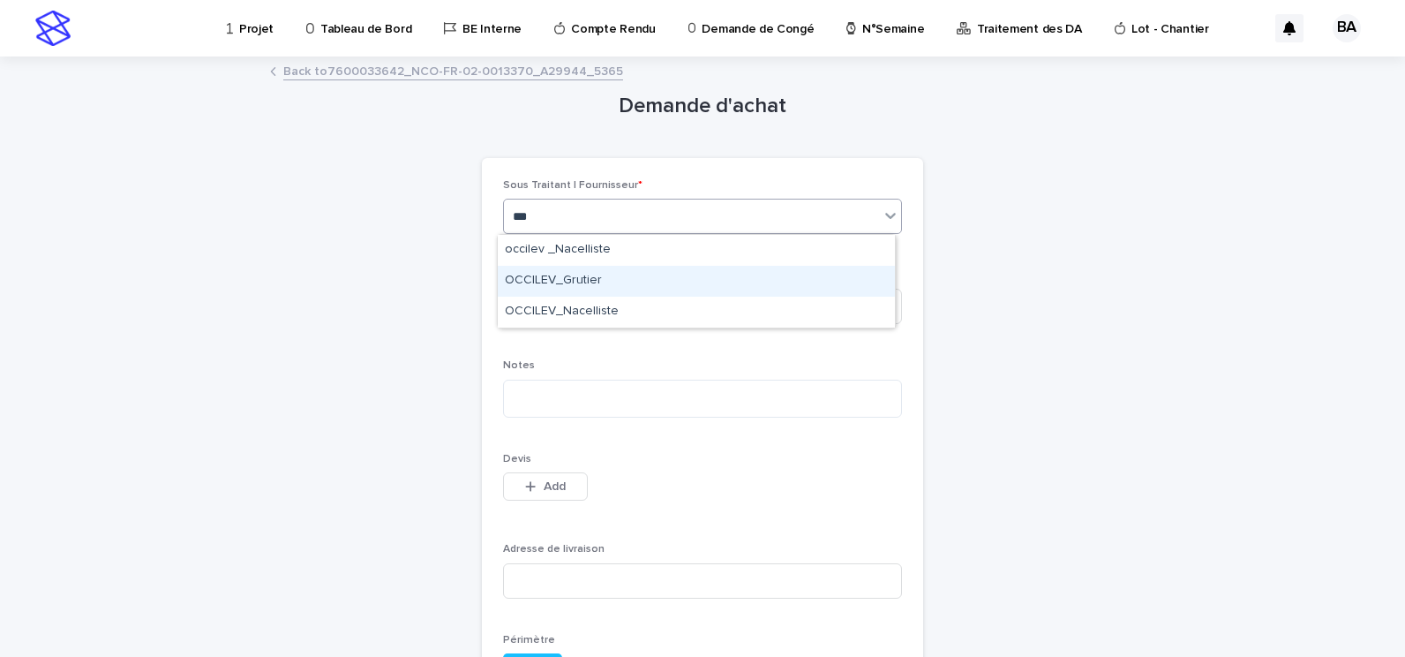
click at [585, 278] on div "OCCILEV_Grutier" at bounding box center [696, 281] width 397 height 31
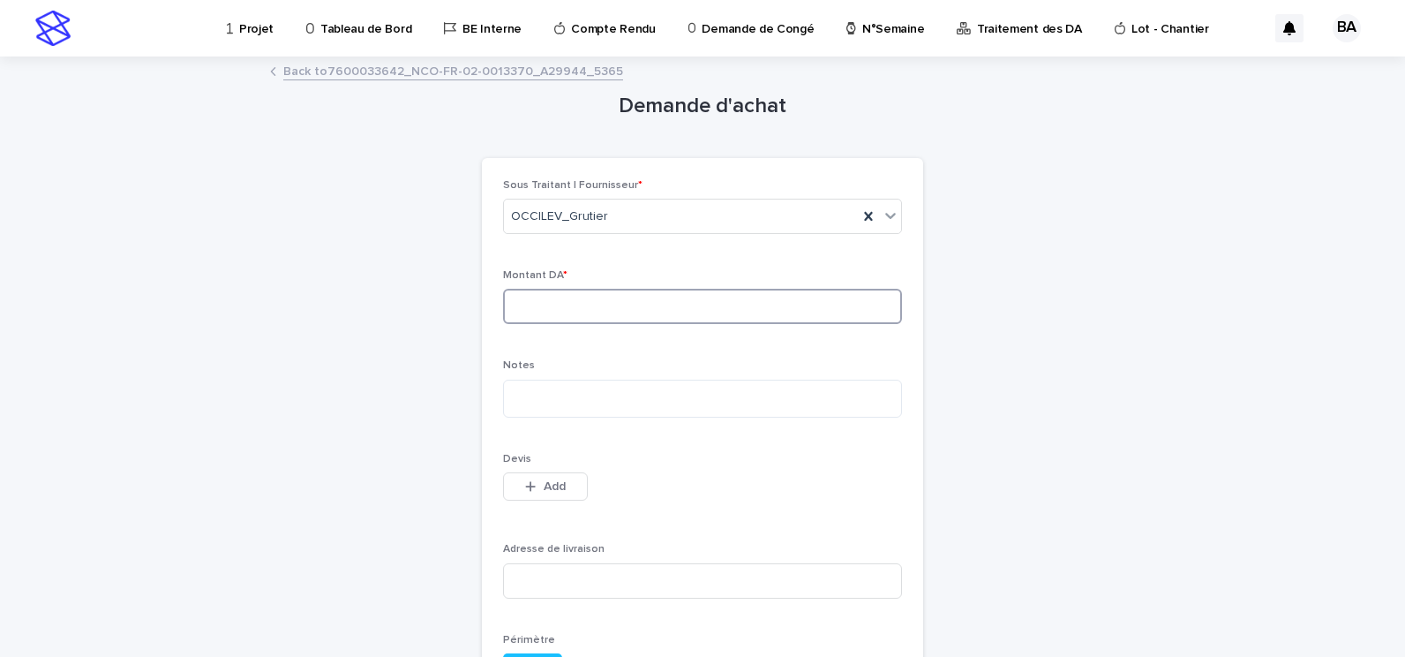
click at [592, 310] on input at bounding box center [702, 306] width 399 height 35
click at [600, 309] on input at bounding box center [702, 306] width 399 height 35
type input "******"
click at [579, 400] on textarea at bounding box center [702, 399] width 399 height 38
click at [530, 397] on textarea "*********" at bounding box center [702, 399] width 399 height 38
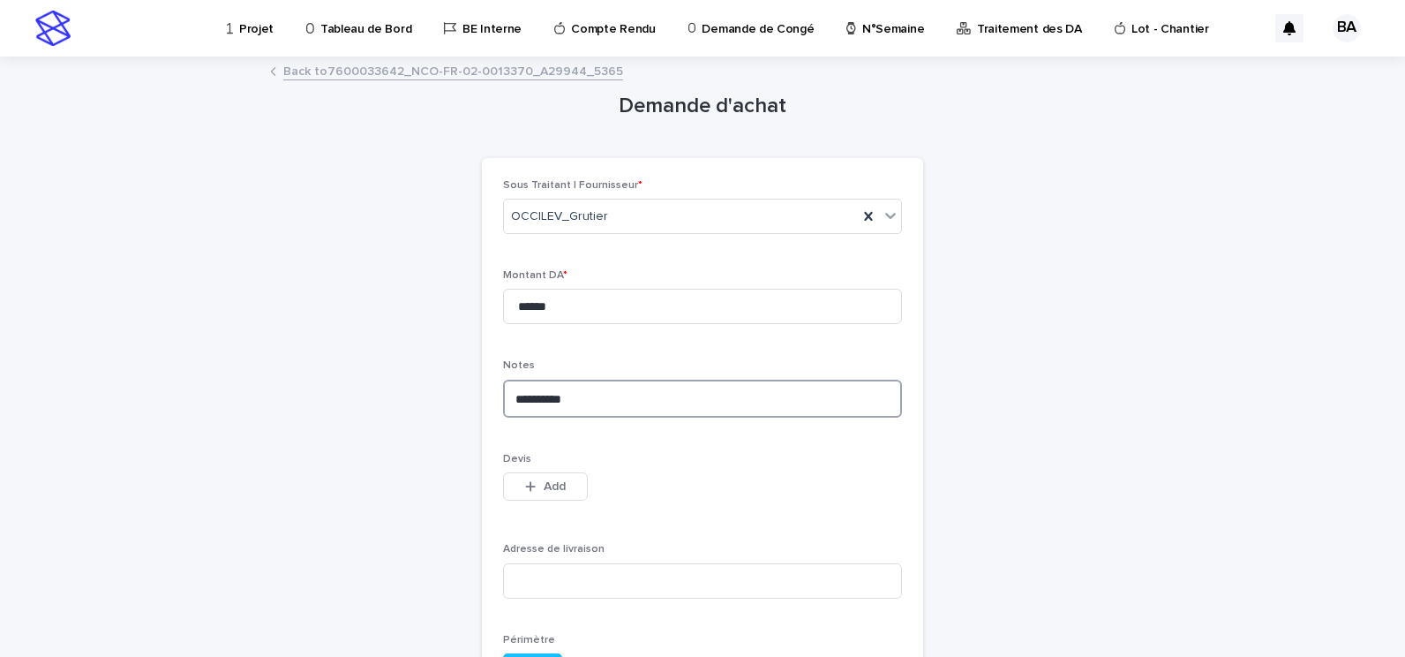
click at [604, 397] on textarea "*********" at bounding box center [702, 399] width 399 height 38
click at [573, 402] on textarea "**********" at bounding box center [702, 399] width 399 height 38
type textarea "**********"
click at [668, 453] on p "Devis" at bounding box center [702, 459] width 399 height 12
click at [544, 485] on span "Add" at bounding box center [555, 486] width 22 height 12
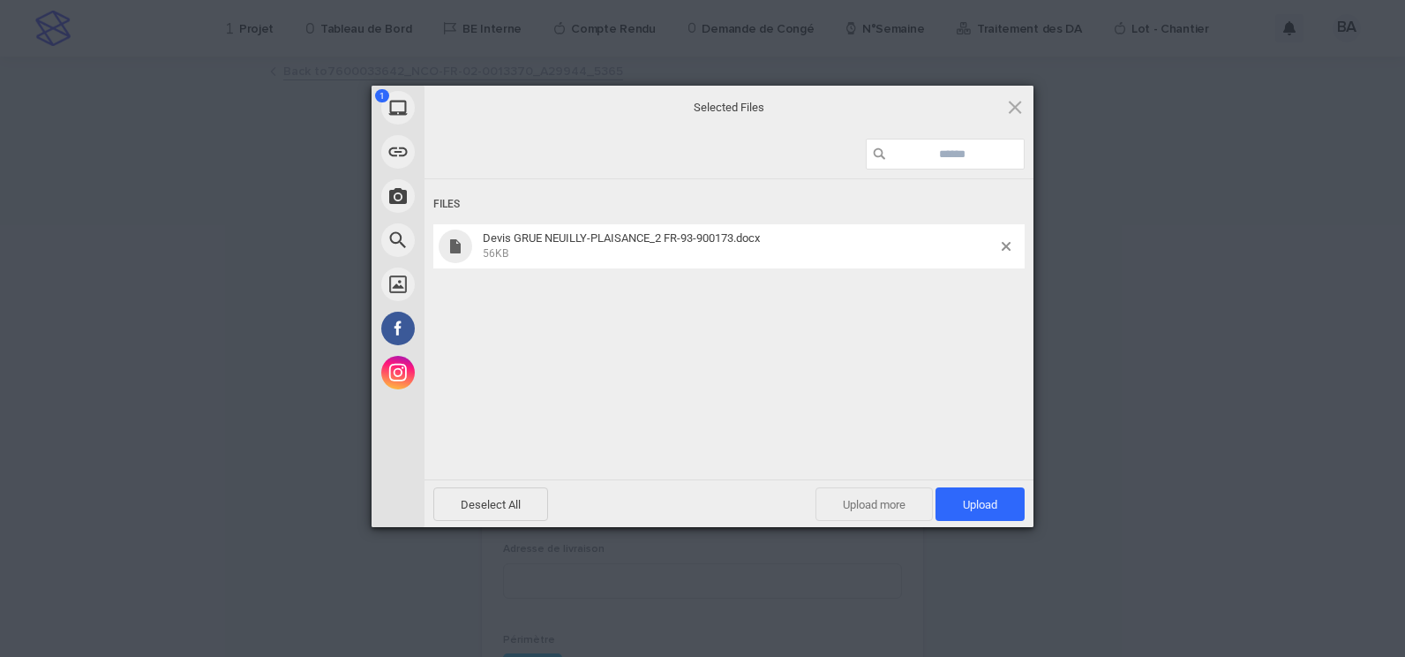
click at [872, 503] on span "Upload more" at bounding box center [874, 504] width 117 height 34
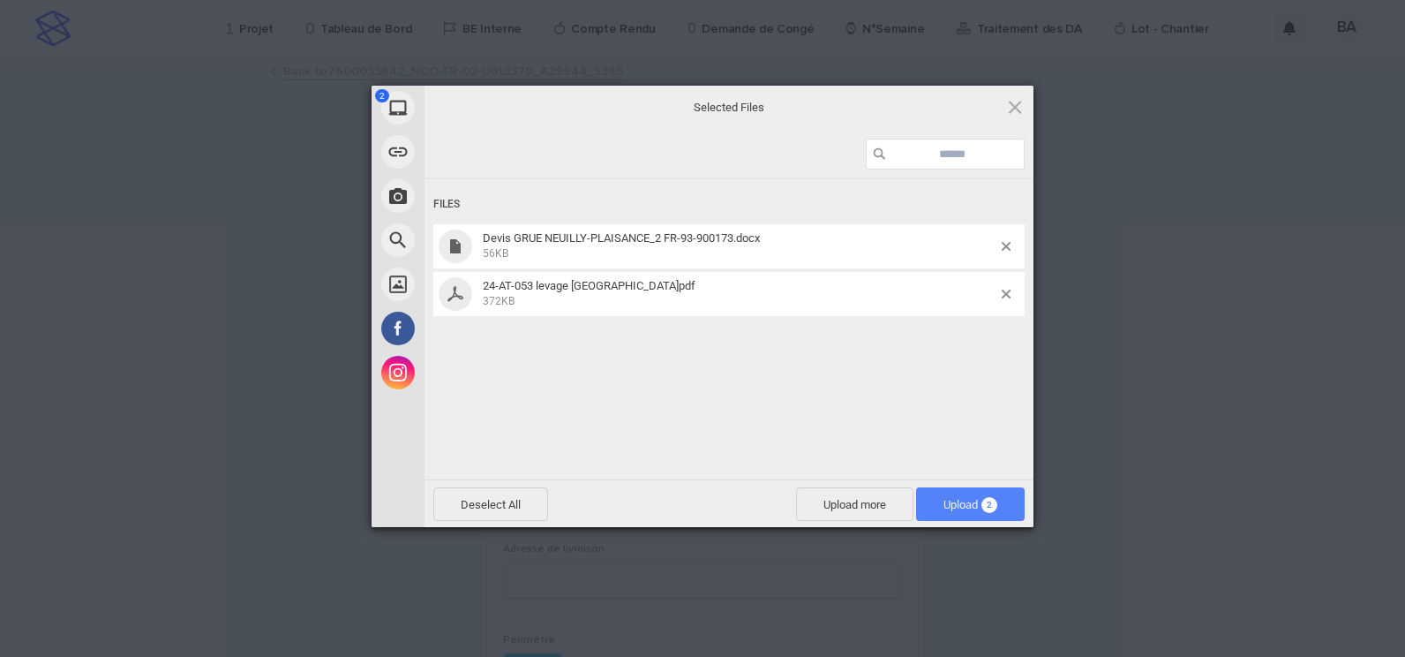
click at [949, 505] on span "Upload 2" at bounding box center [971, 504] width 54 height 13
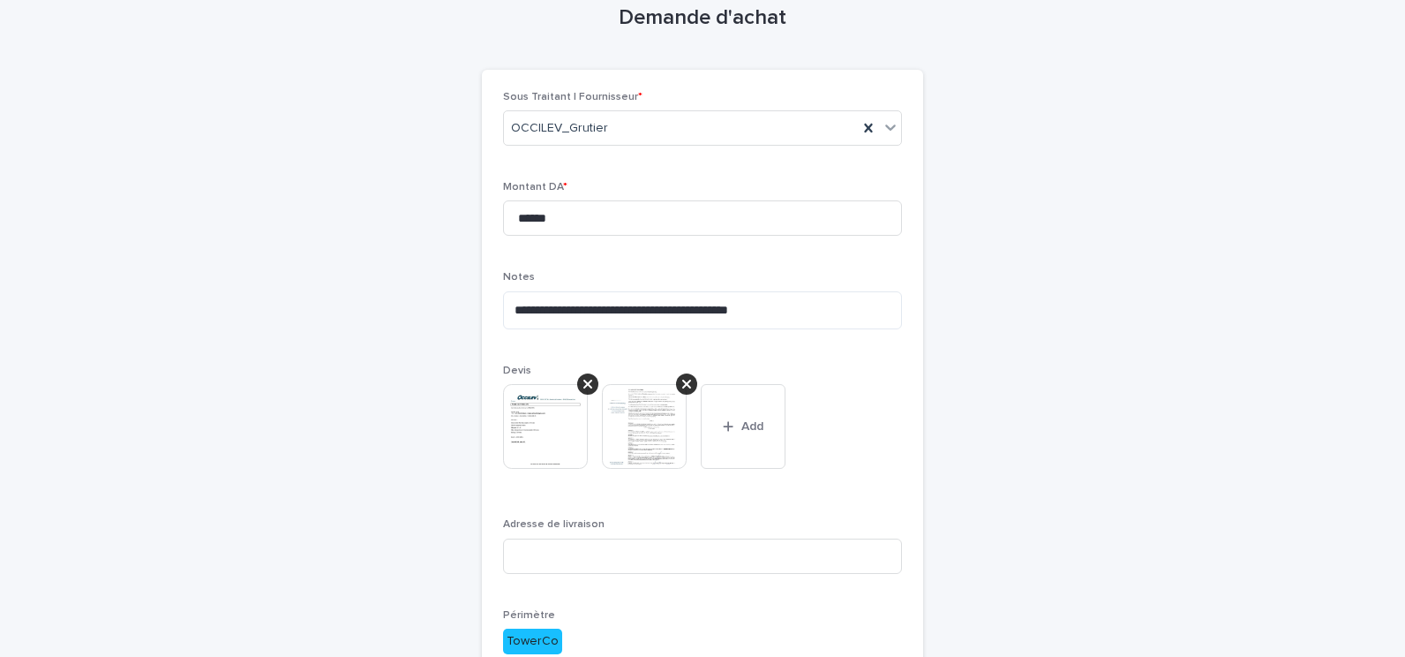
scroll to position [177, 0]
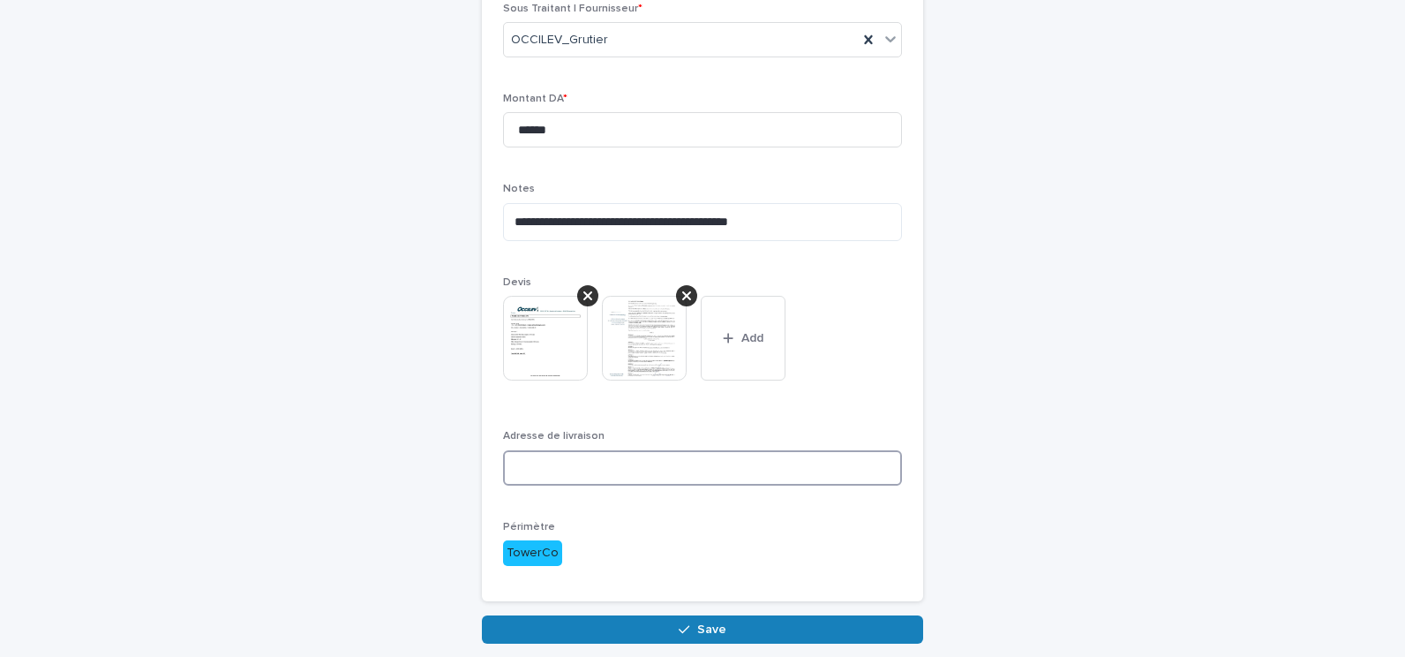
click at [563, 477] on input at bounding box center [702, 467] width 399 height 35
paste input "**********"
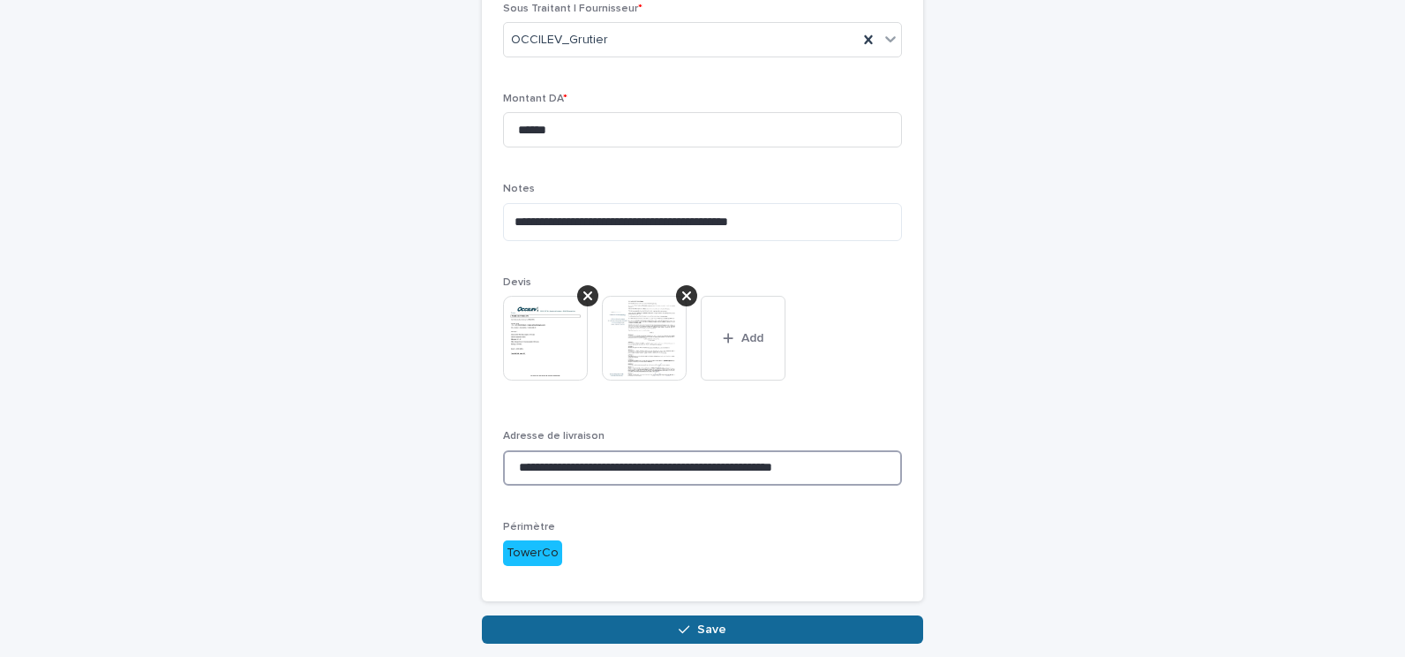
type input "**********"
click at [646, 624] on button "Save" at bounding box center [702, 629] width 441 height 28
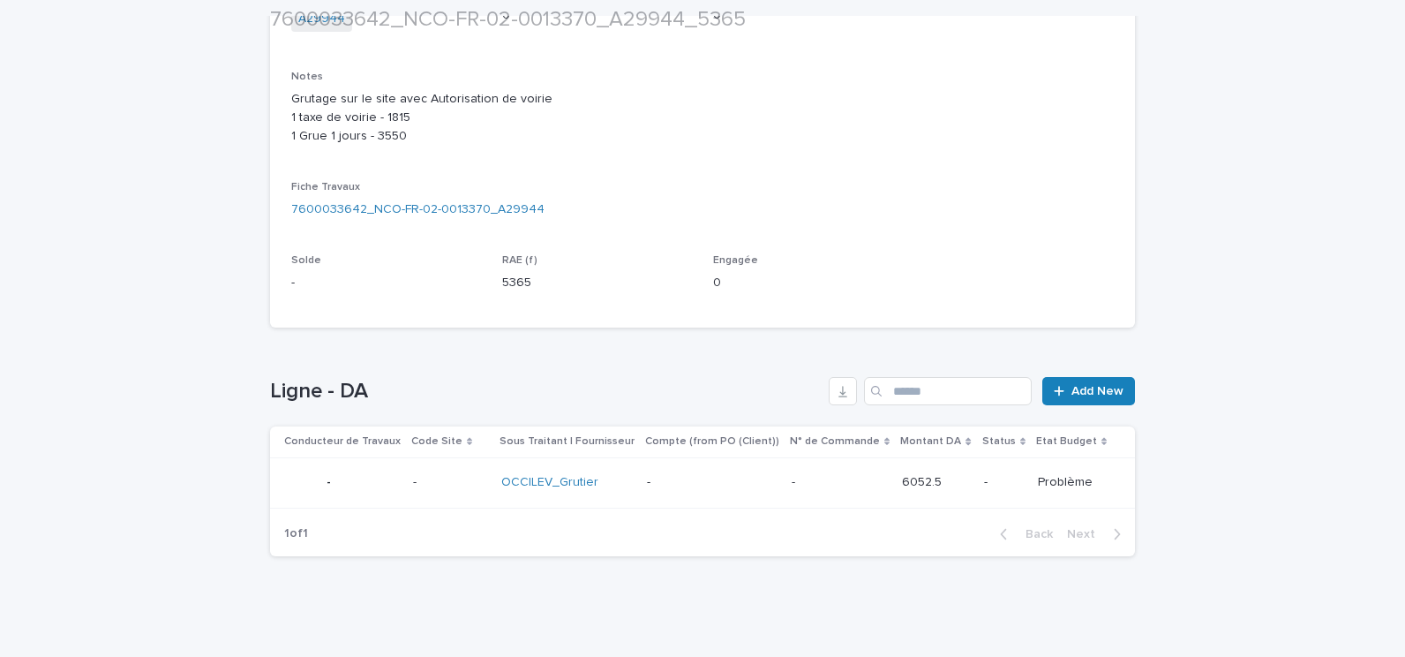
scroll to position [443, 0]
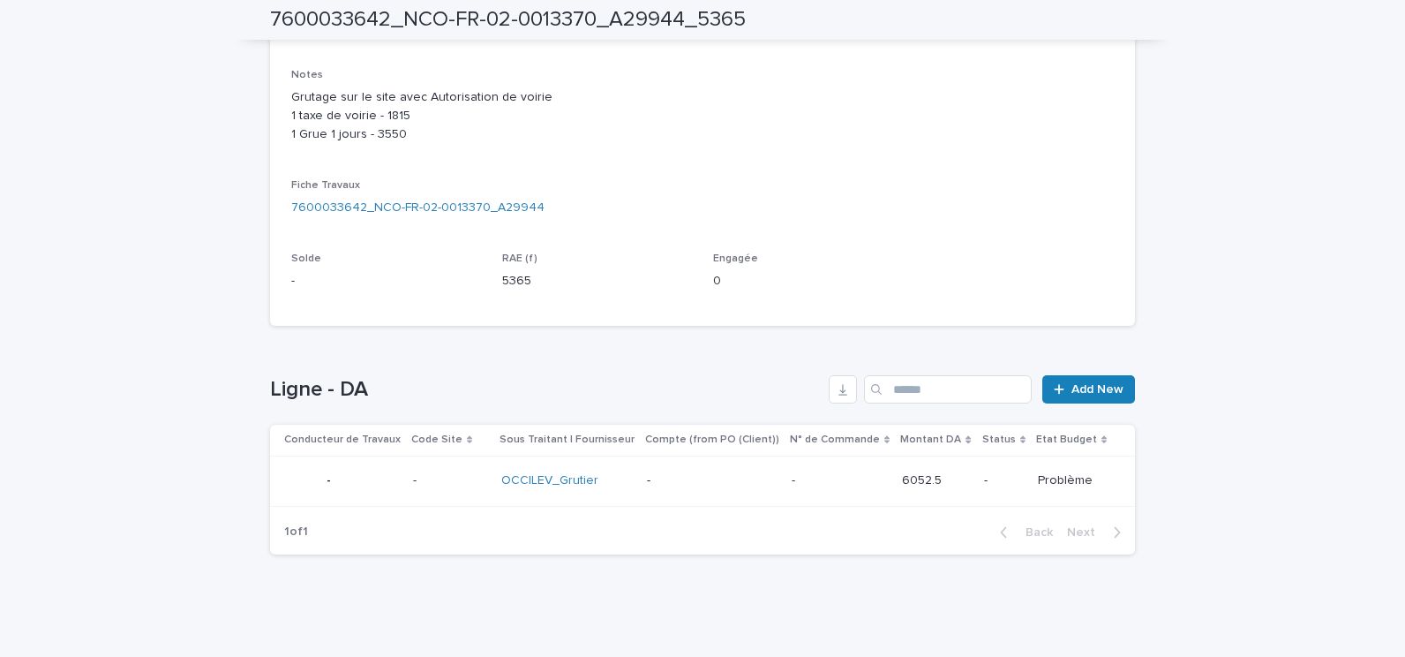
click at [704, 484] on p "-" at bounding box center [712, 480] width 131 height 15
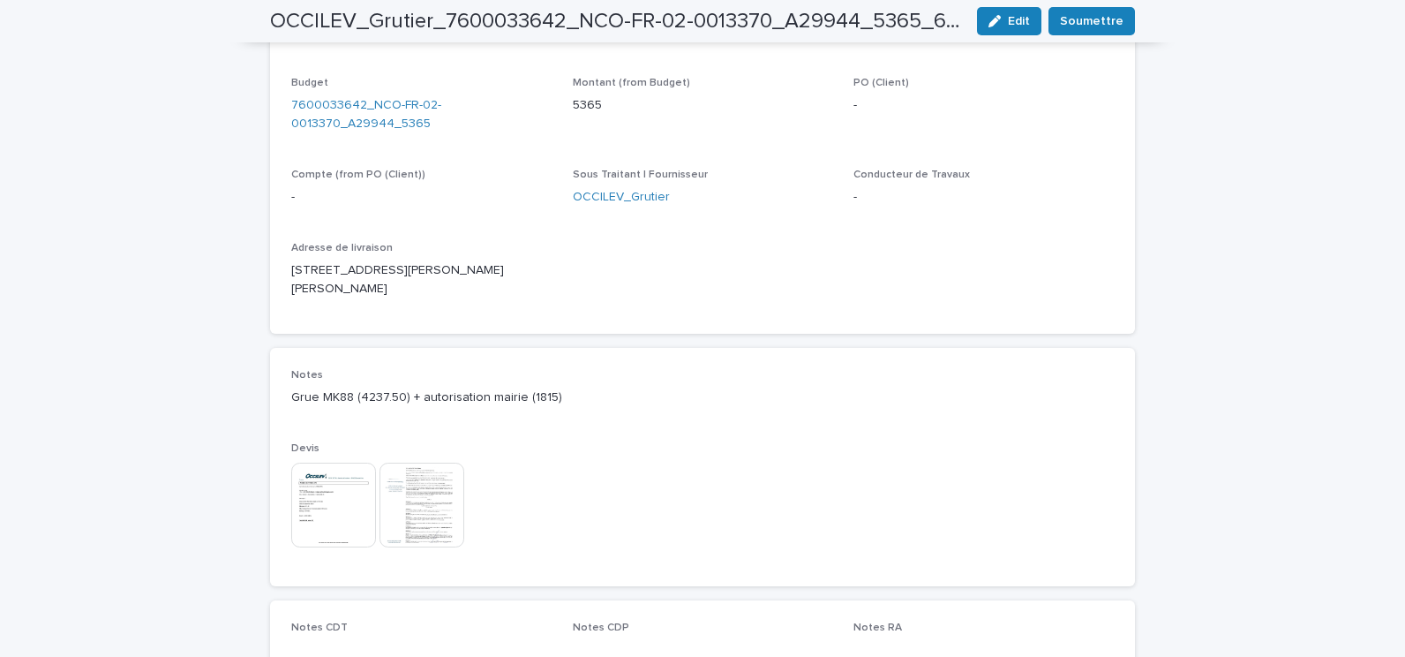
scroll to position [445, 0]
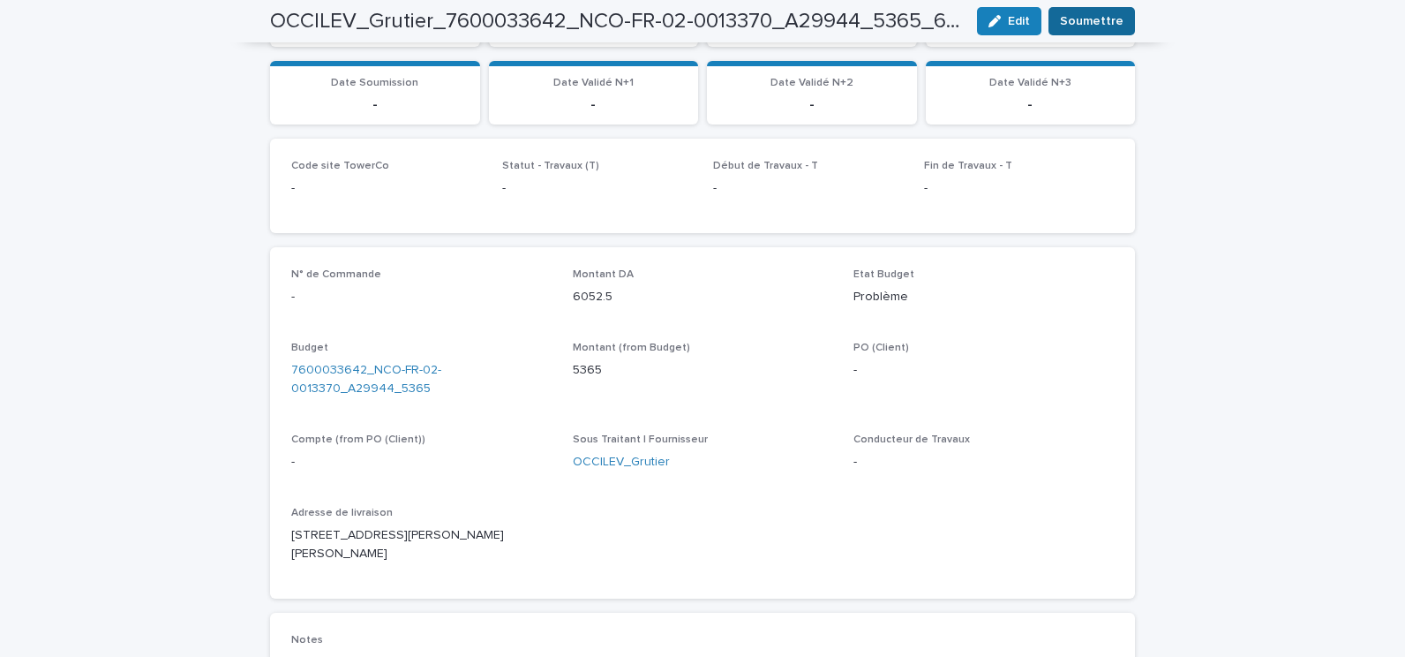
click at [1080, 21] on span "Soumettre" at bounding box center [1092, 21] width 64 height 18
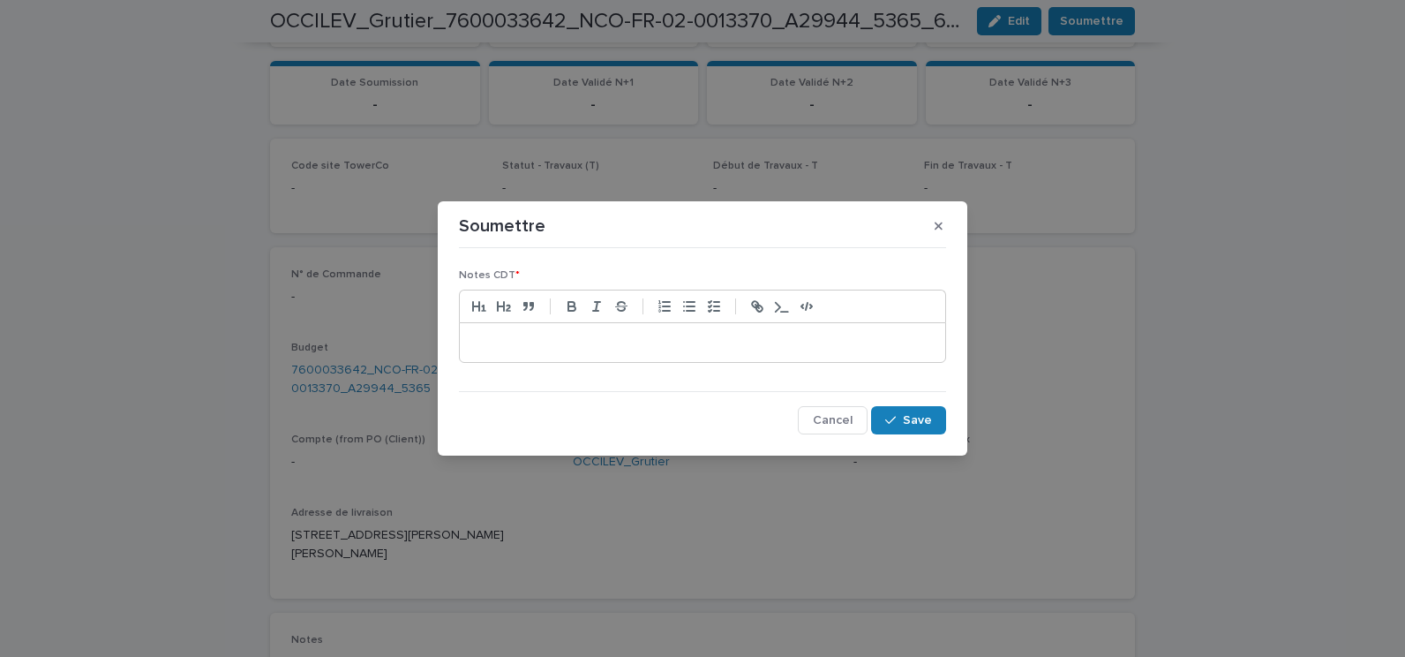
click at [709, 354] on div at bounding box center [702, 342] width 485 height 39
drag, startPoint x: 835, startPoint y: 340, endPoint x: 471, endPoint y: 318, distance: 364.3
click at [437, 318] on div "**********" at bounding box center [702, 328] width 1405 height 657
click at [919, 421] on span "Save" at bounding box center [917, 420] width 29 height 12
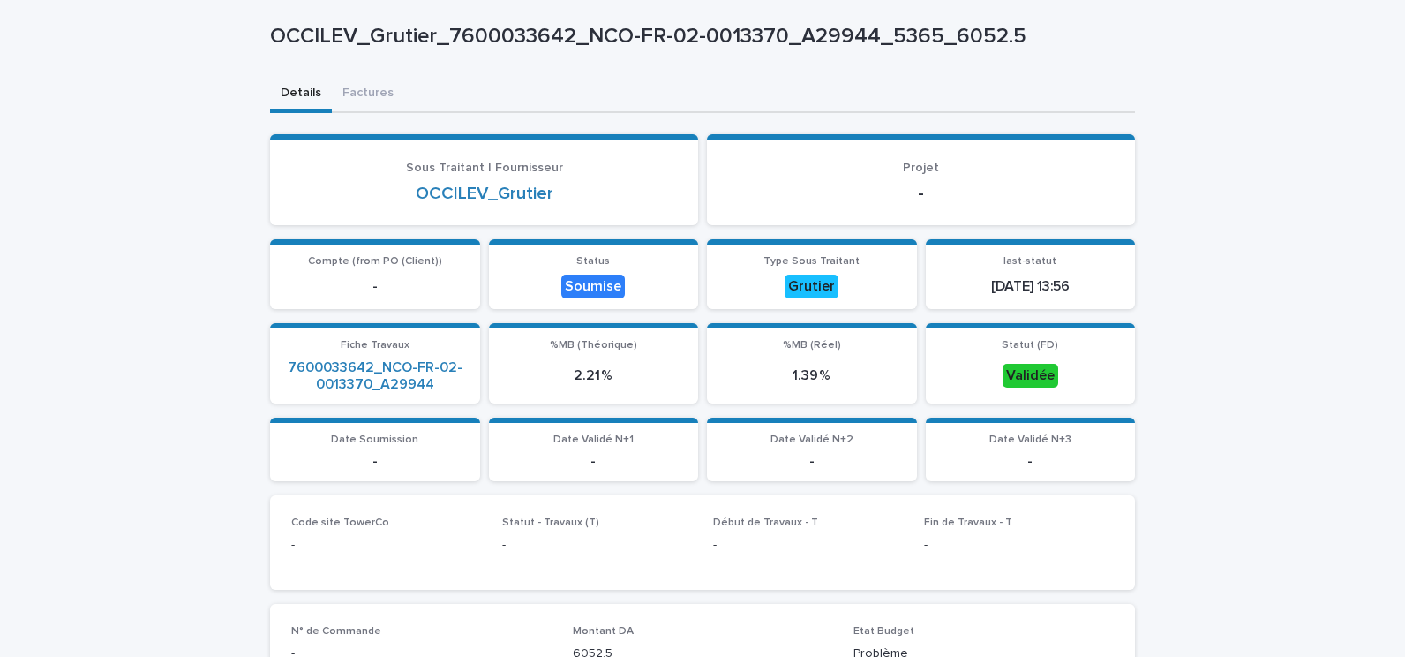
scroll to position [0, 0]
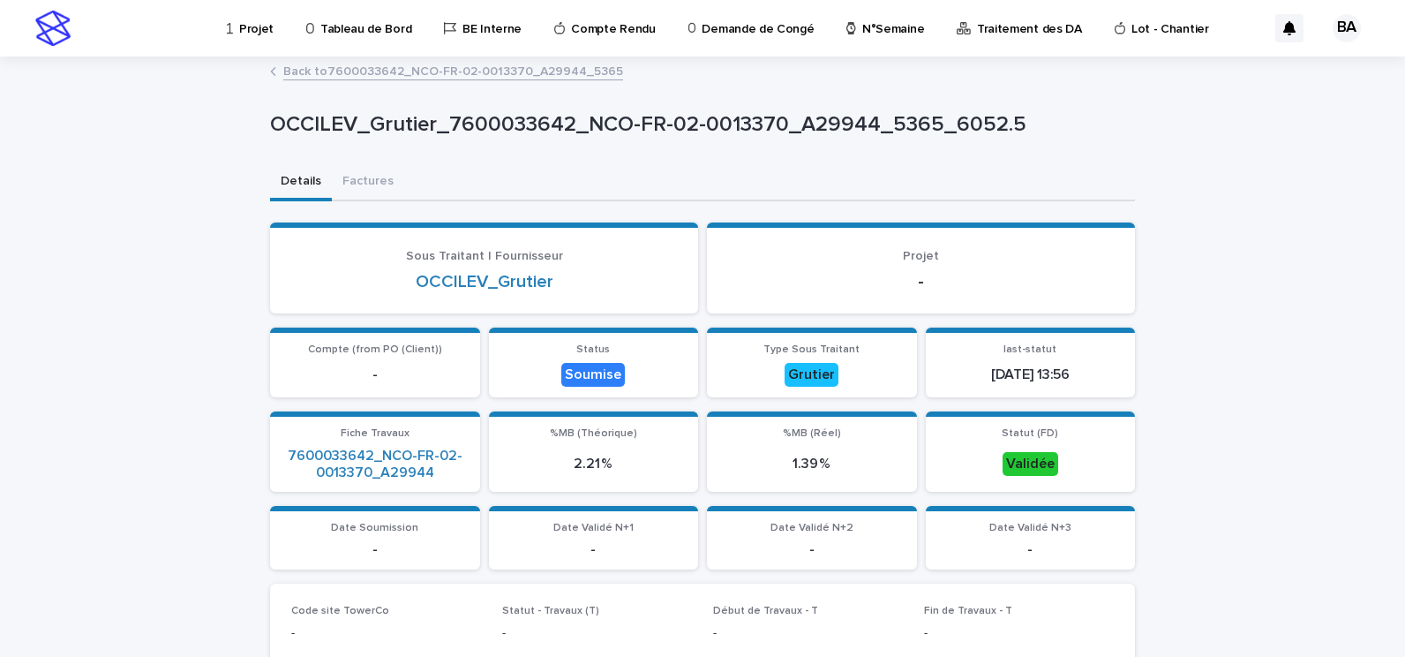
click at [321, 70] on link "Back to 7600033642_NCO-FR-02-0013370_A29944_5365" at bounding box center [453, 70] width 340 height 20
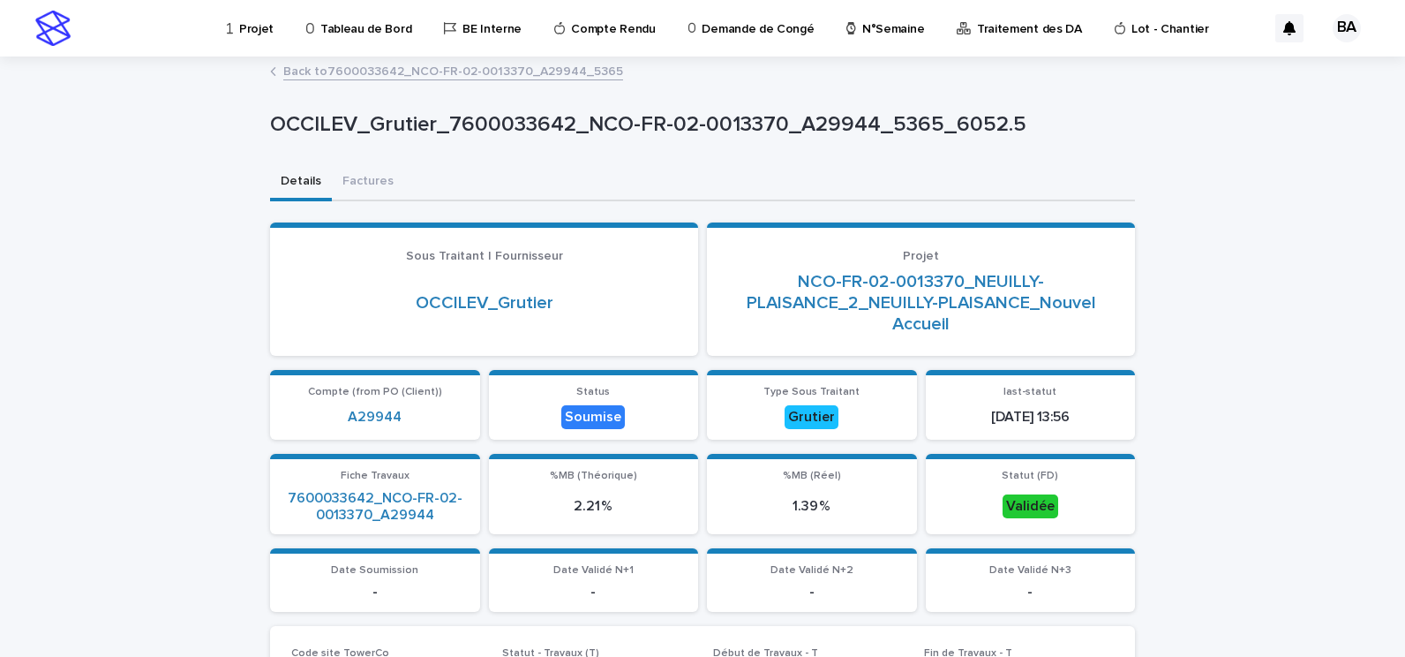
click at [411, 73] on link "Back to 7600033642_NCO-FR-02-0013370_A29944_5365" at bounding box center [453, 70] width 340 height 20
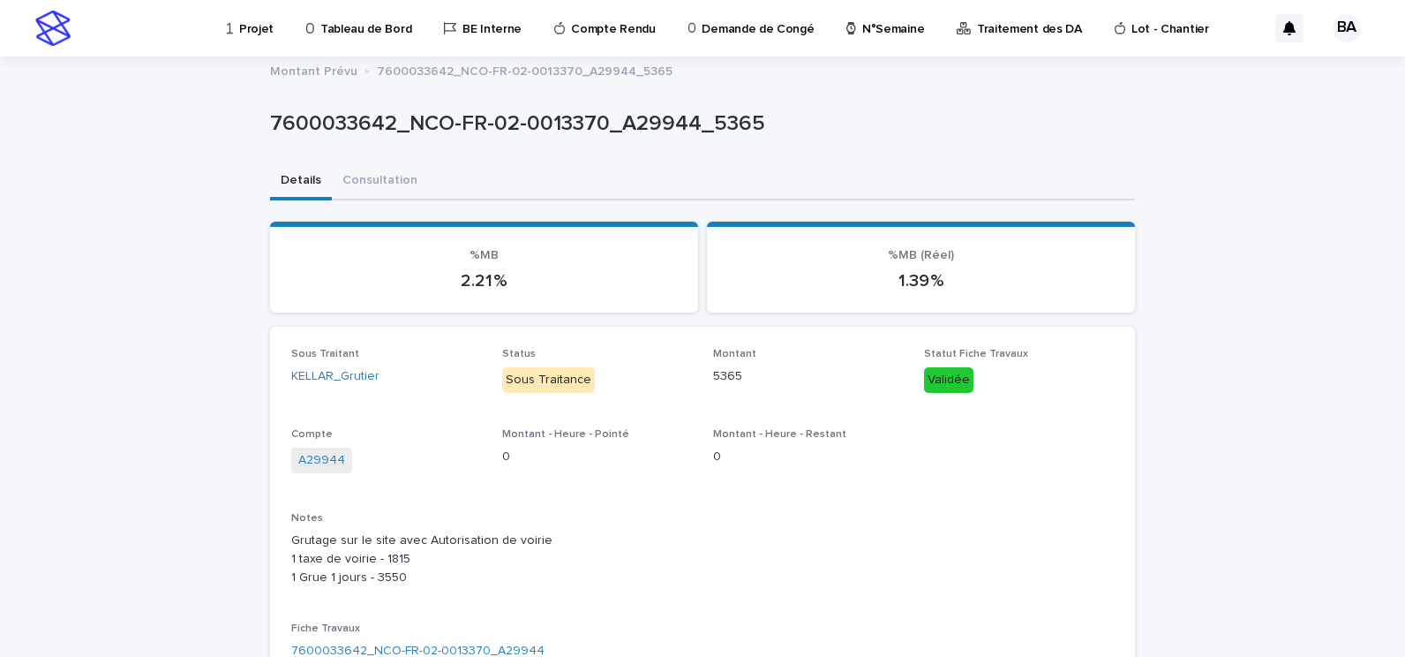
click at [254, 33] on p "Projet" at bounding box center [256, 18] width 34 height 37
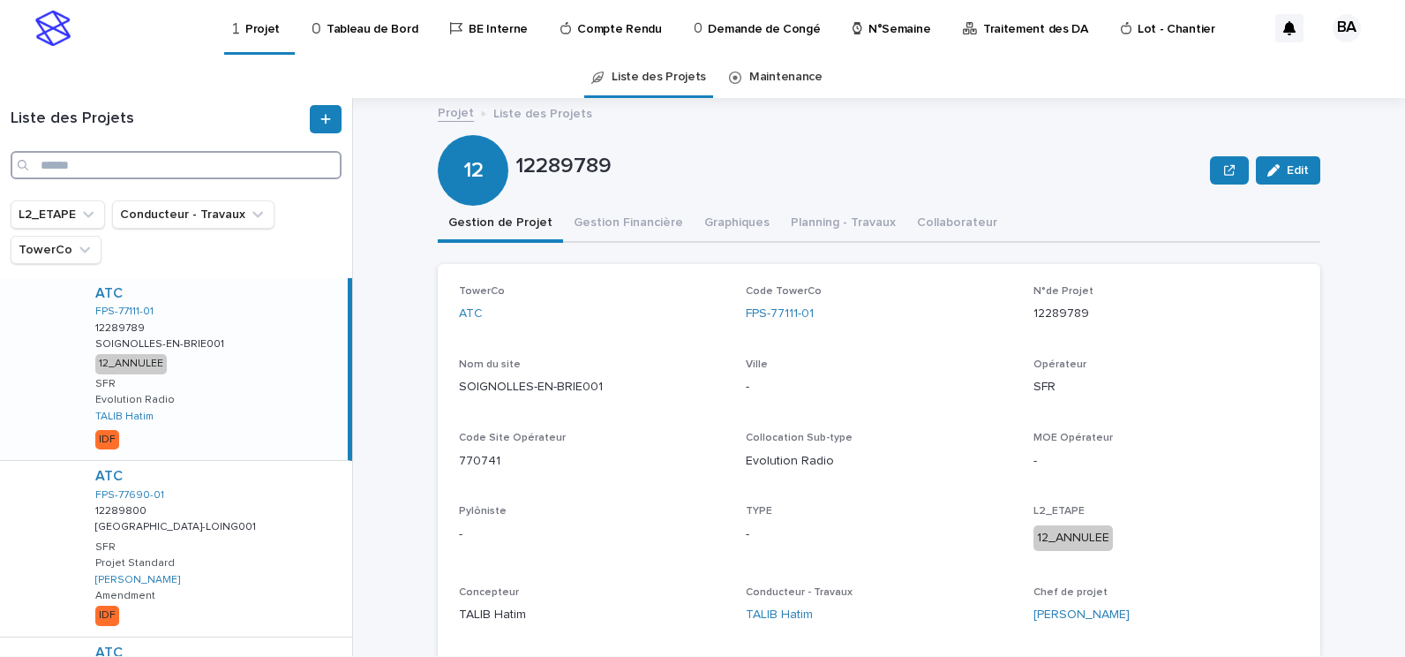
click at [164, 172] on input "Search" at bounding box center [176, 165] width 331 height 28
type input "******"
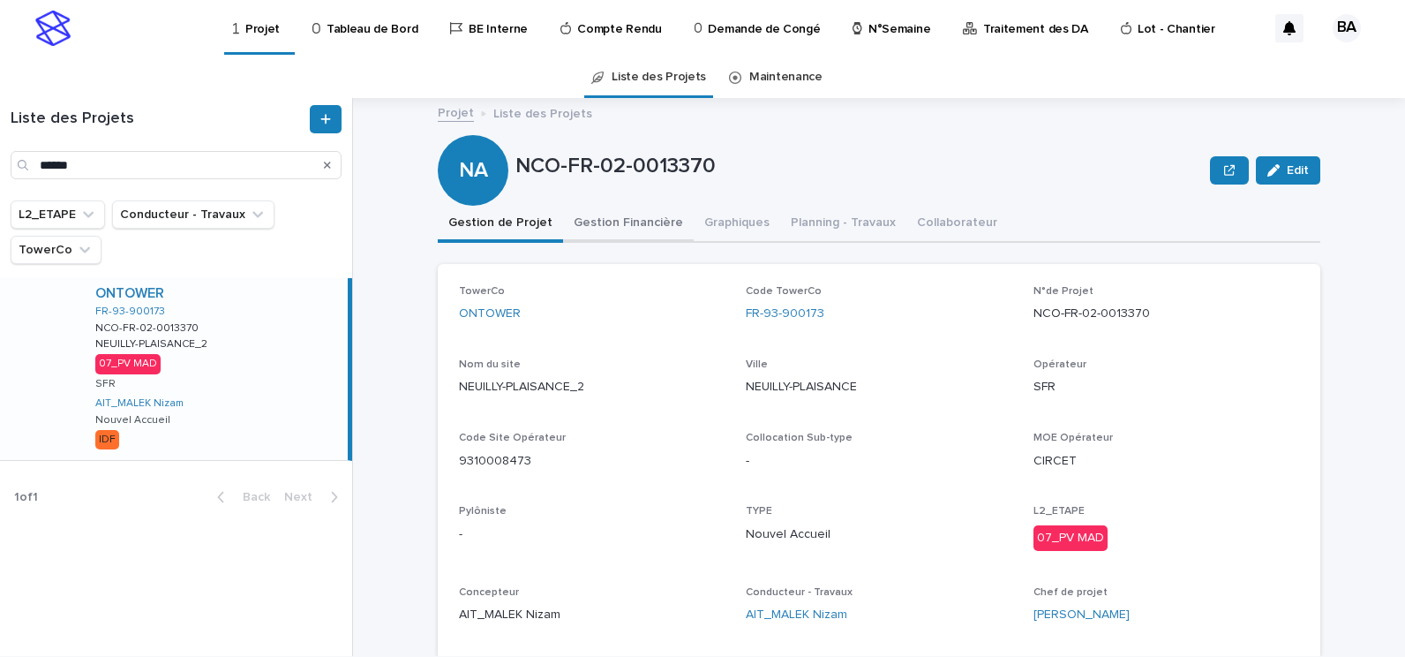
click at [631, 224] on button "Gestion Financière" at bounding box center [628, 224] width 131 height 37
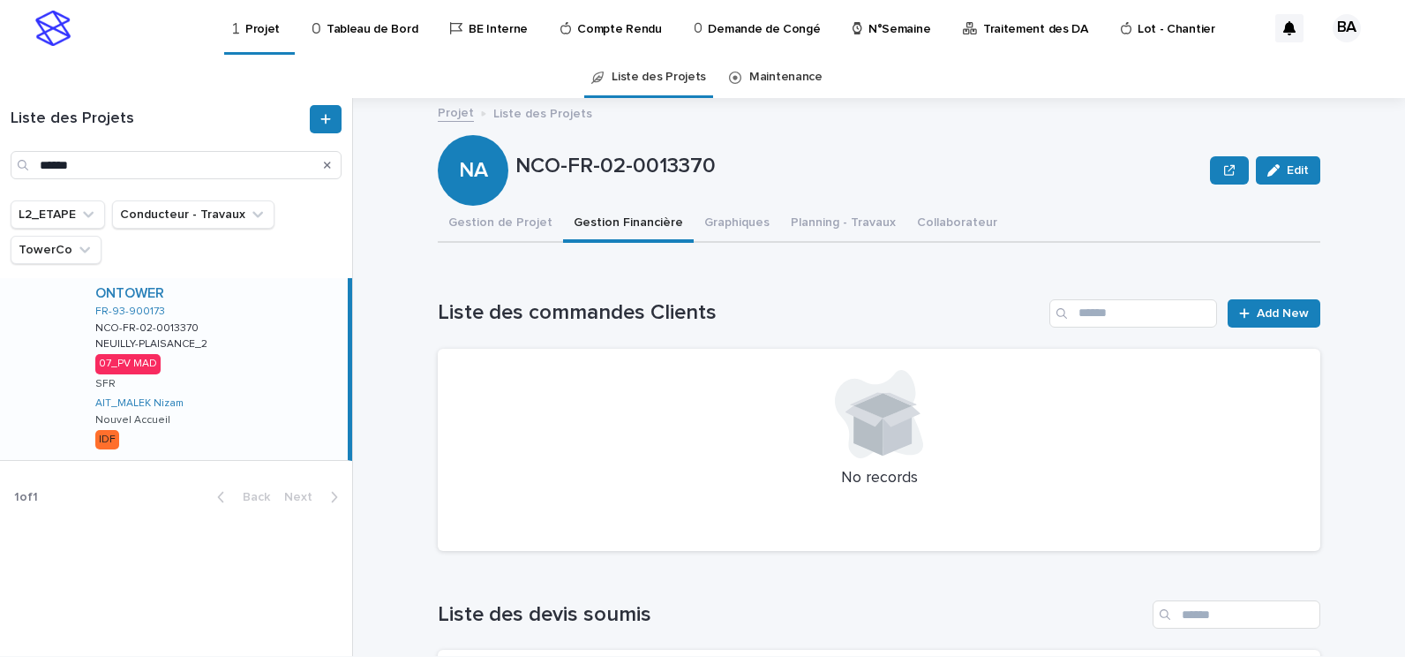
scroll to position [367, 0]
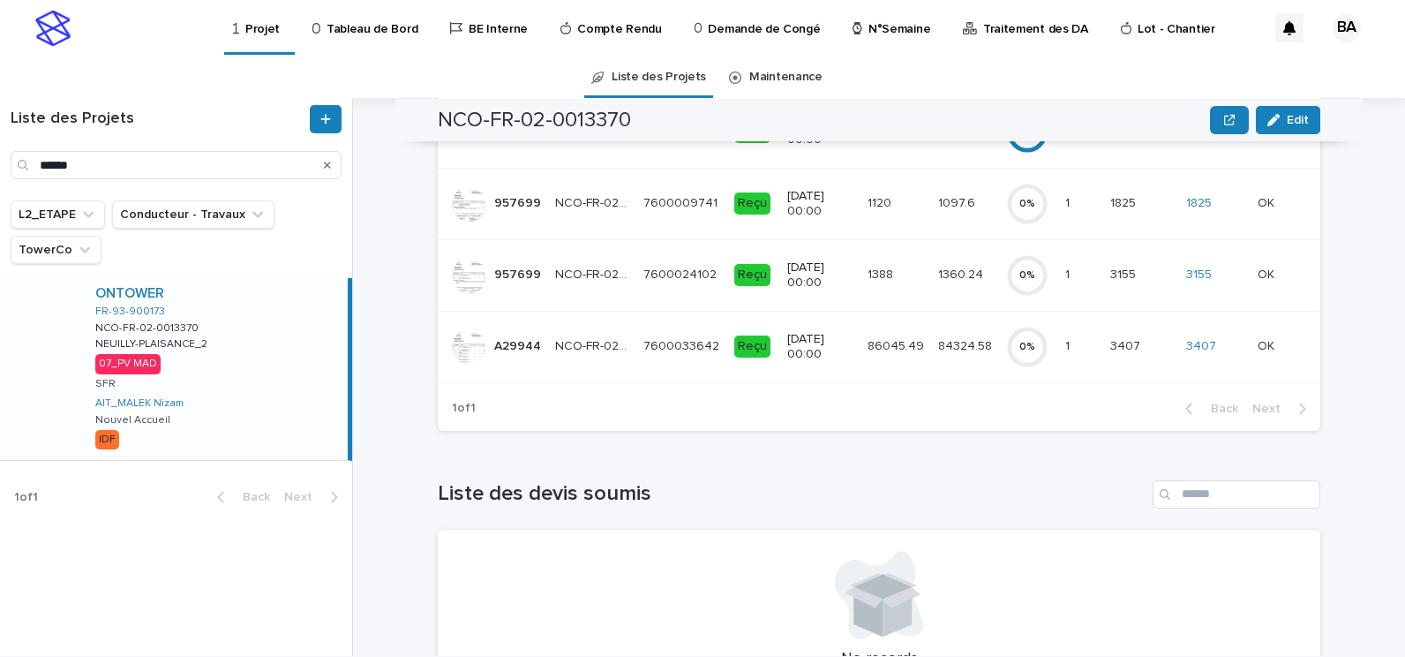
click at [667, 352] on p "7600033642" at bounding box center [682, 344] width 79 height 19
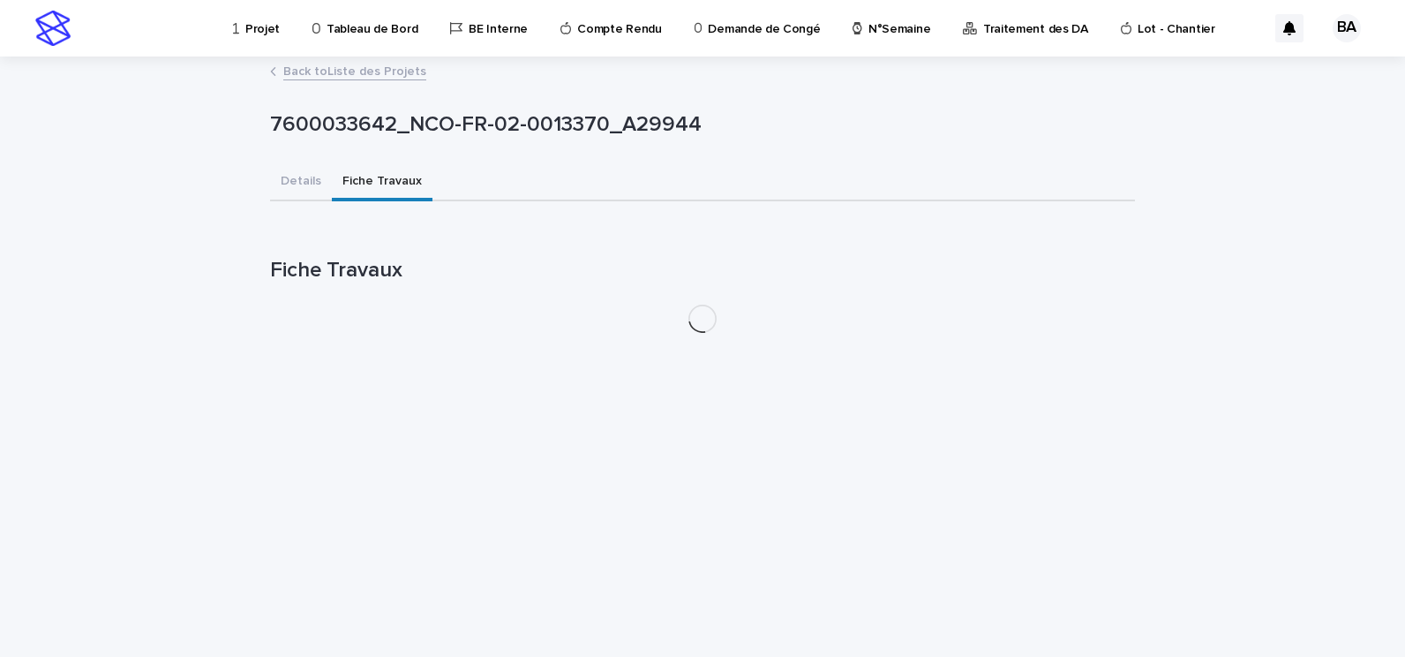
click at [363, 176] on button "Fiche Travaux" at bounding box center [382, 182] width 101 height 37
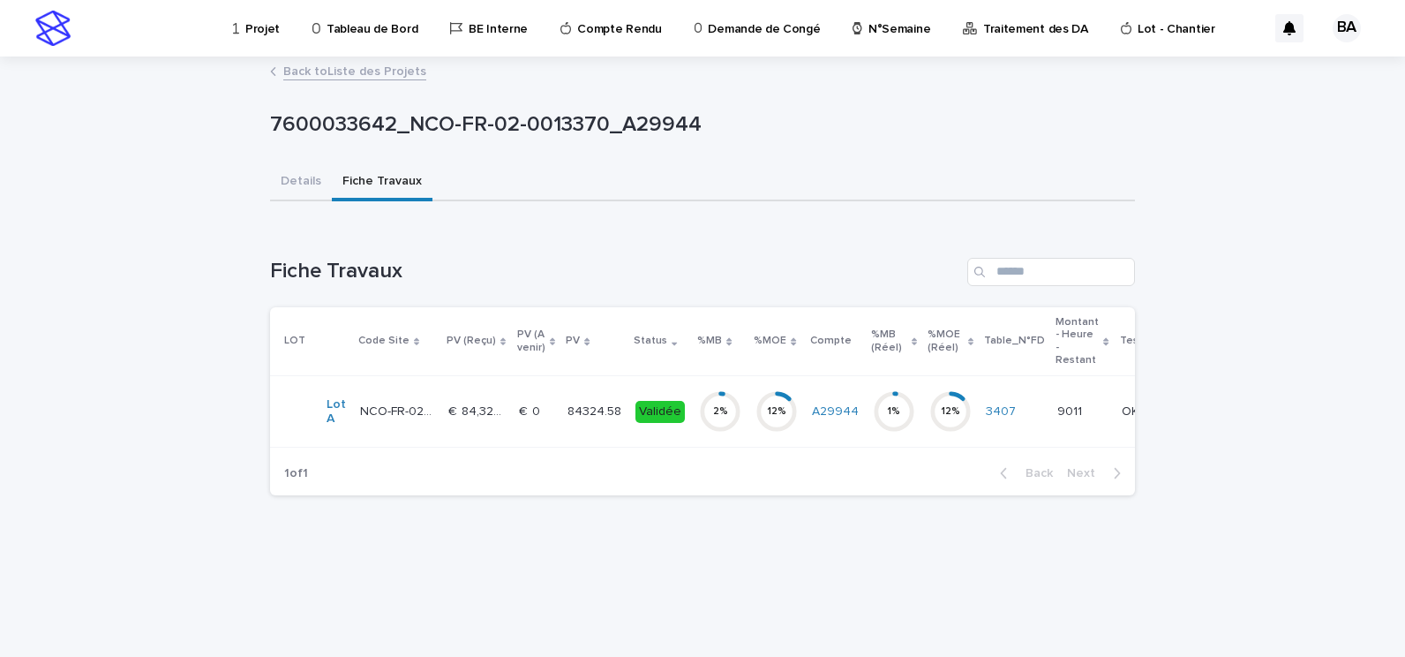
click at [496, 403] on p "€  84,324.58" at bounding box center [478, 410] width 60 height 19
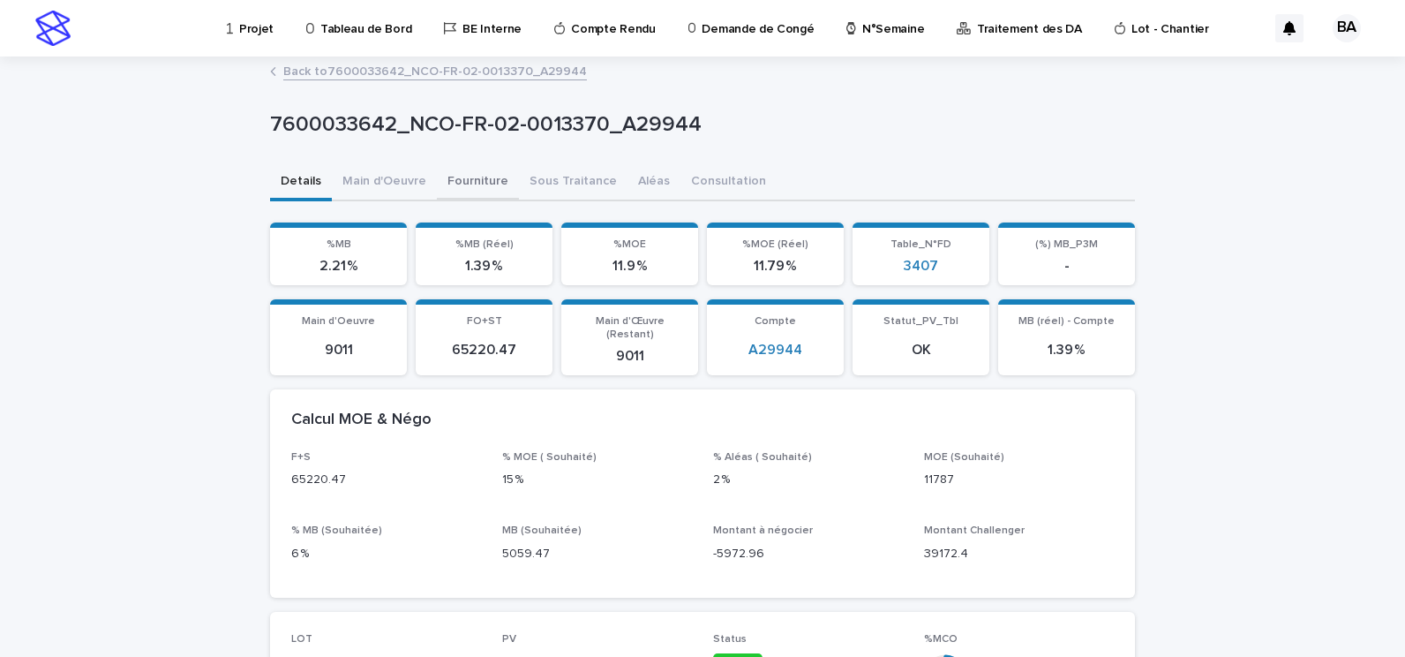
click at [477, 179] on button "Fourniture" at bounding box center [478, 182] width 82 height 37
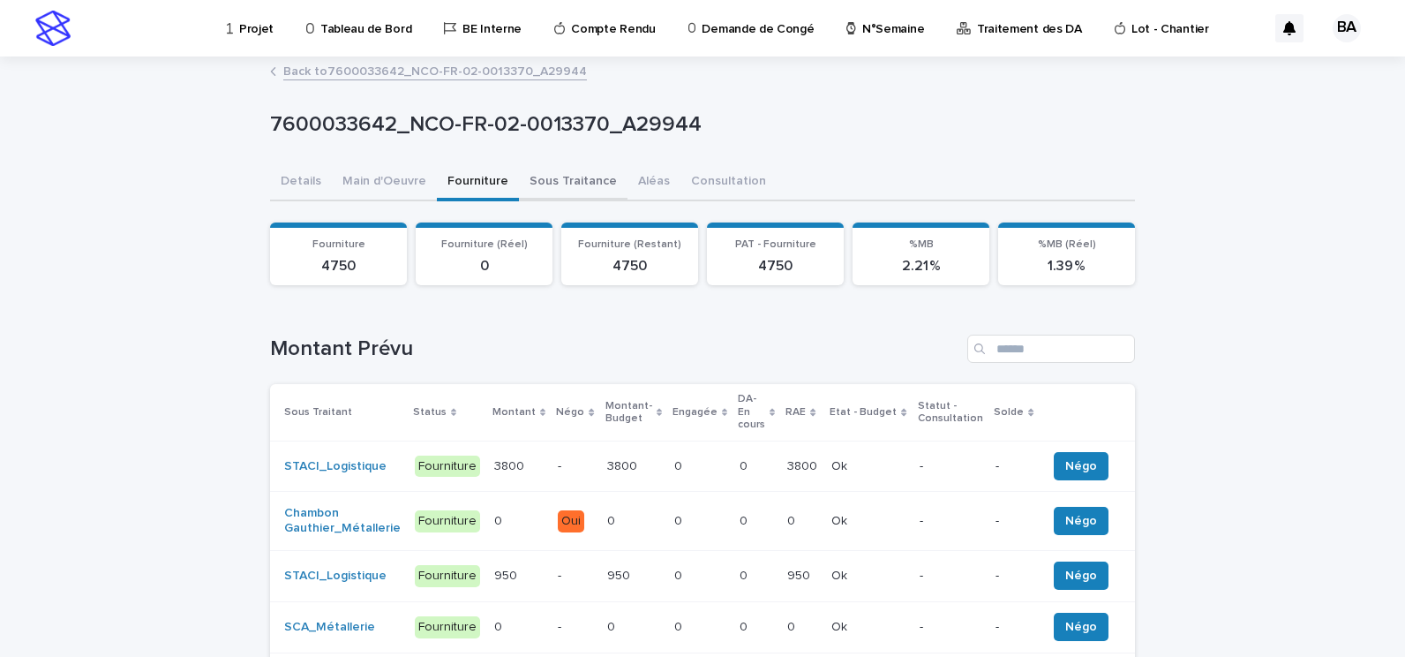
click at [546, 172] on button "Sous Traitance" at bounding box center [573, 182] width 109 height 37
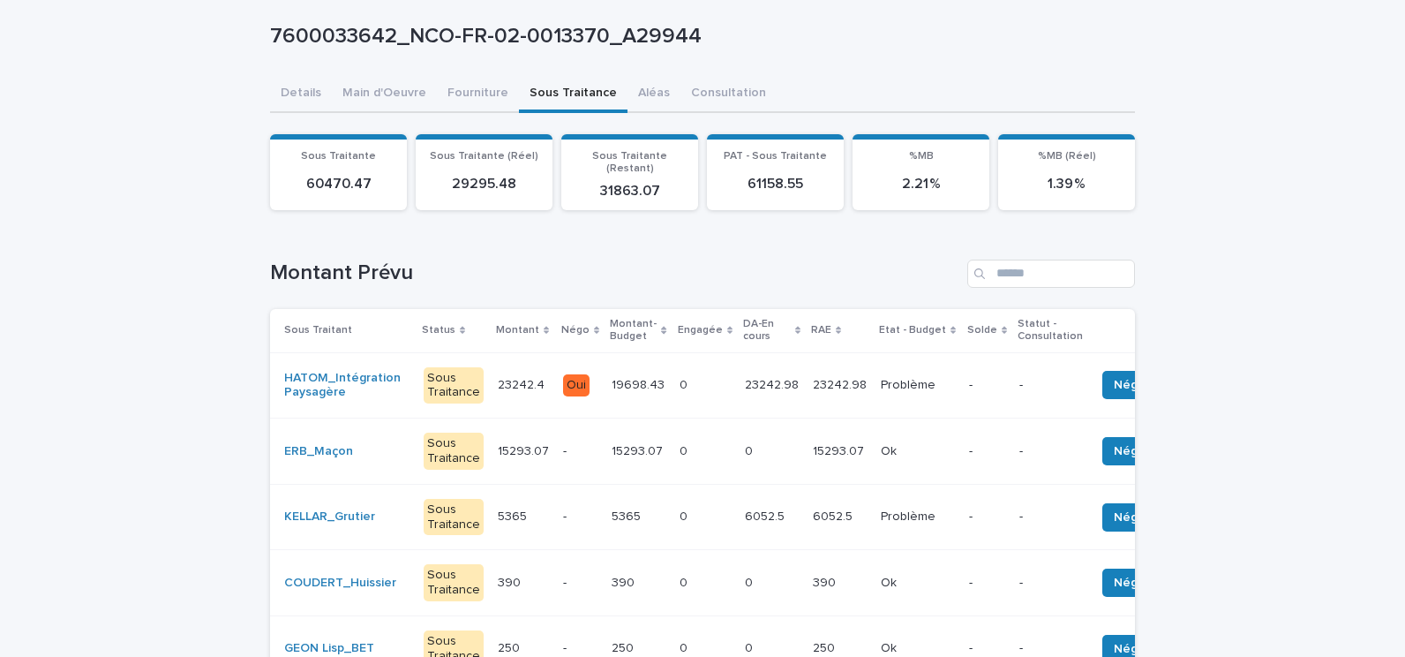
scroll to position [177, 0]
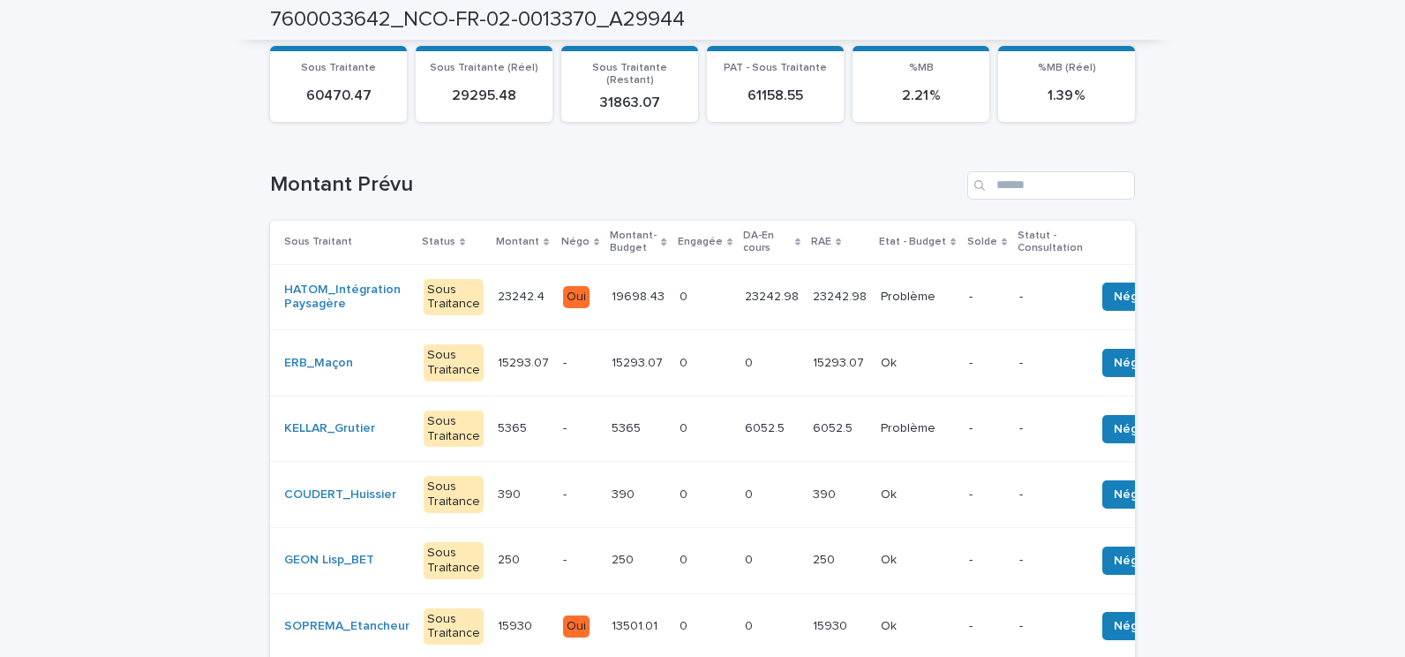
click at [692, 356] on p at bounding box center [705, 363] width 51 height 15
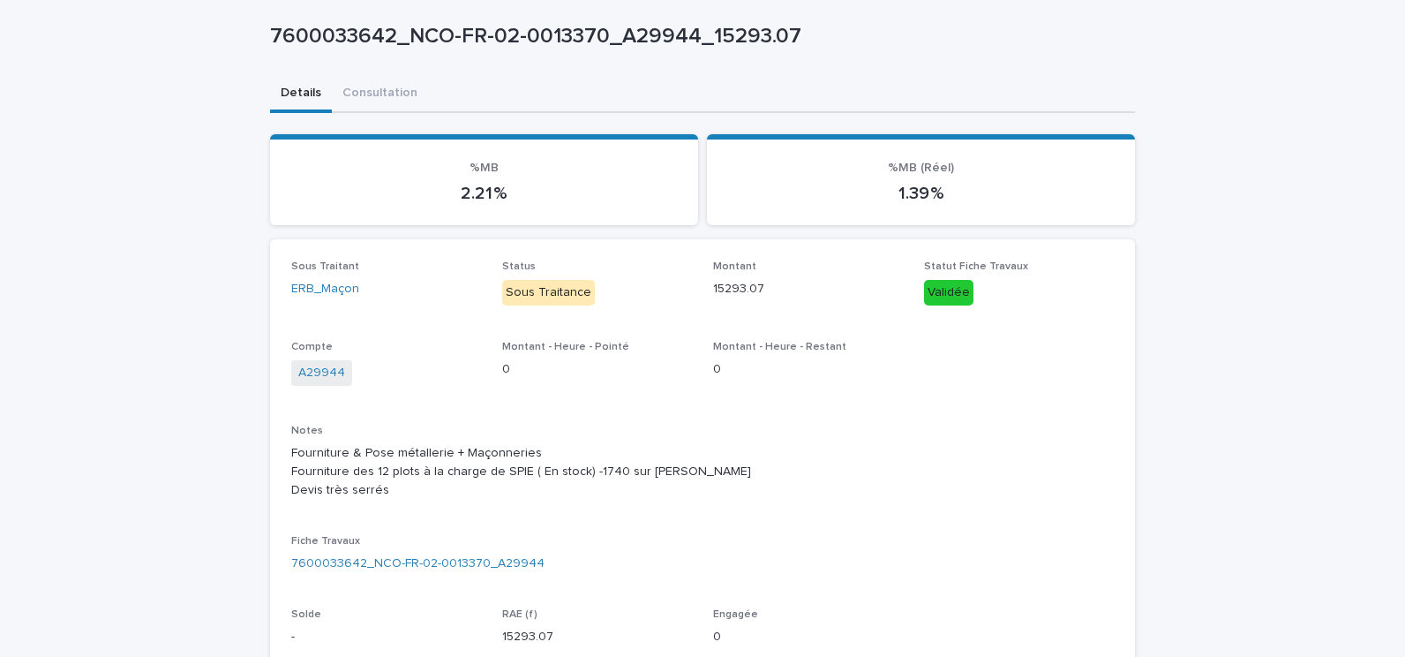
scroll to position [177, 0]
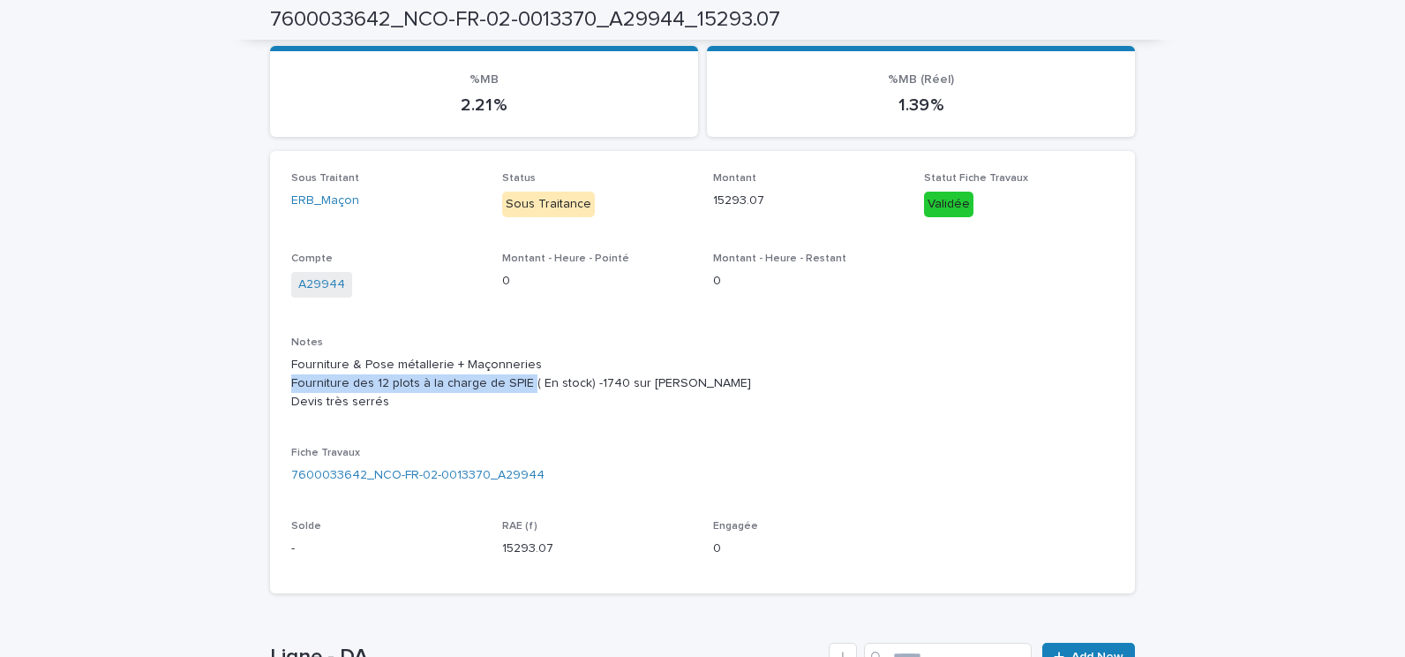
drag, startPoint x: 283, startPoint y: 383, endPoint x: 518, endPoint y: 376, distance: 234.9
click at [518, 376] on div "Sous Traitant ERB_Maçon Status Sous Traitance Montant 15293.07 Statut Fiche Tra…" at bounding box center [702, 372] width 865 height 443
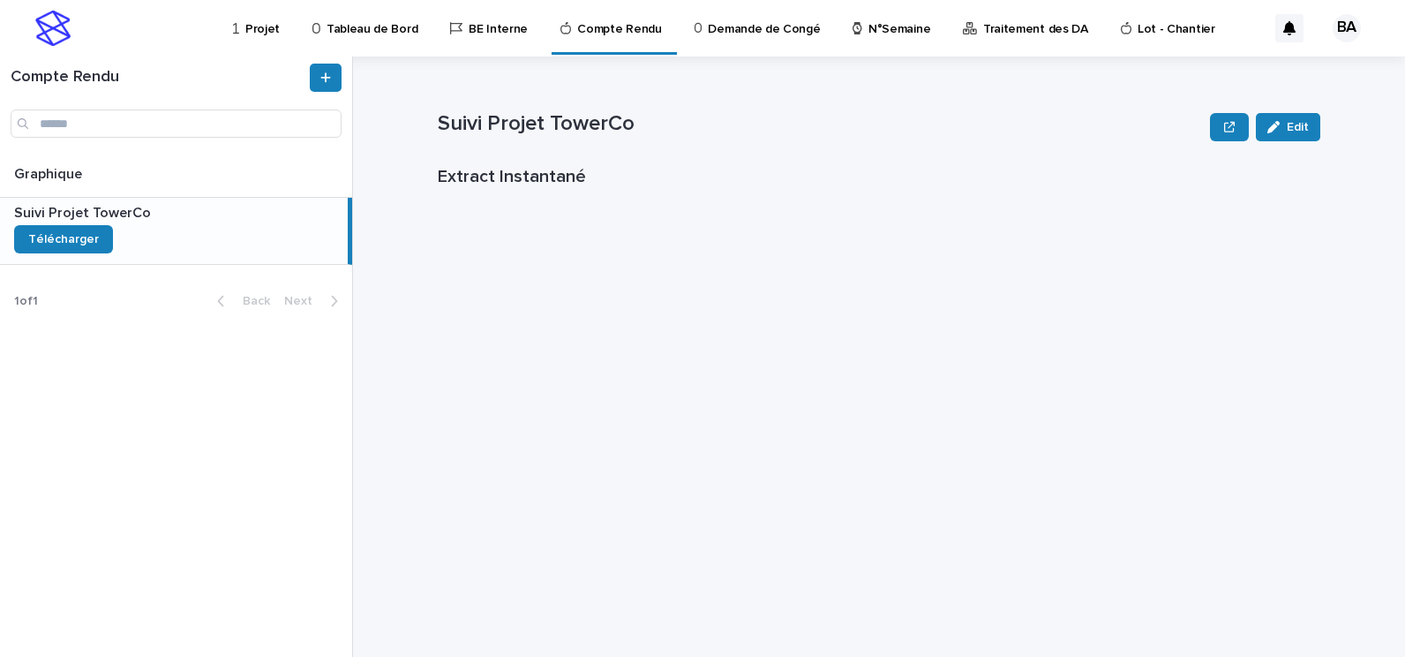
click at [267, 29] on p "Projet" at bounding box center [262, 18] width 34 height 37
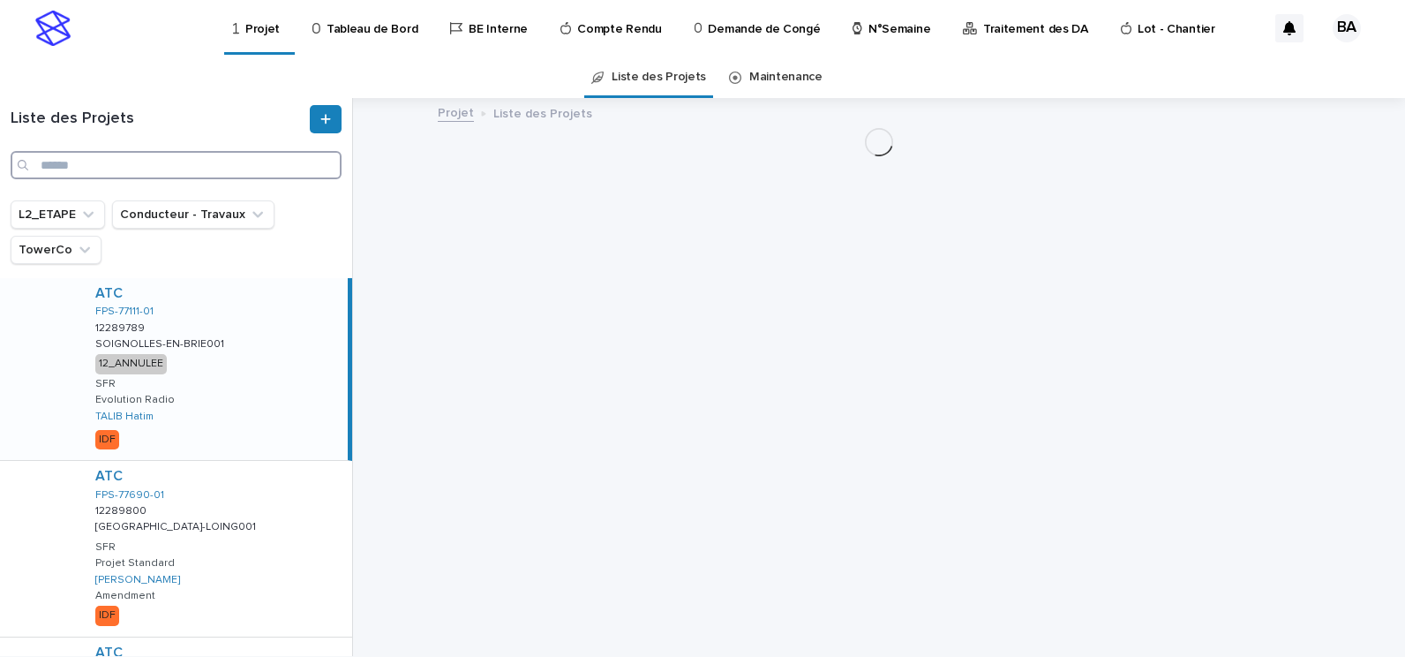
click at [178, 169] on input "Search" at bounding box center [176, 165] width 331 height 28
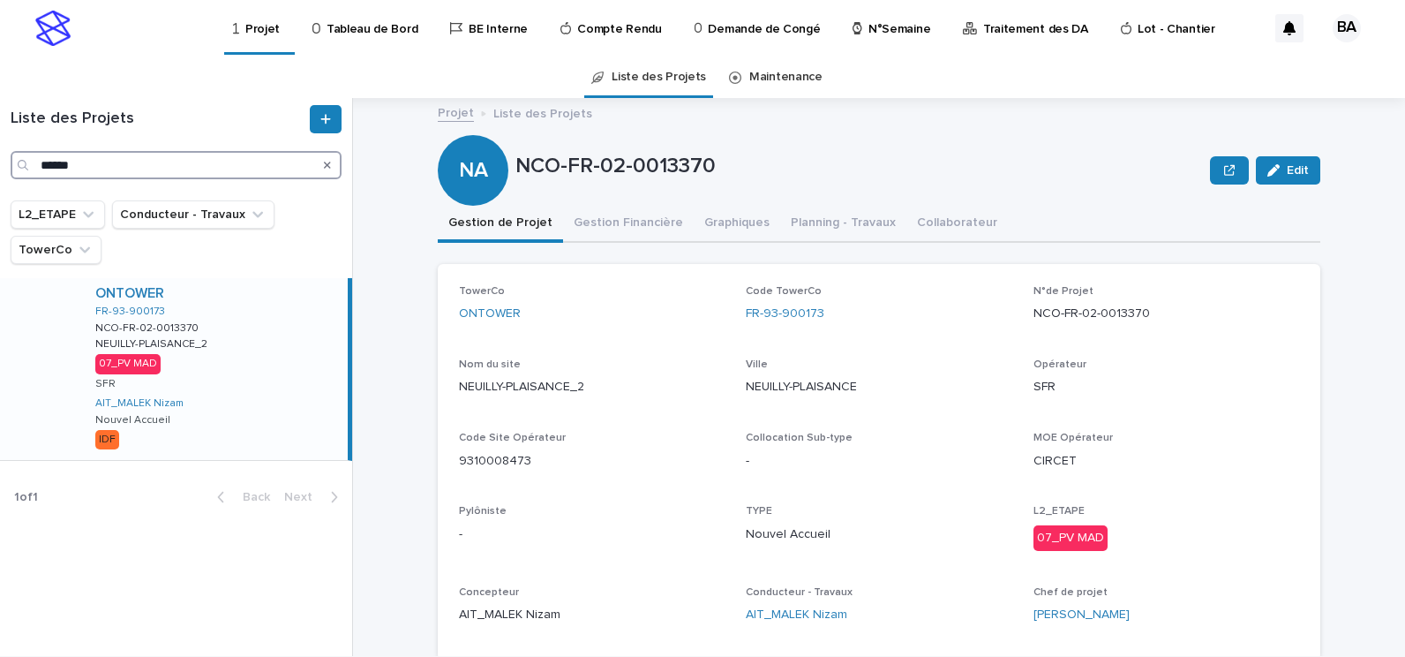
type input "******"
click at [267, 322] on div "ONTOWER FR-93-900173 NCO-FR-02-0013370 NCO-FR-02-0013370 [GEOGRAPHIC_DATA]-PLAI…" at bounding box center [214, 369] width 267 height 182
click at [632, 222] on button "Gestion Financière" at bounding box center [628, 224] width 131 height 37
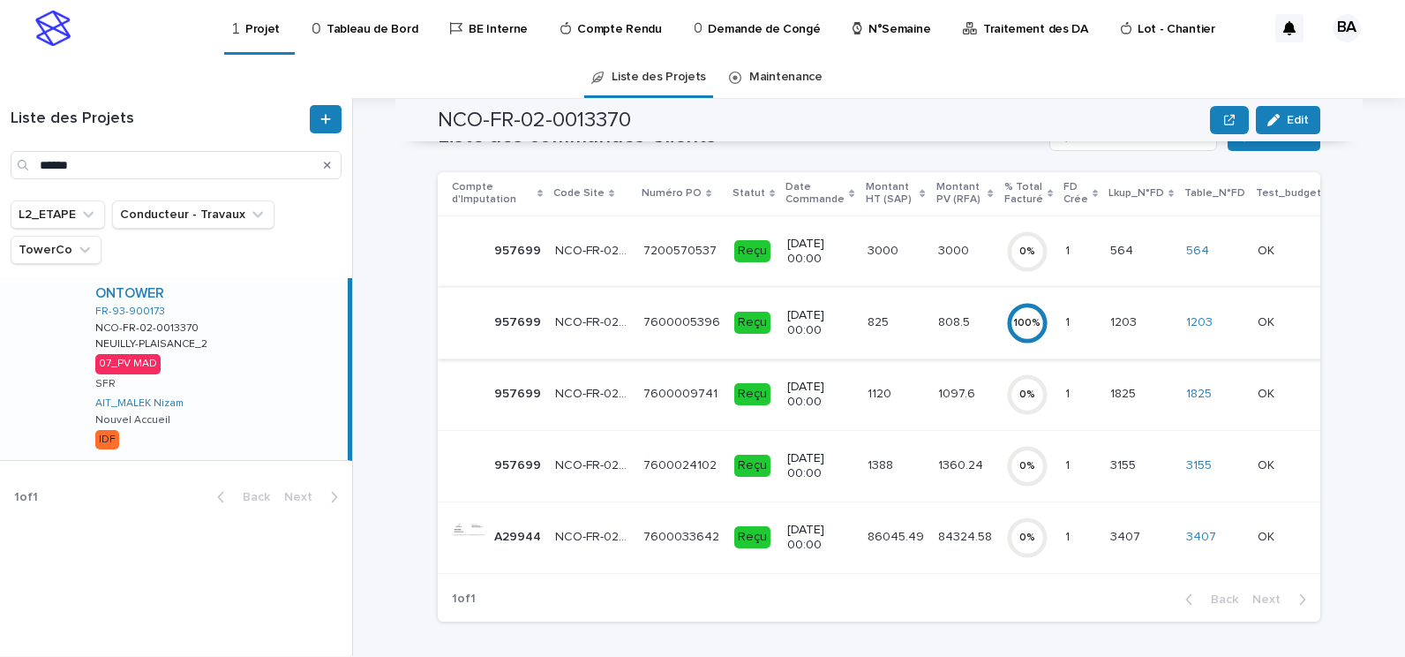
scroll to position [265, 0]
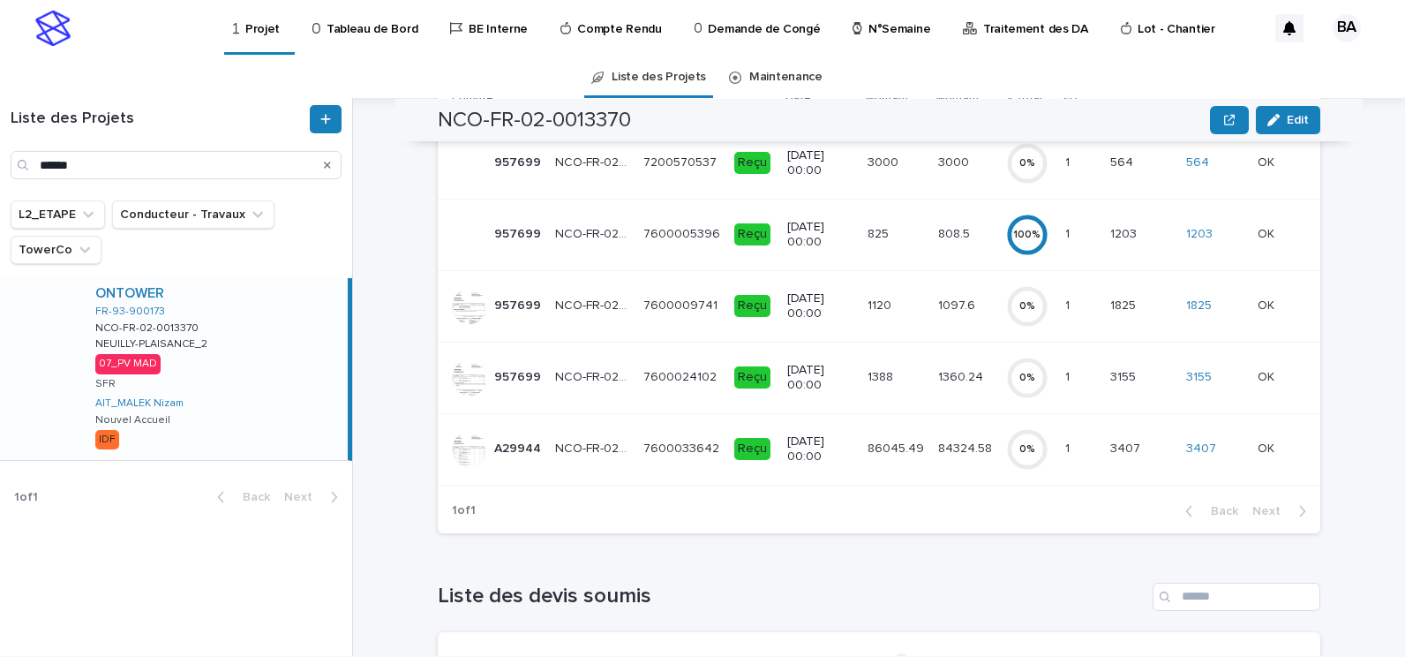
click at [643, 455] on p "7600033642" at bounding box center [682, 447] width 79 height 19
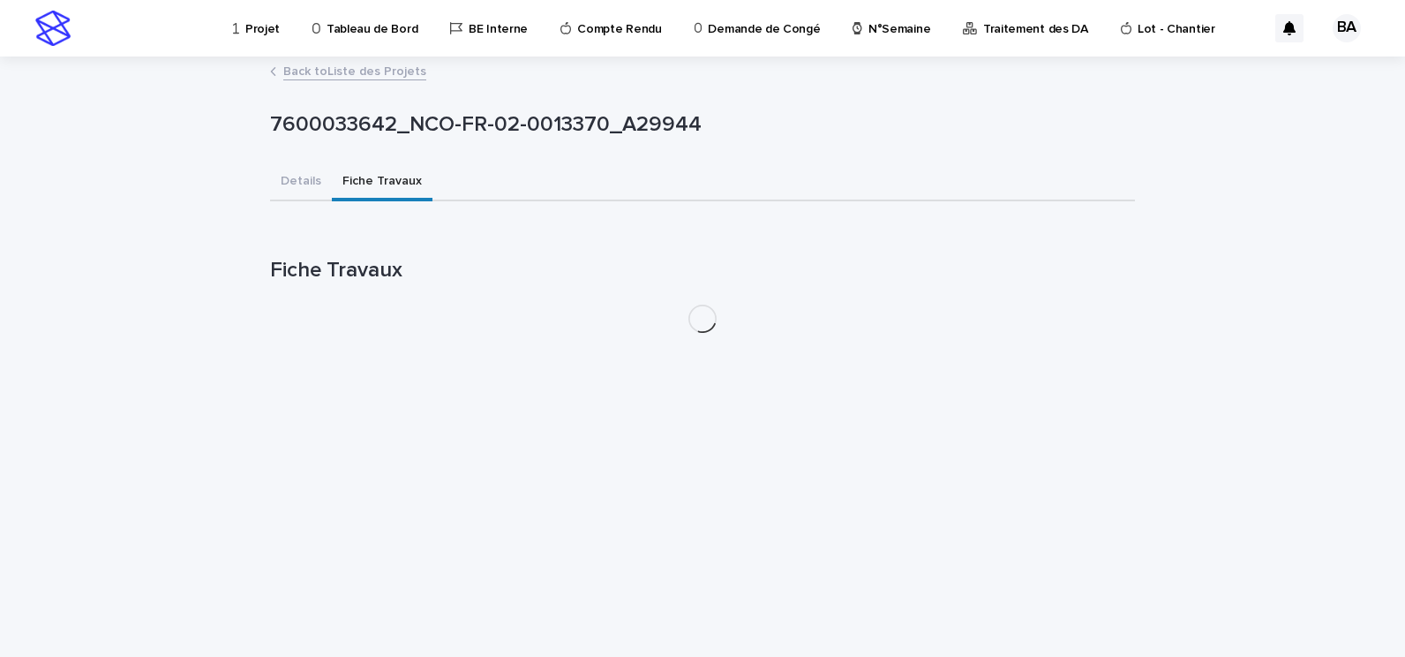
click at [383, 180] on button "Fiche Travaux" at bounding box center [382, 182] width 101 height 37
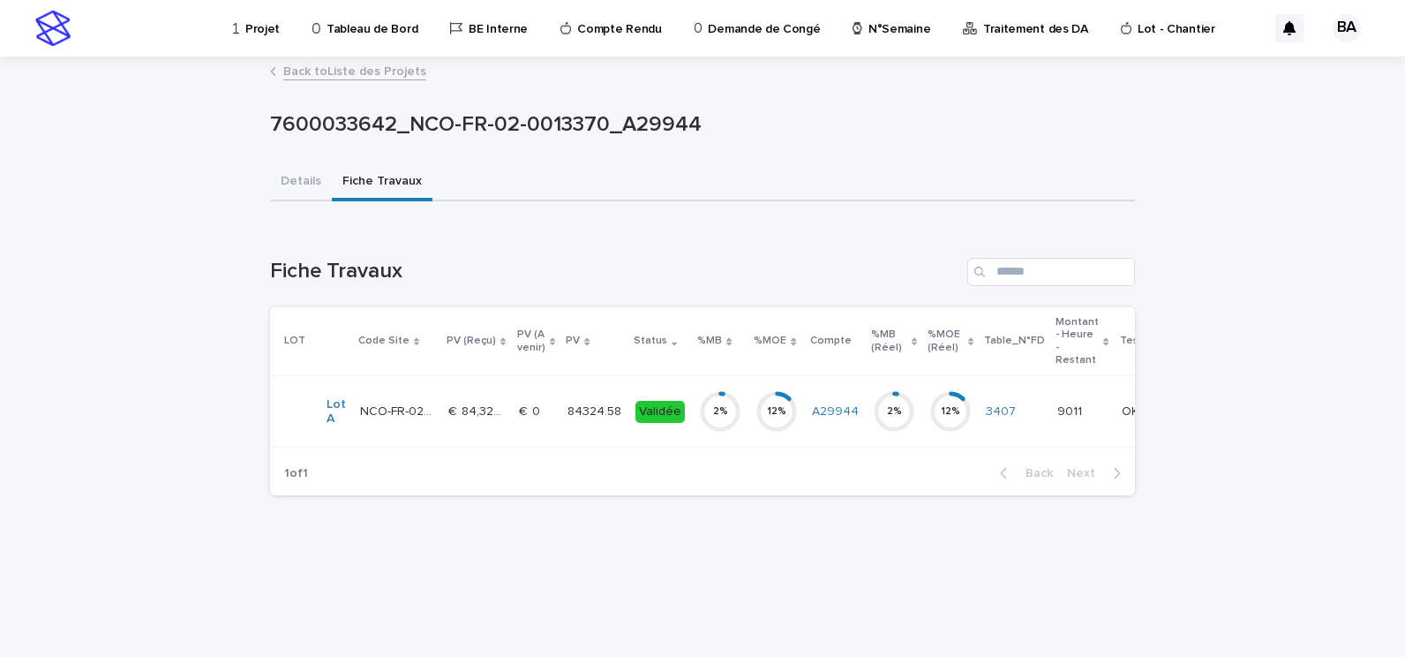
click at [561, 418] on td "84324.58 84324.58" at bounding box center [595, 411] width 68 height 71
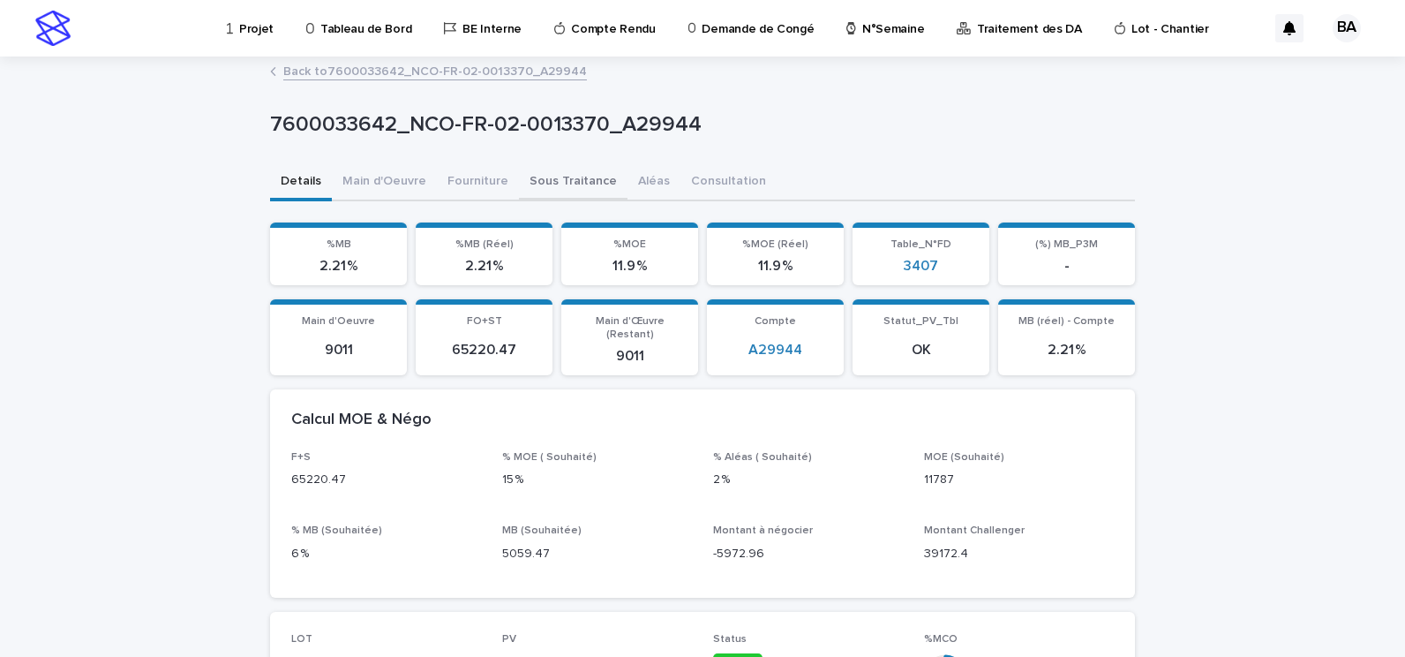
click at [533, 179] on button "Sous Traitance" at bounding box center [573, 182] width 109 height 37
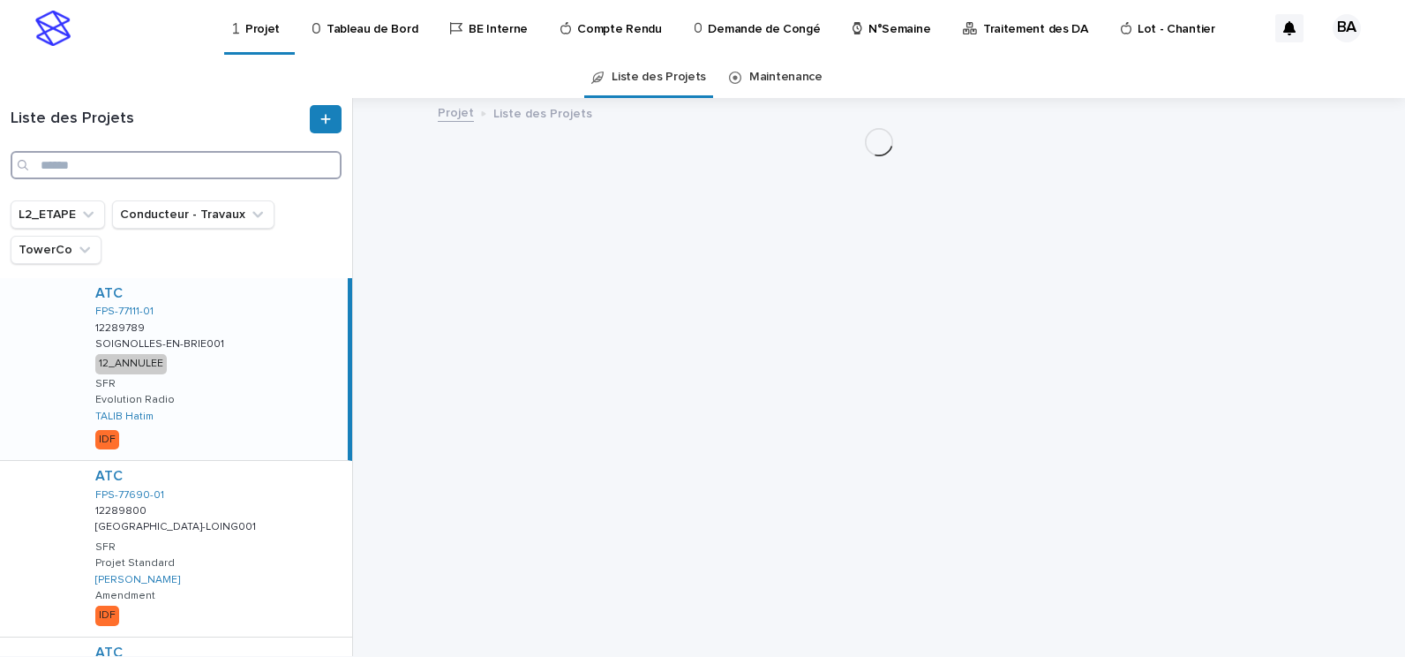
click at [117, 165] on input "Search" at bounding box center [176, 165] width 331 height 28
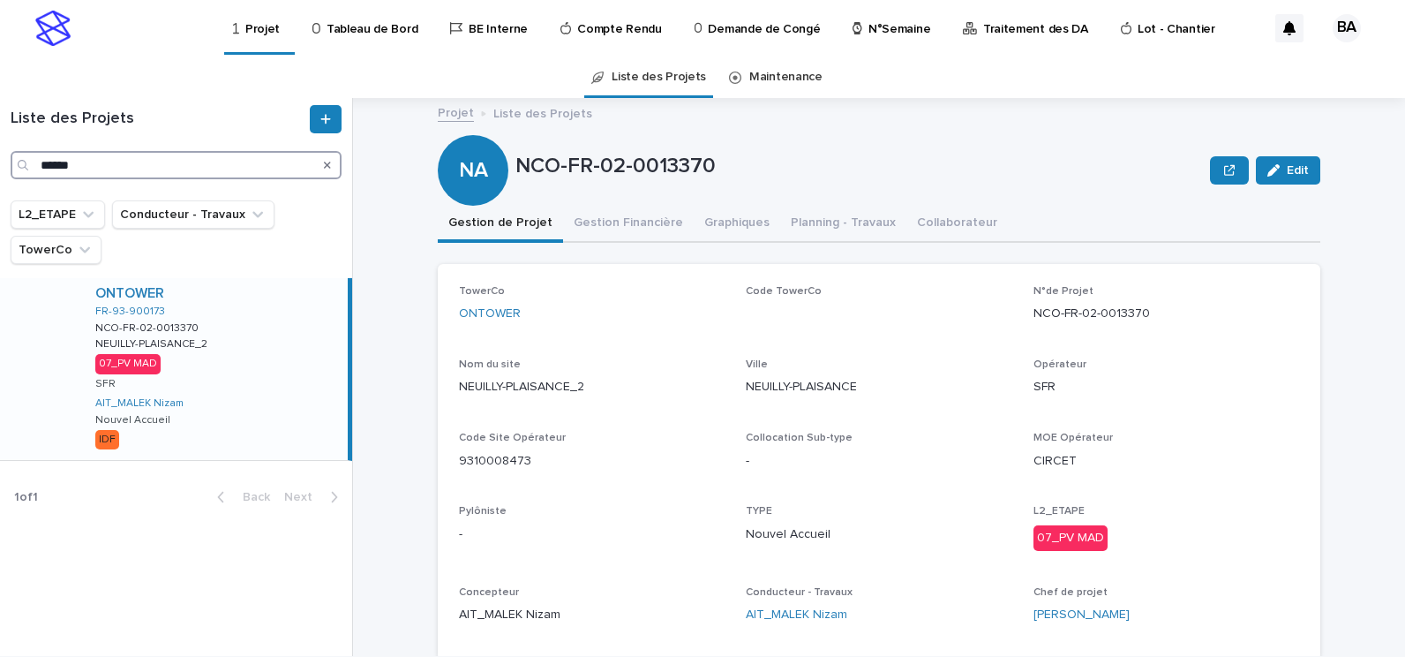
type input "******"
click at [254, 326] on div "ONTOWER FR-93-900173 NCO-FR-02-0013370 NCO-FR-02-0013370 [GEOGRAPHIC_DATA]-PLAI…" at bounding box center [214, 369] width 267 height 182
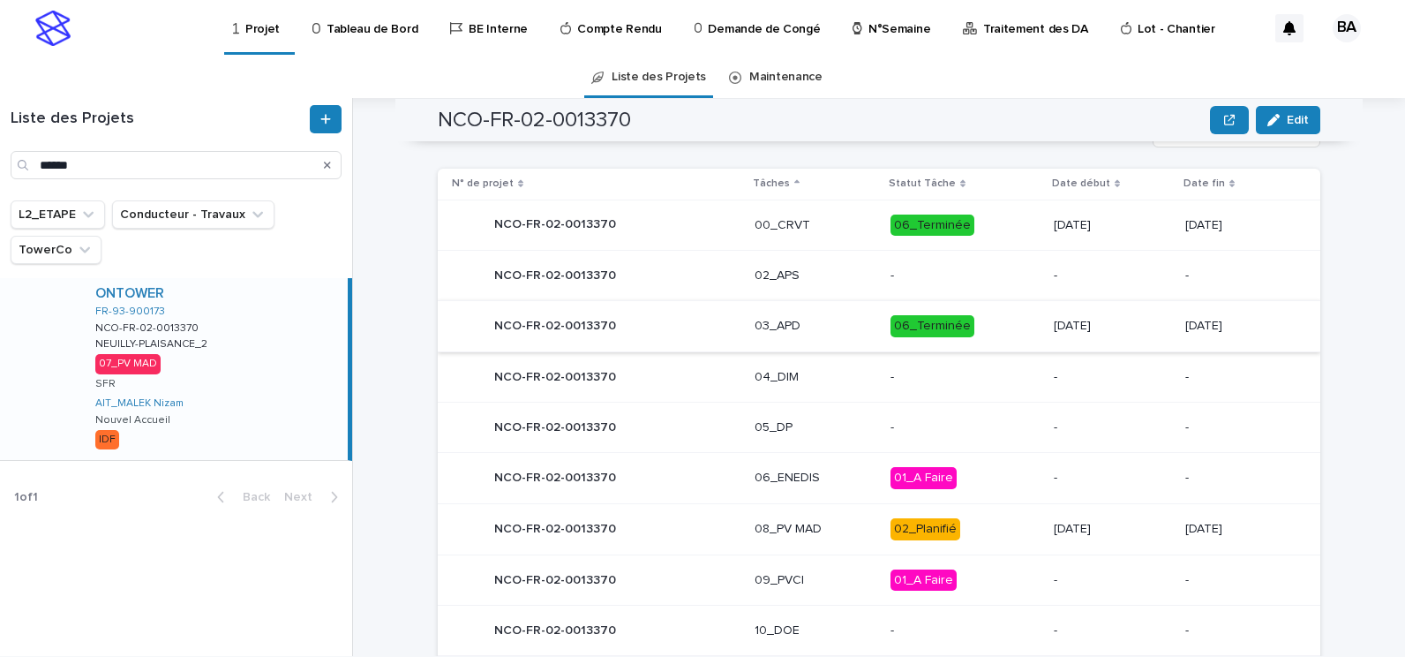
scroll to position [867, 0]
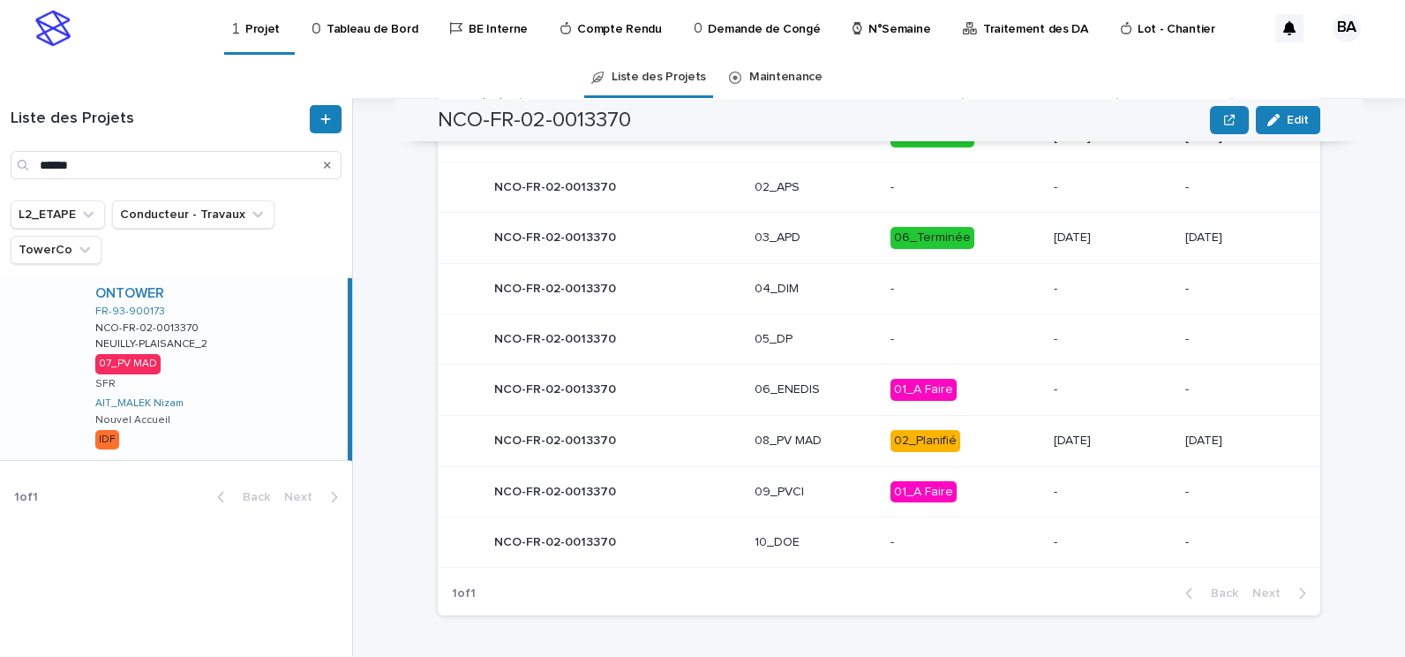
click at [689, 438] on div "NCO-FR-02-0013370 NCO-FR-02-0013370" at bounding box center [596, 440] width 289 height 35
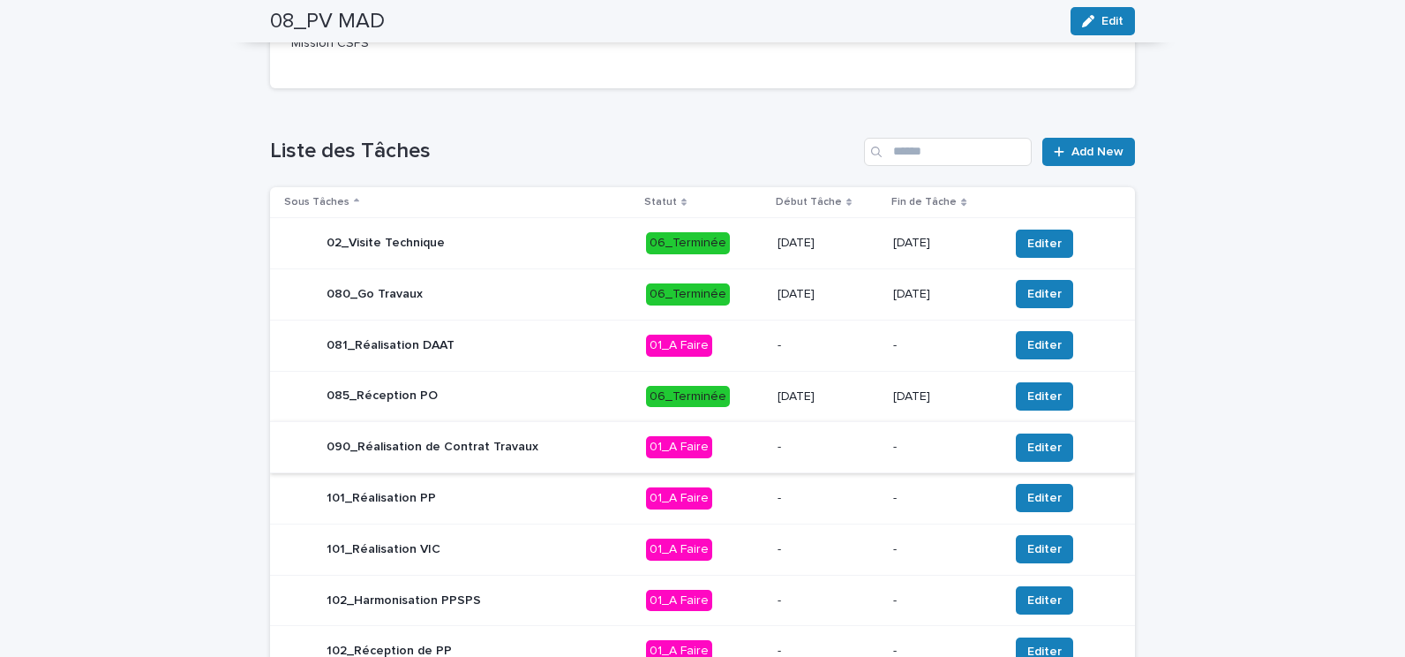
scroll to position [706, 0]
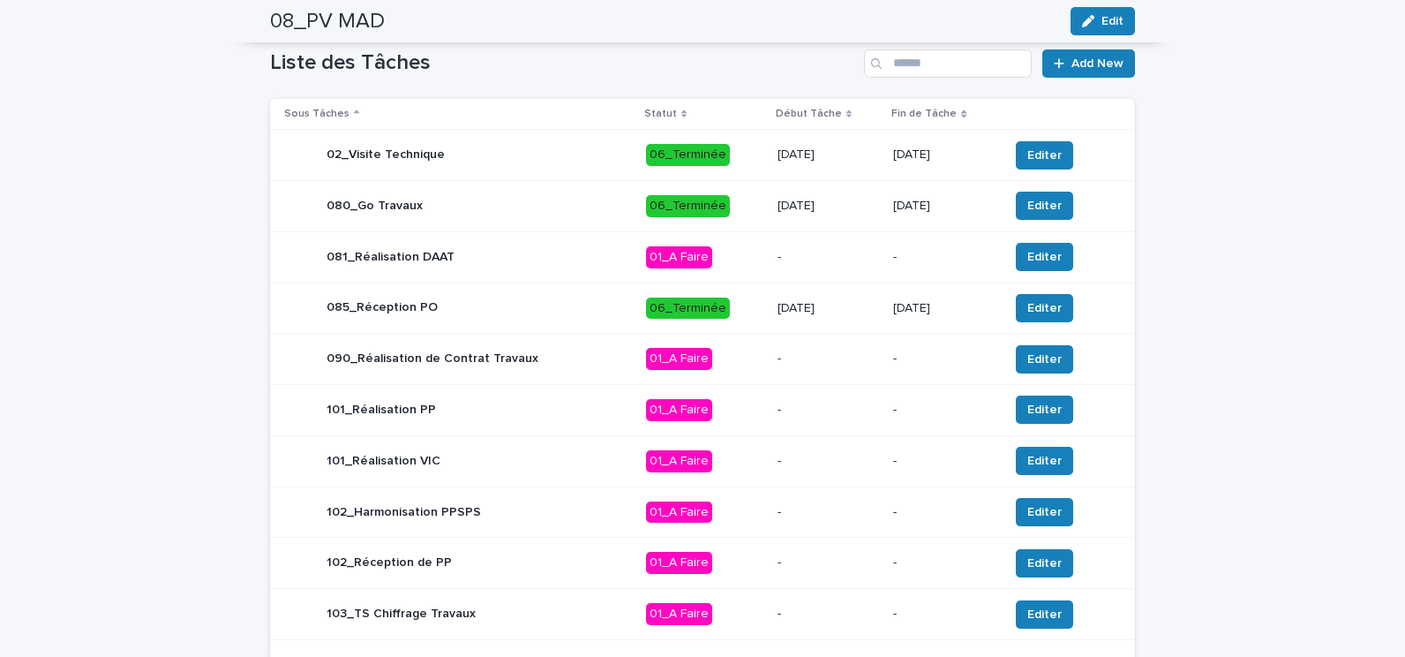
click at [608, 411] on div "101_Réalisation PP" at bounding box center [458, 409] width 348 height 35
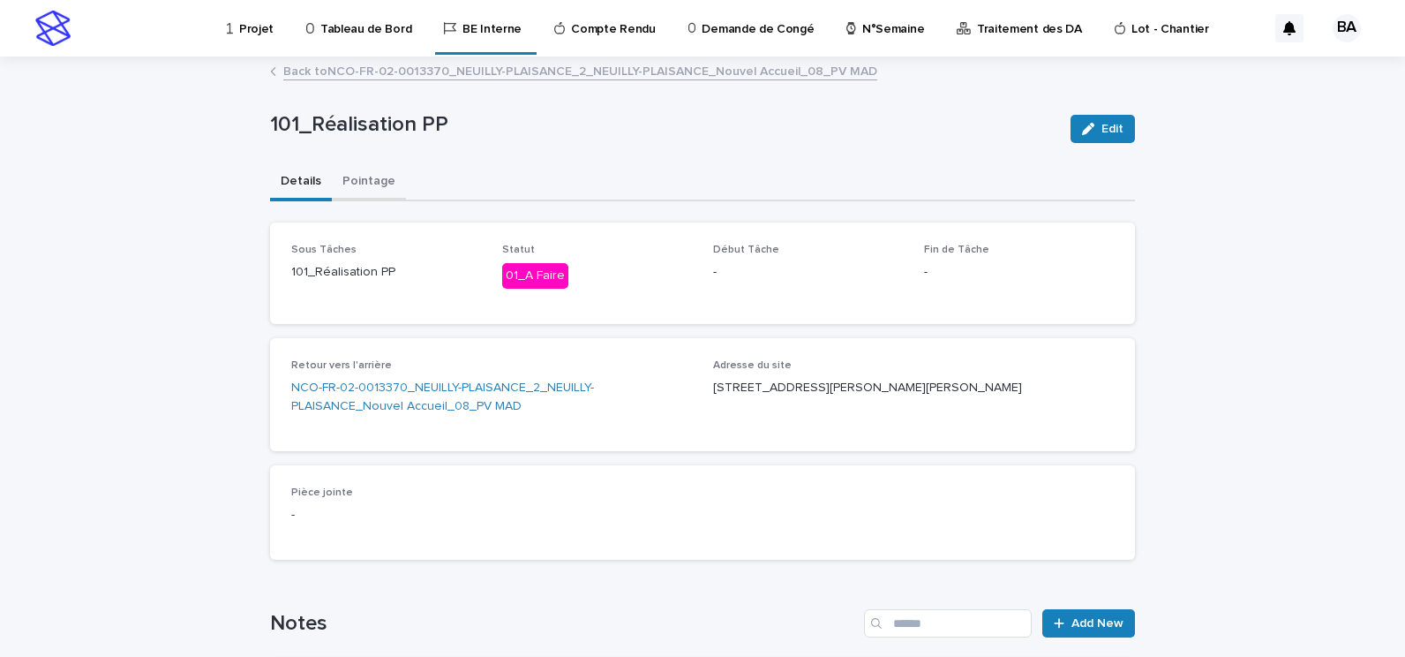
click at [365, 178] on button "Pointage" at bounding box center [369, 182] width 74 height 37
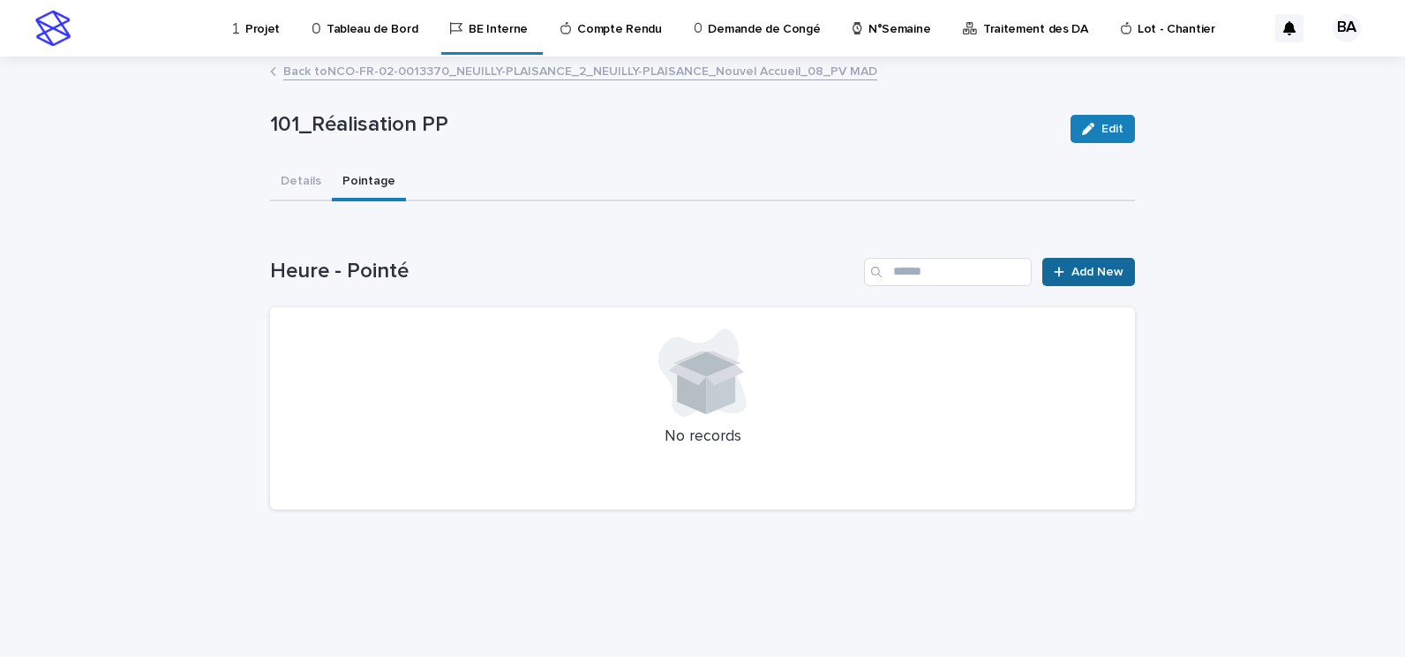
click at [1099, 266] on span "Add New" at bounding box center [1098, 272] width 52 height 12
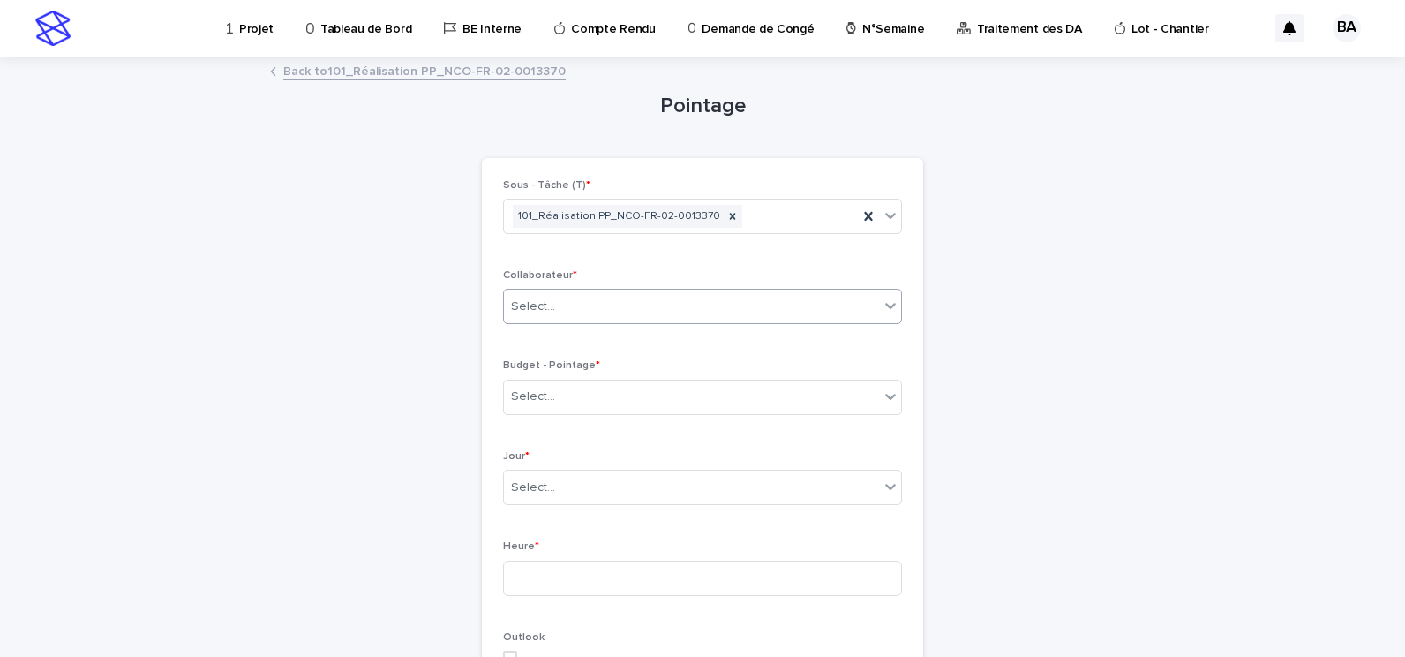
click at [814, 305] on div "Select..." at bounding box center [691, 306] width 375 height 29
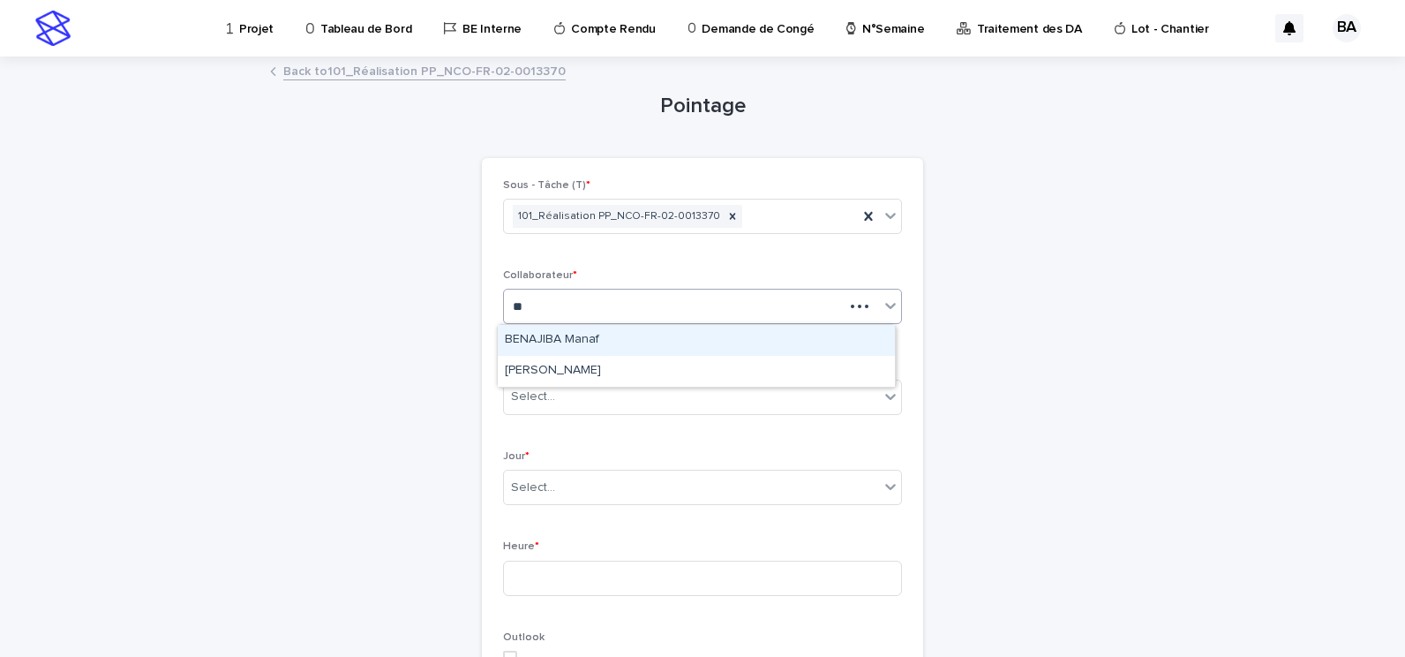
type input "***"
click at [633, 347] on div "BOUFARES Afif" at bounding box center [696, 340] width 397 height 31
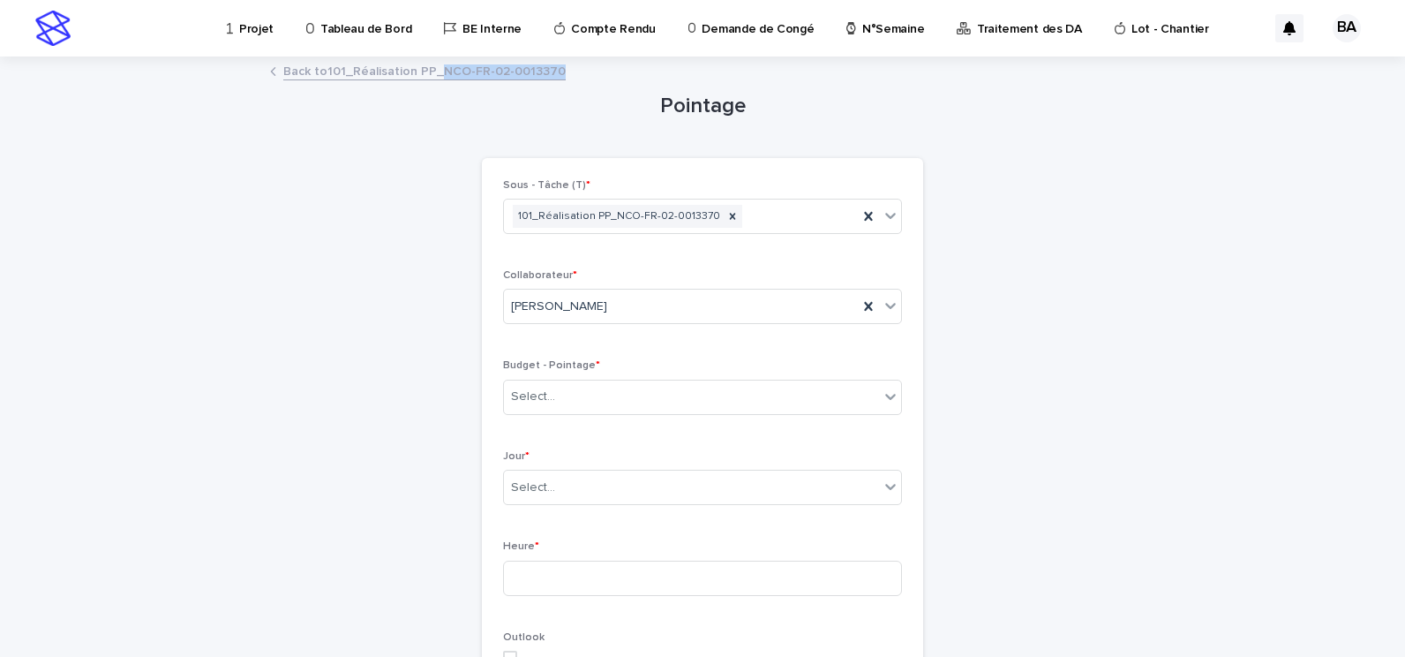
drag, startPoint x: 555, startPoint y: 67, endPoint x: 433, endPoint y: 64, distance: 122.7
click at [433, 64] on div "Back to 101_Réalisation PP_NCO-FR-02-0013370" at bounding box center [702, 72] width 883 height 25
copy link "NCO-FR-02-0013370"
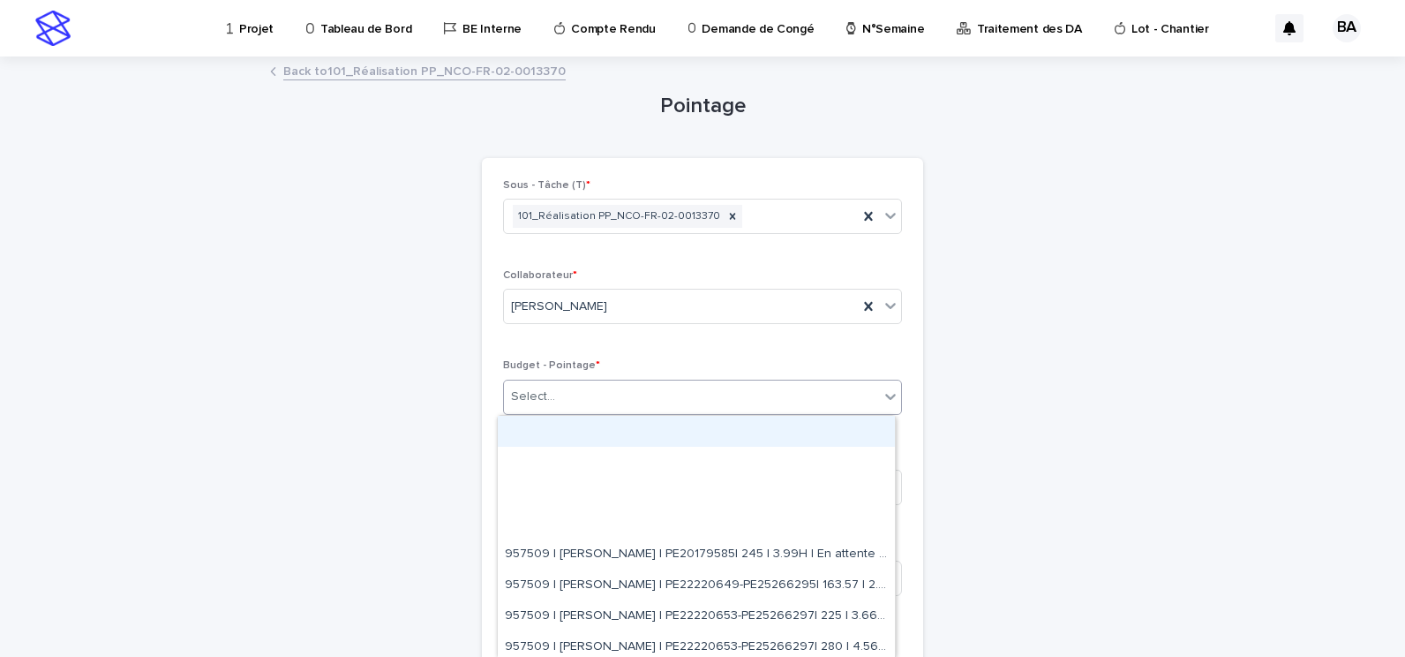
click at [659, 398] on div "Select..." at bounding box center [691, 396] width 375 height 29
paste input "**********"
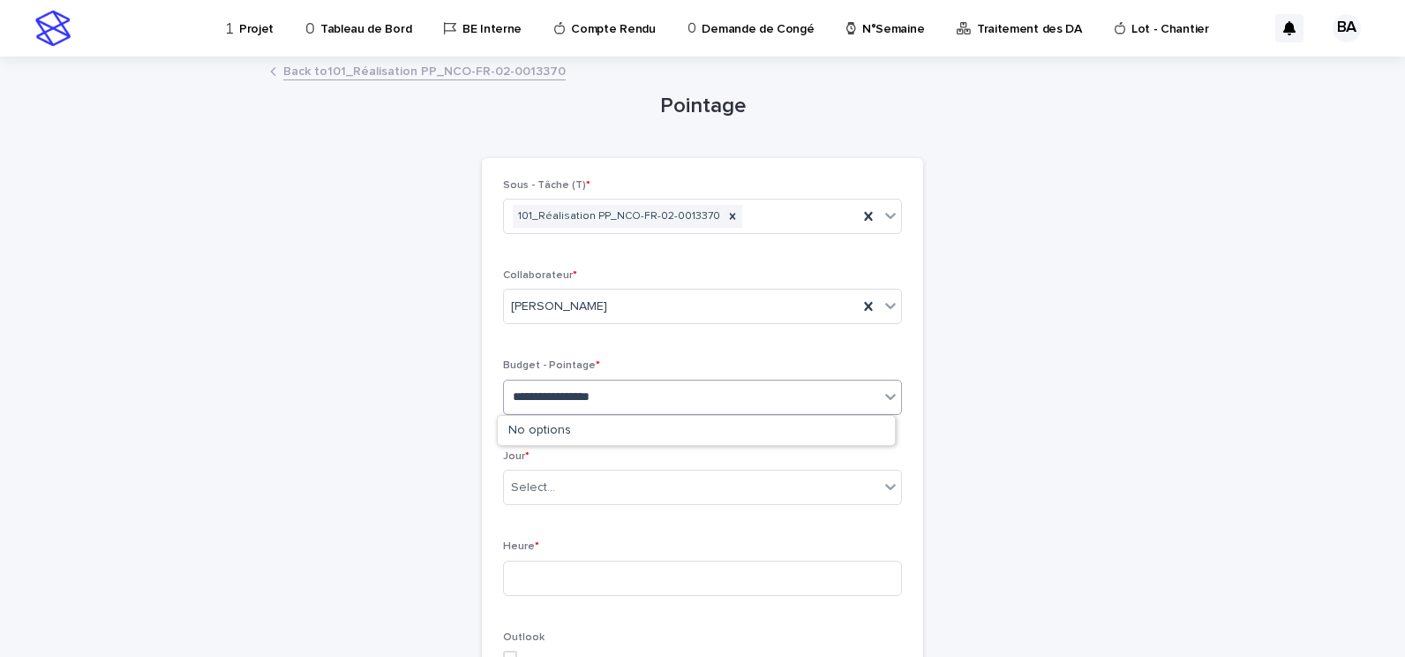
type input "**********"
click at [732, 367] on p "Budget - Pointage *" at bounding box center [702, 365] width 399 height 12
click at [685, 389] on div "Select..." at bounding box center [691, 396] width 375 height 29
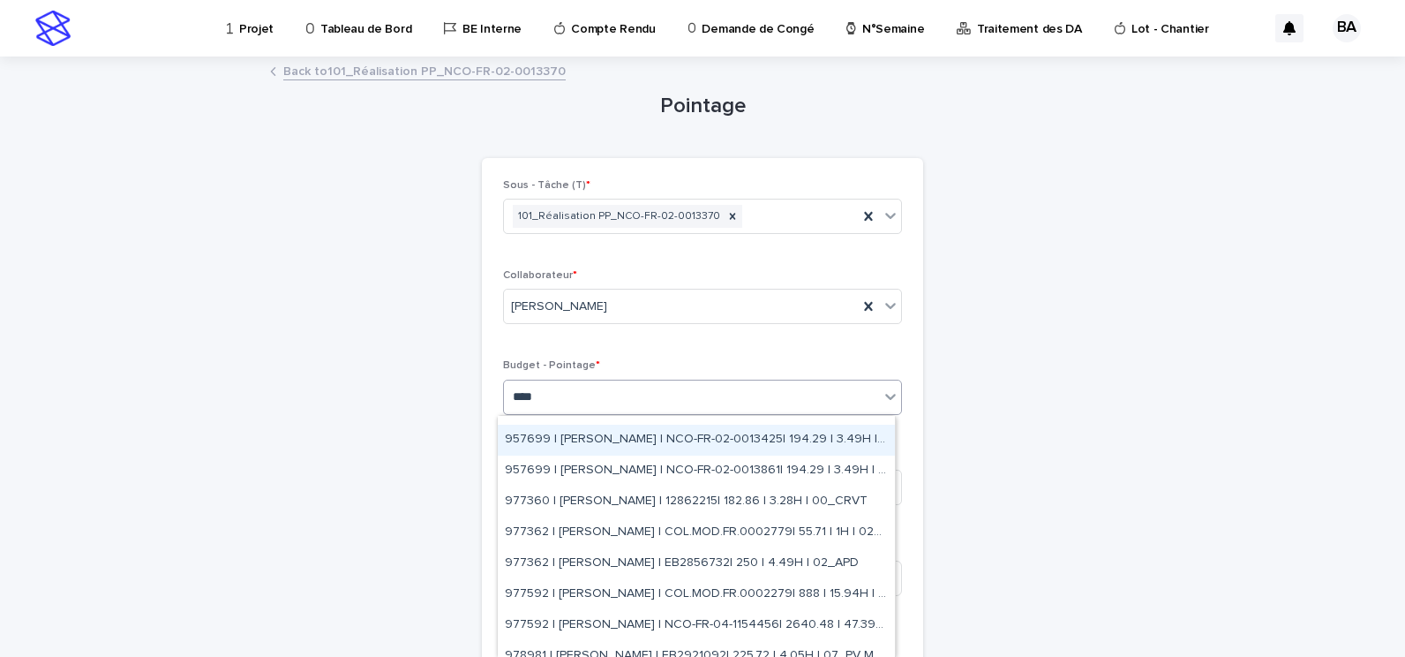
scroll to position [191, 0]
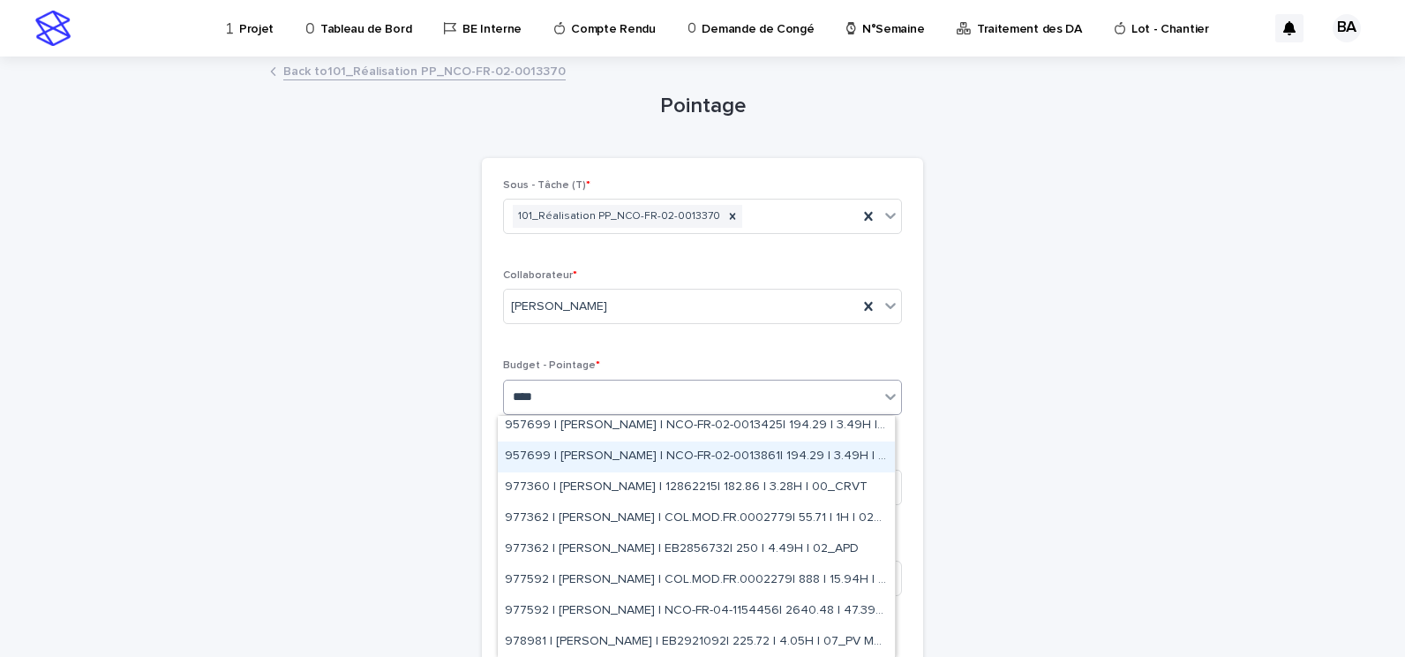
type input "****"
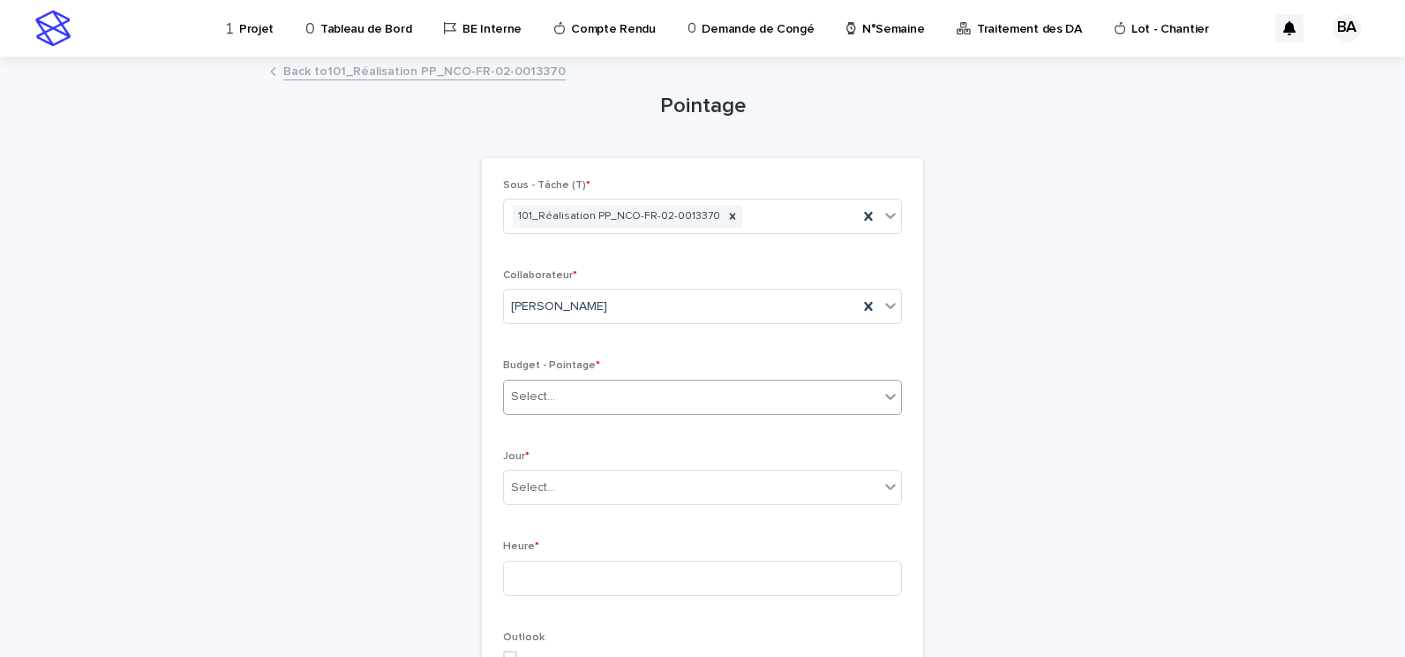
click at [732, 399] on div "Select..." at bounding box center [691, 396] width 375 height 29
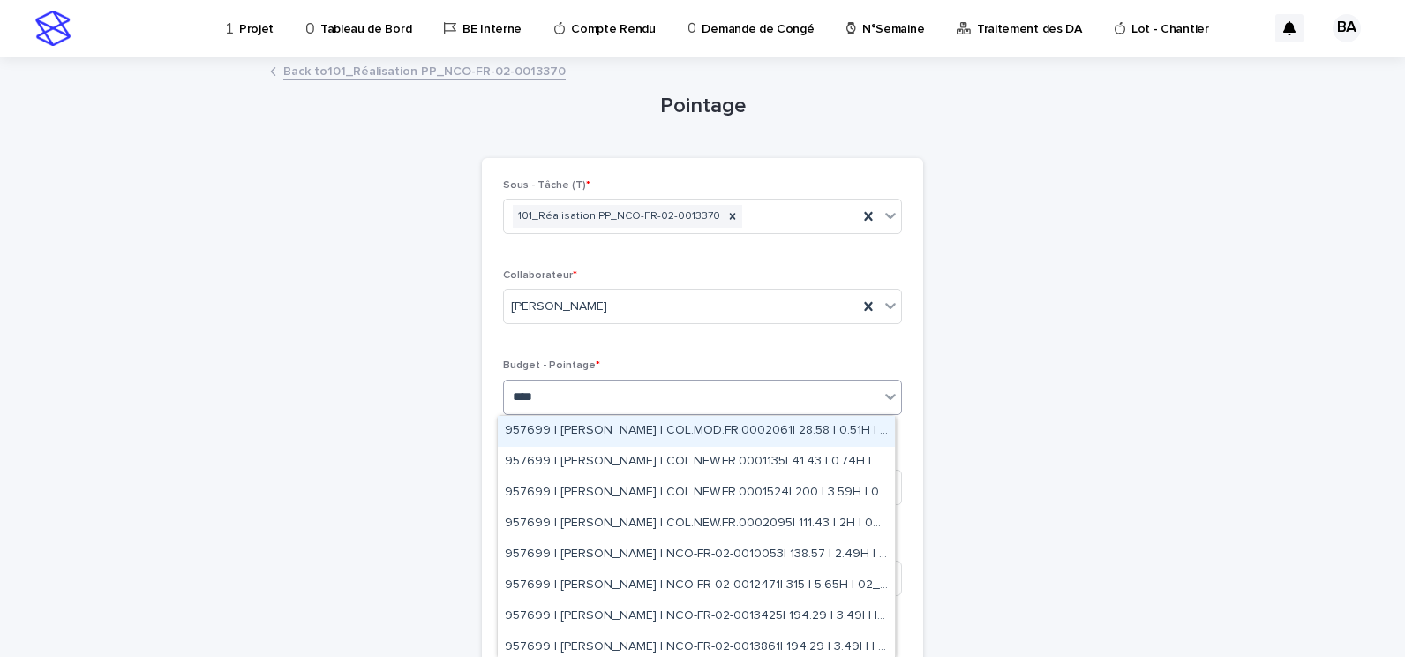
type input "****"
click at [413, 67] on link "Back to 101_Réalisation PP_NCO-FR-02-0013370" at bounding box center [424, 70] width 282 height 20
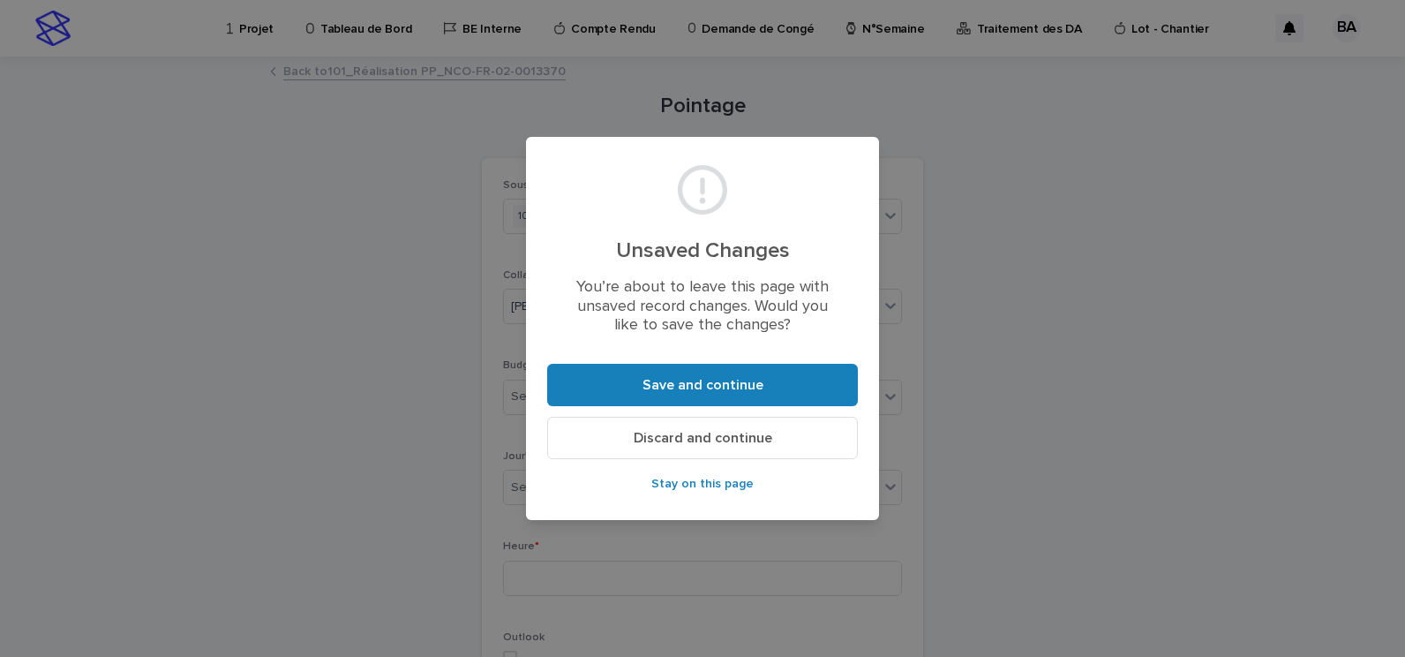
click at [1088, 357] on div "Unsaved Changes You’re about to leave this page with unsaved record changes. Wo…" at bounding box center [702, 328] width 1405 height 657
click at [981, 399] on div "Unsaved Changes You’re about to leave this page with unsaved record changes. Wo…" at bounding box center [702, 328] width 1405 height 657
click at [984, 399] on div "Unsaved Changes You’re about to leave this page with unsaved record changes. Wo…" at bounding box center [702, 328] width 1405 height 657
drag, startPoint x: 984, startPoint y: 399, endPoint x: 891, endPoint y: 508, distance: 143.3
click at [901, 508] on div "Unsaved Changes You’re about to leave this page with unsaved record changes. Wo…" at bounding box center [702, 328] width 1405 height 657
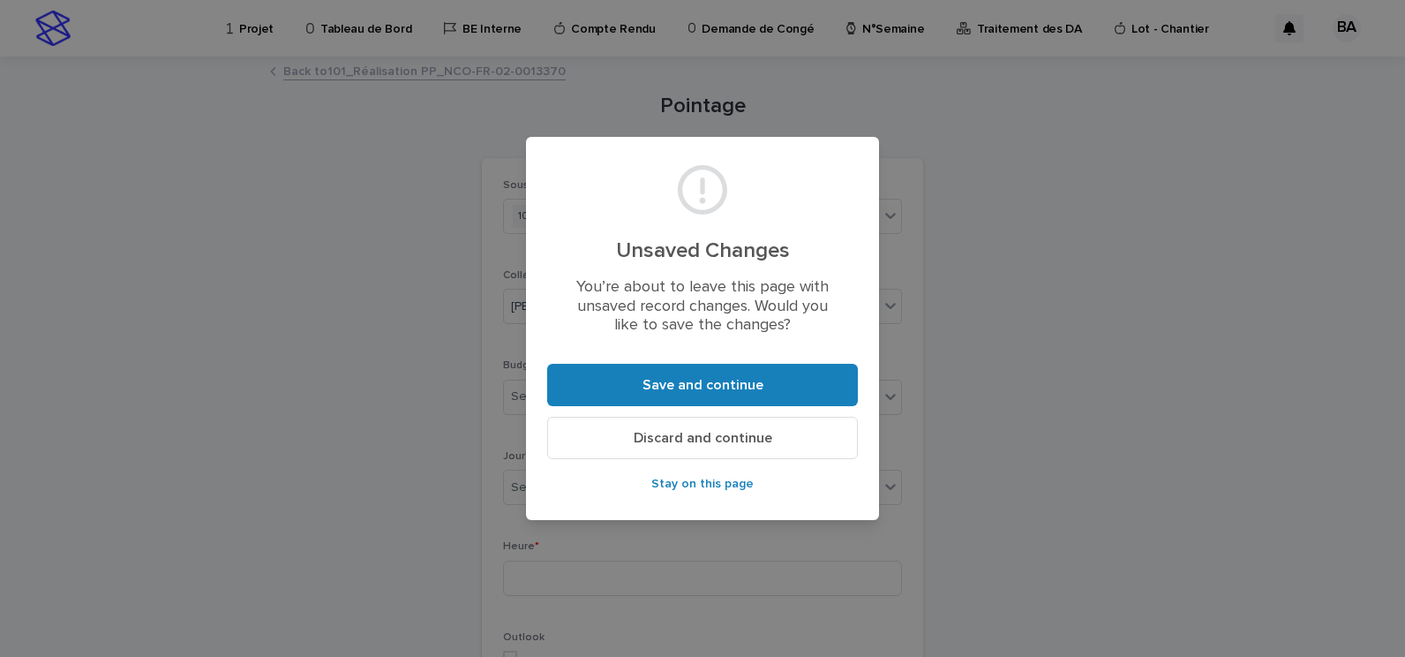
click at [726, 485] on span "Stay on this page" at bounding box center [702, 484] width 102 height 12
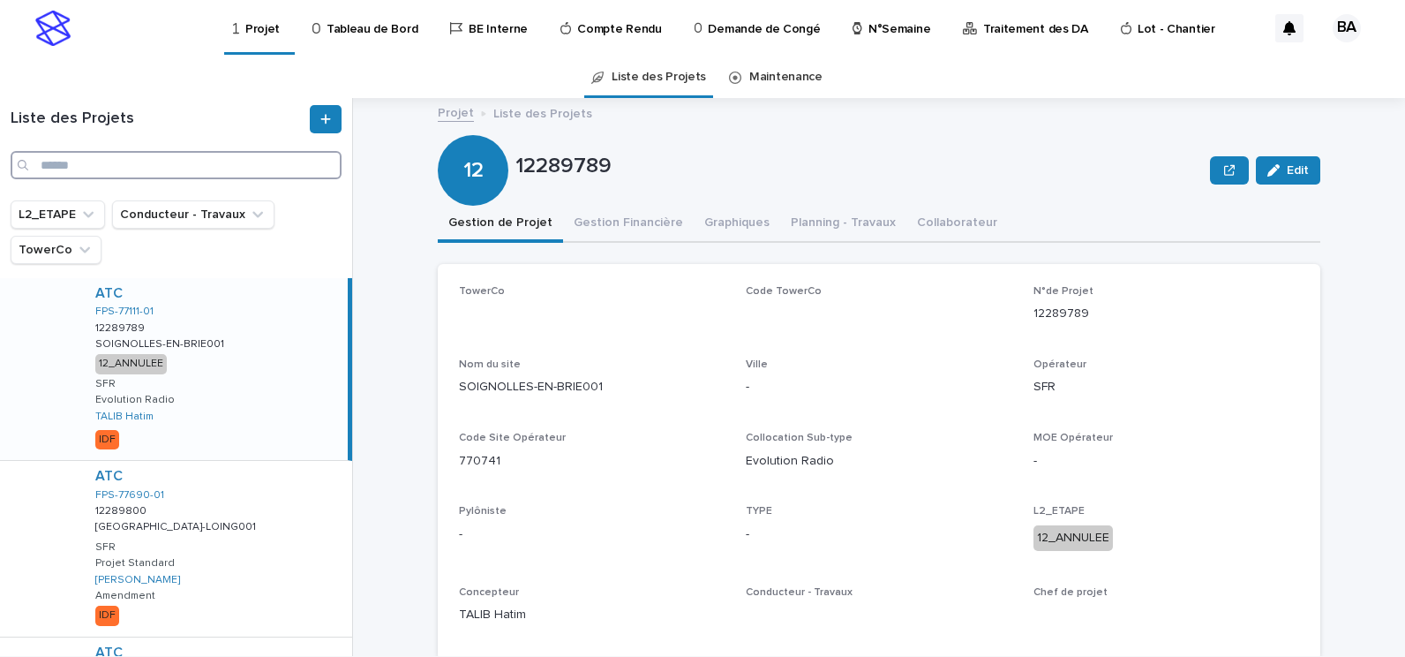
click at [173, 164] on input "Search" at bounding box center [176, 165] width 331 height 28
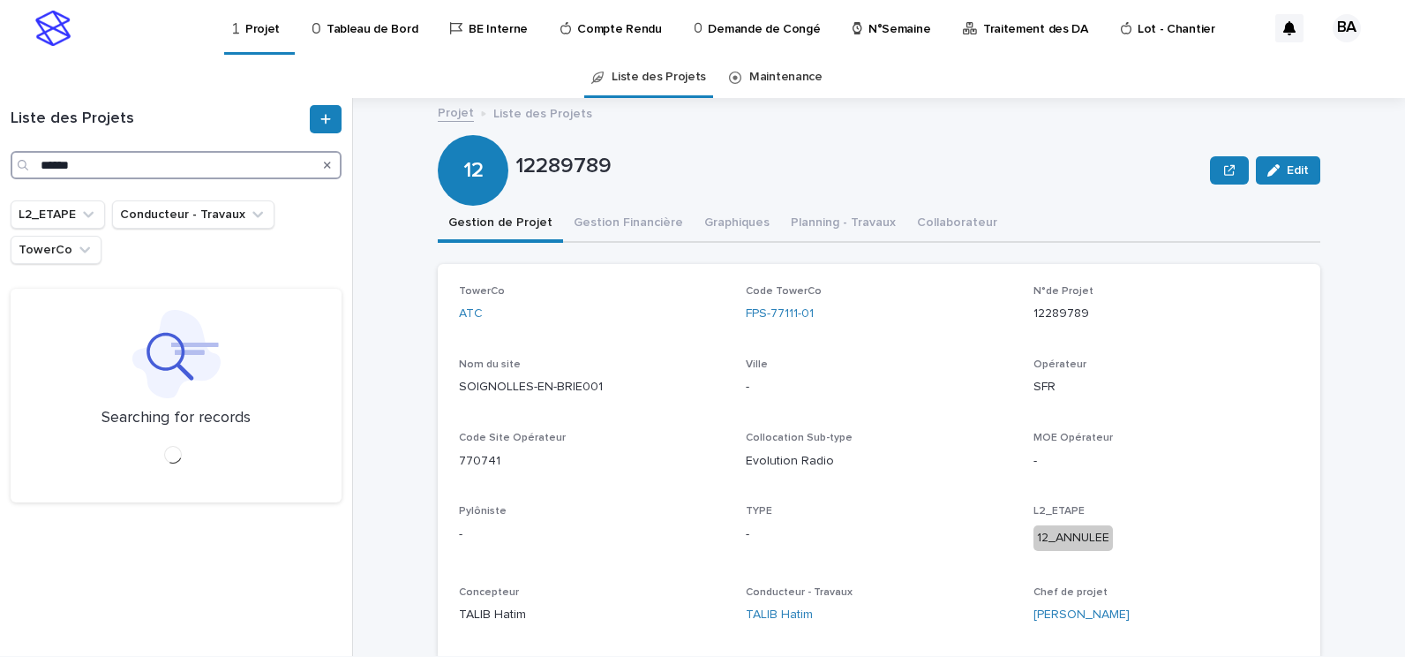
type input "******"
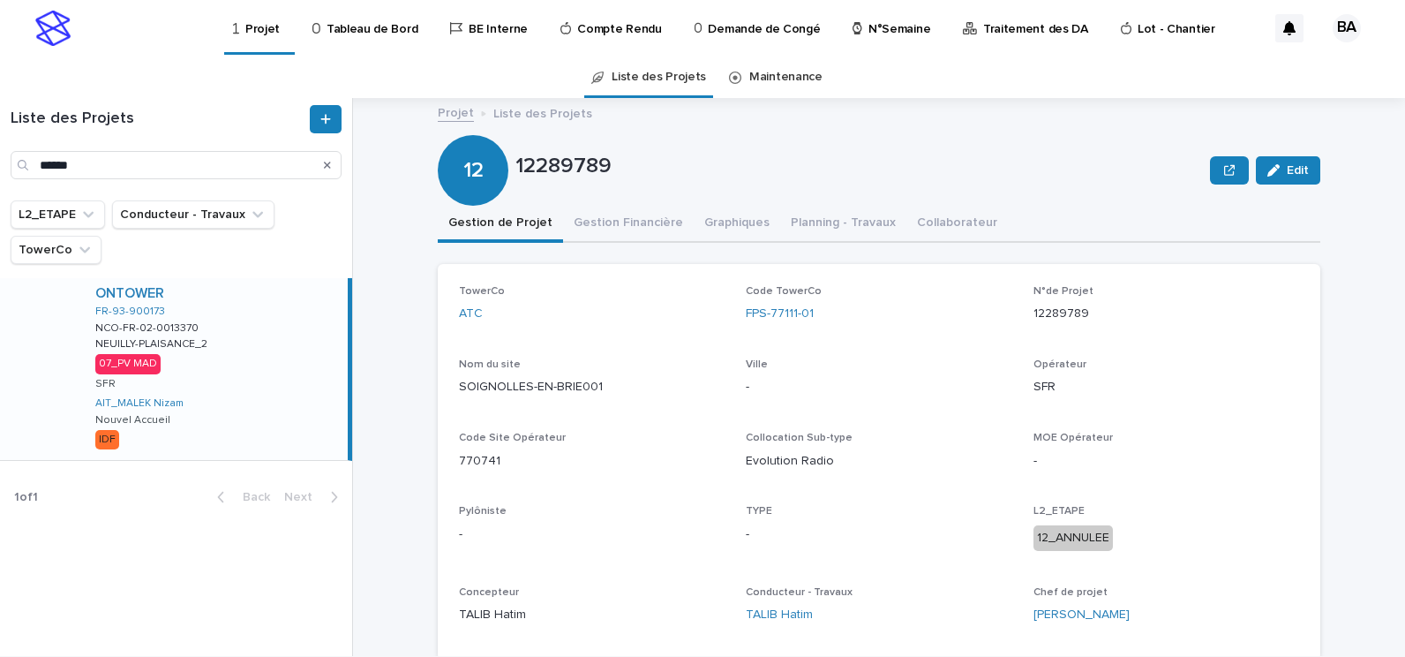
click at [235, 326] on div "ONTOWER FR-93-900173 NCO-FR-02-0013370 NCO-FR-02-0013370 [GEOGRAPHIC_DATA]-PLAI…" at bounding box center [214, 369] width 267 height 182
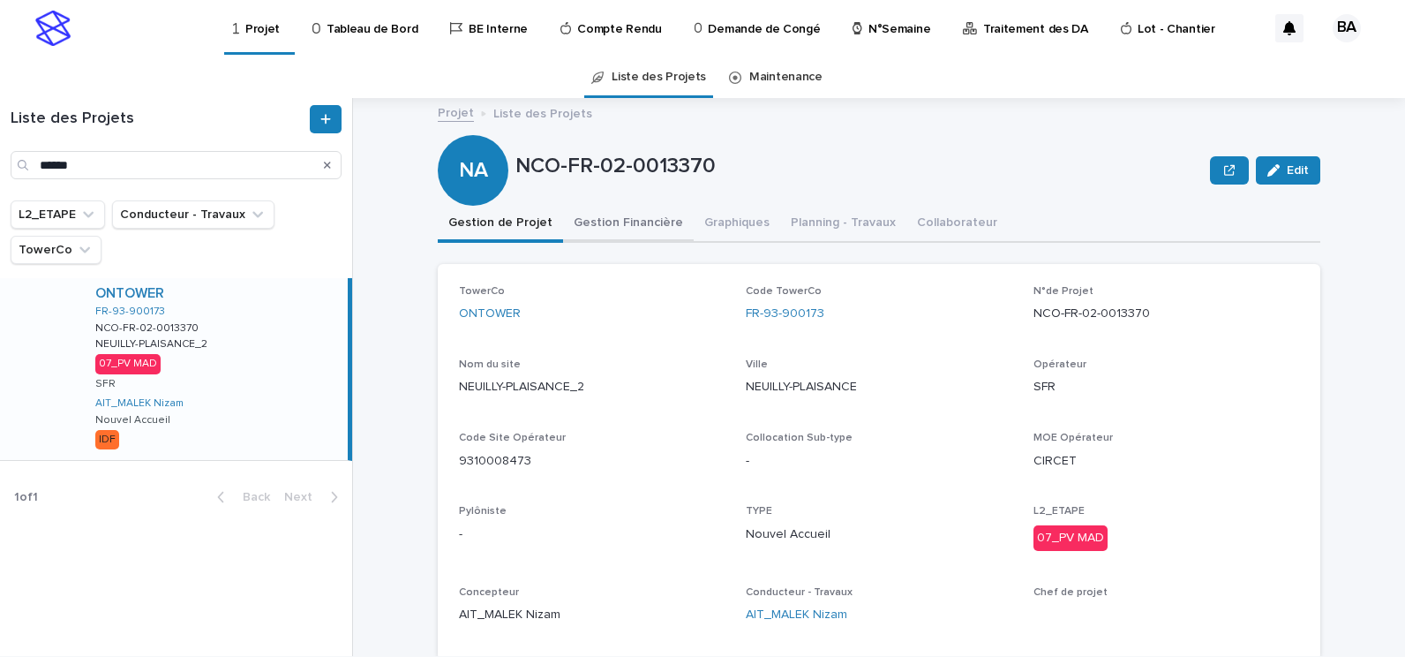
click at [618, 225] on button "Gestion Financière" at bounding box center [628, 224] width 131 height 37
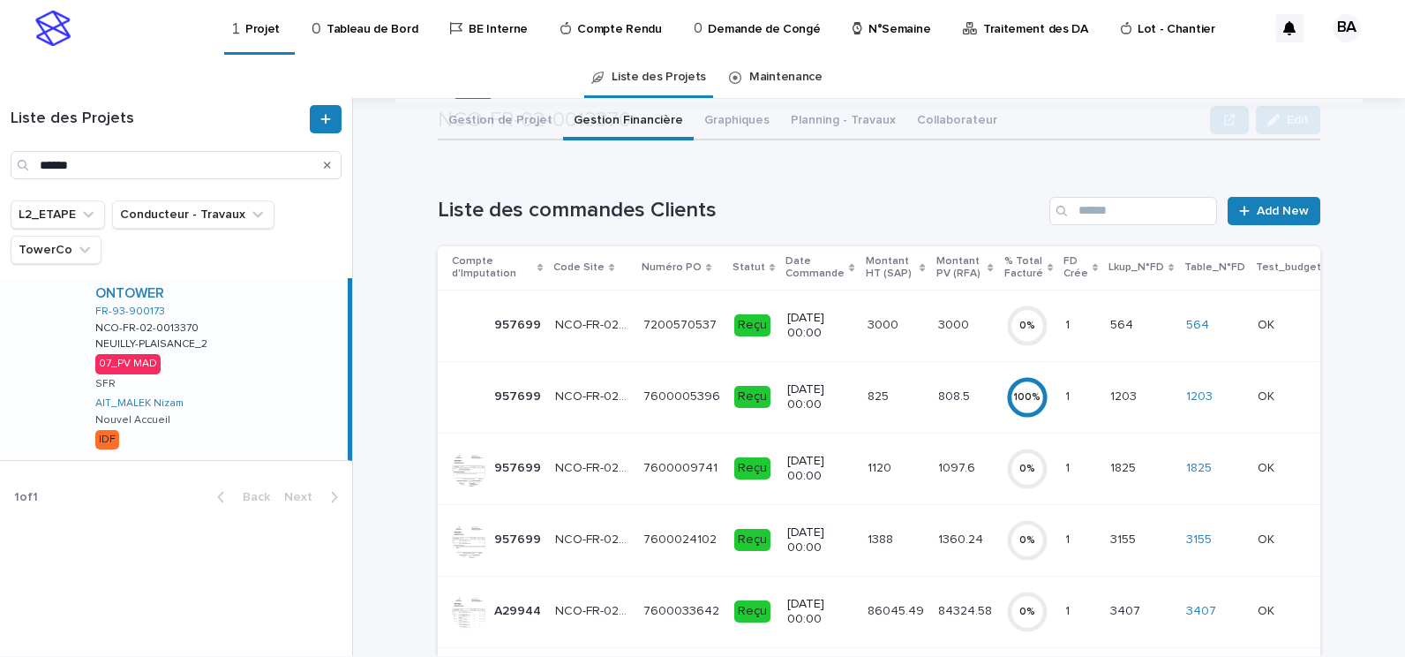
scroll to position [279, 0]
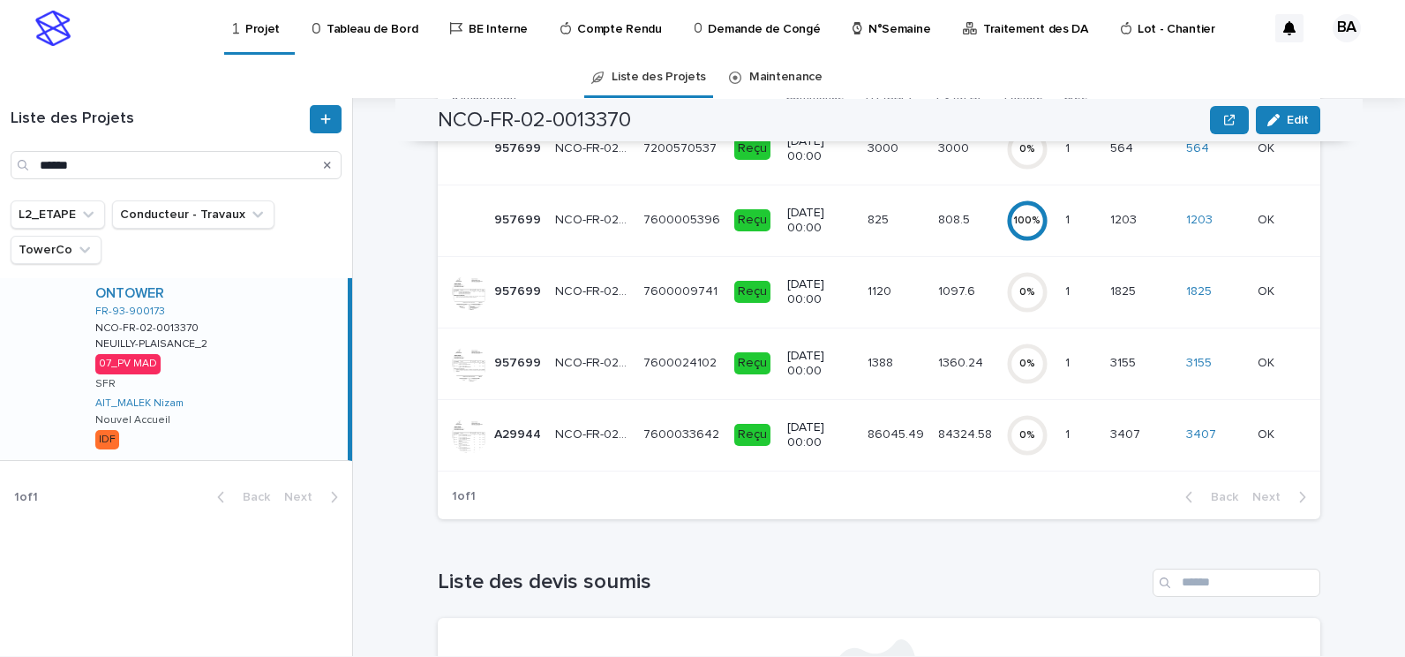
click at [654, 440] on p "7600033642" at bounding box center [682, 433] width 79 height 19
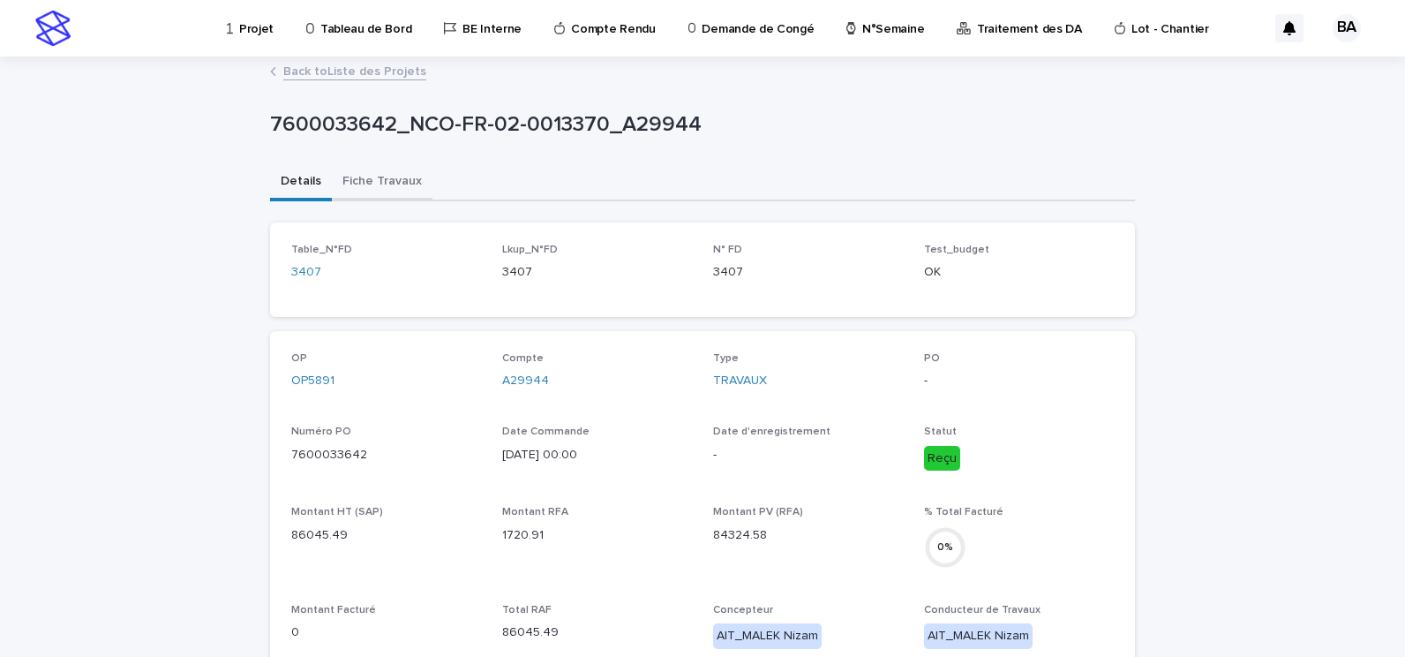
click at [389, 179] on button "Fiche Travaux" at bounding box center [382, 182] width 101 height 37
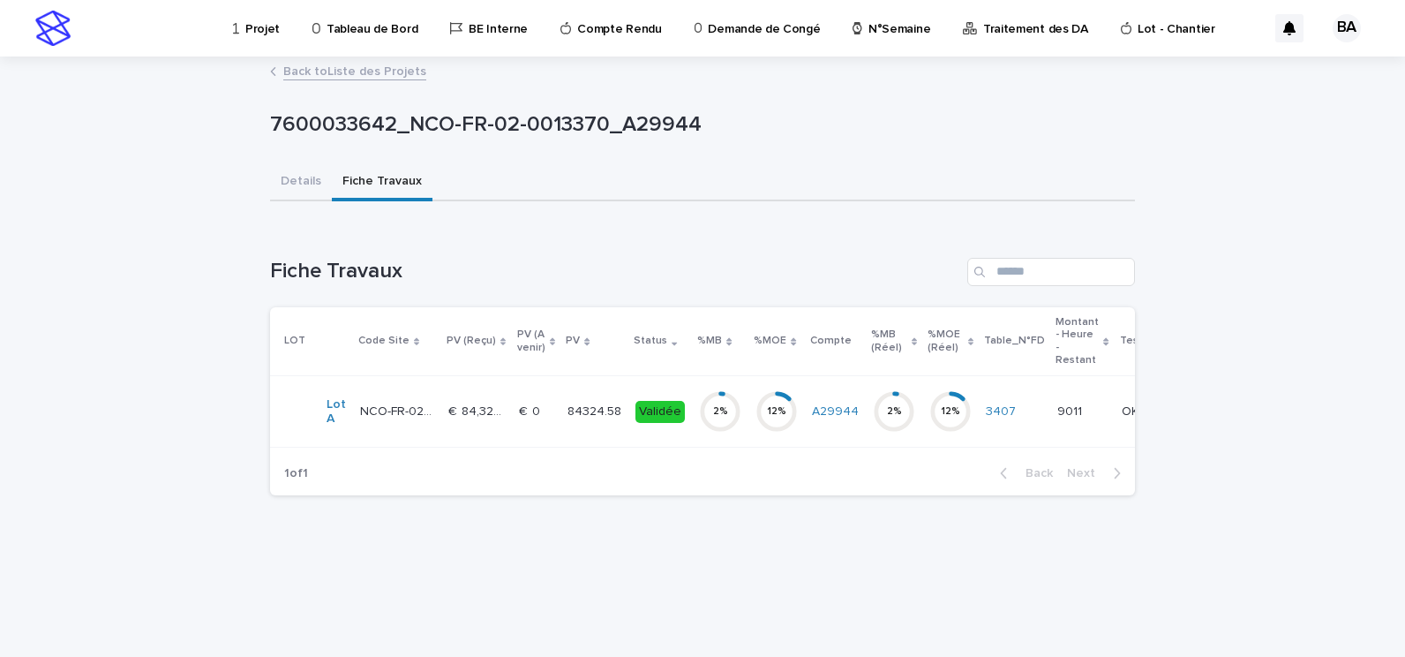
click at [542, 425] on div "€  0 €  0" at bounding box center [536, 411] width 34 height 29
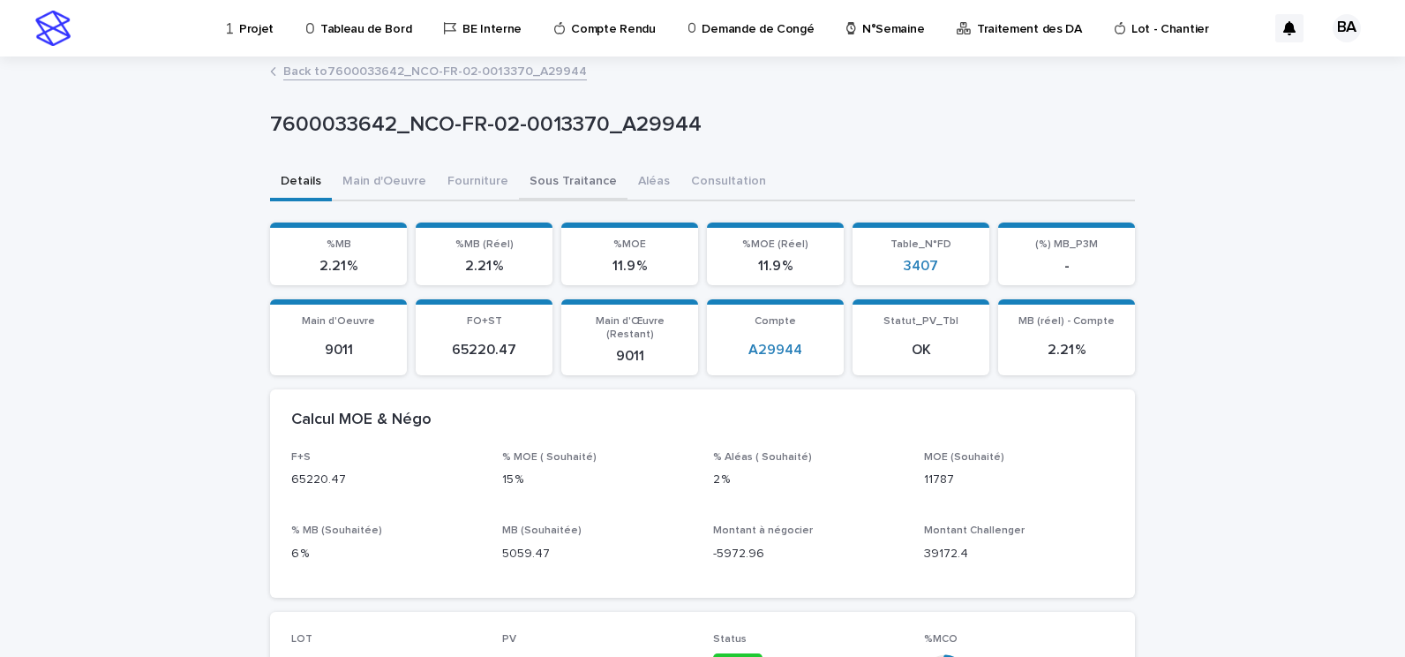
click at [559, 184] on button "Sous Traitance" at bounding box center [573, 182] width 109 height 37
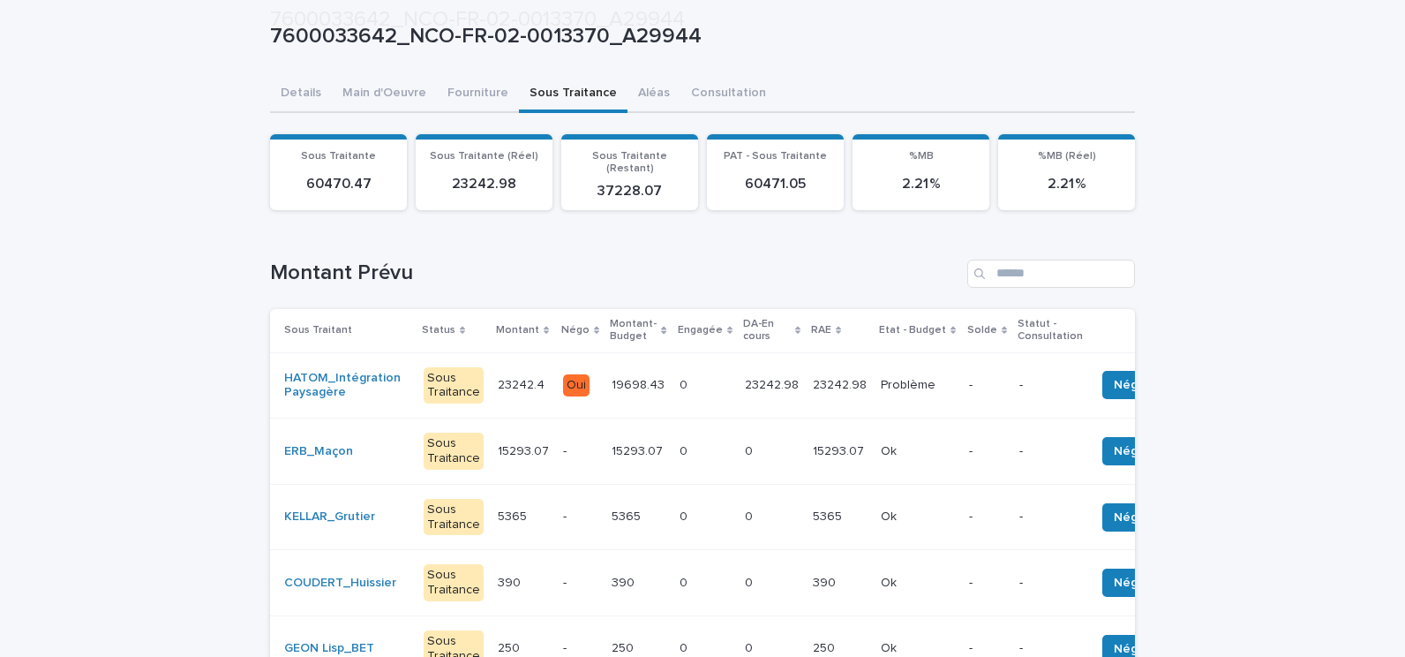
scroll to position [177, 0]
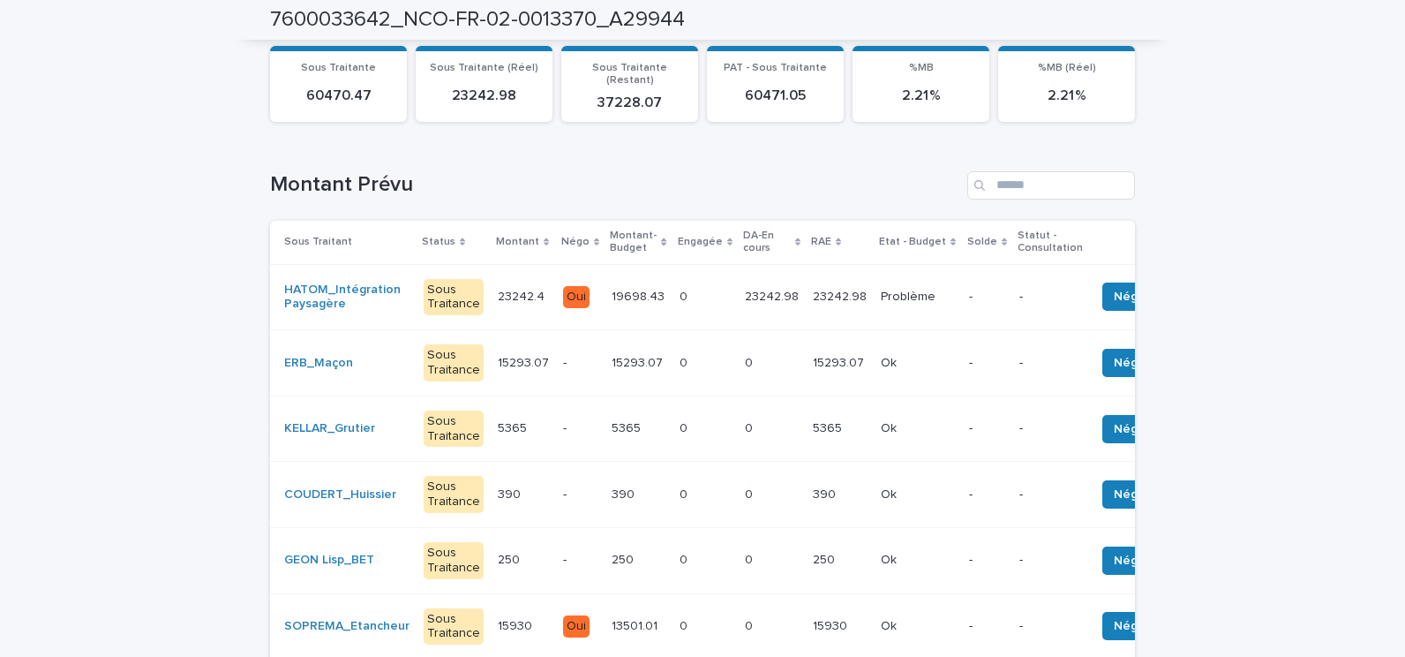
click at [563, 421] on p "-" at bounding box center [580, 428] width 34 height 15
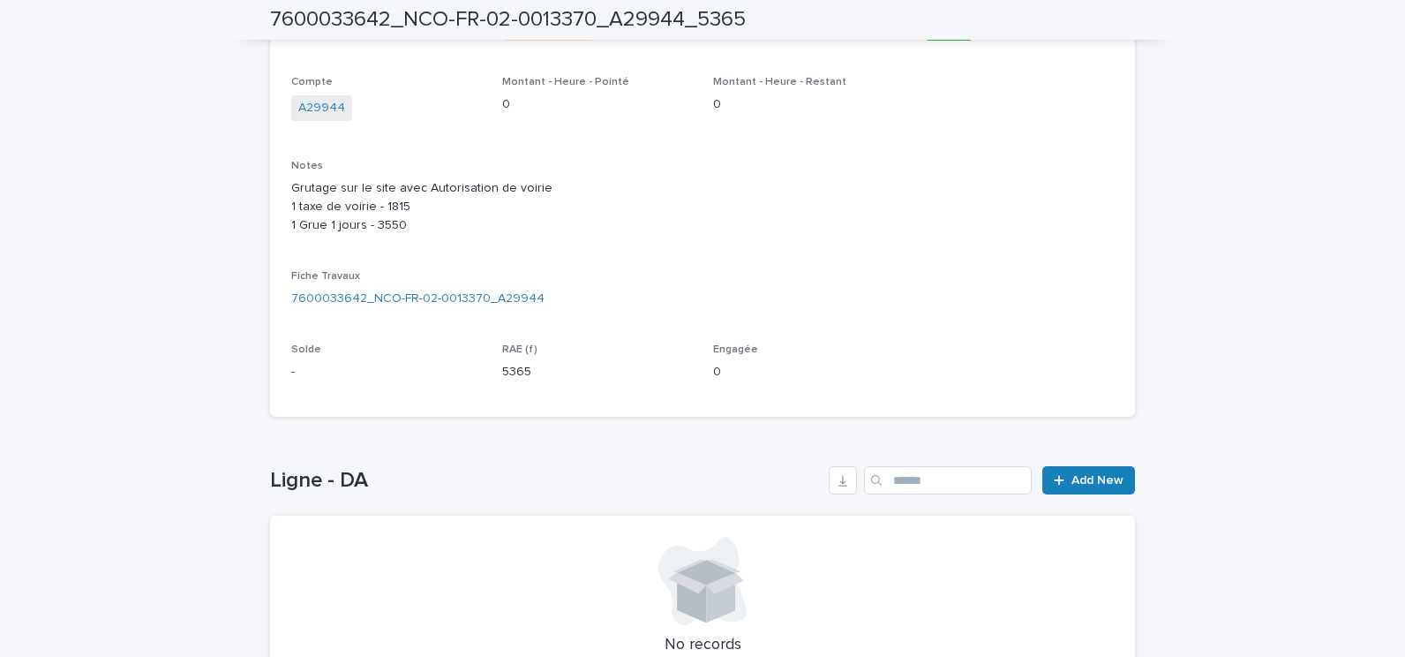
scroll to position [441, 0]
